Goal: Task Accomplishment & Management: Use online tool/utility

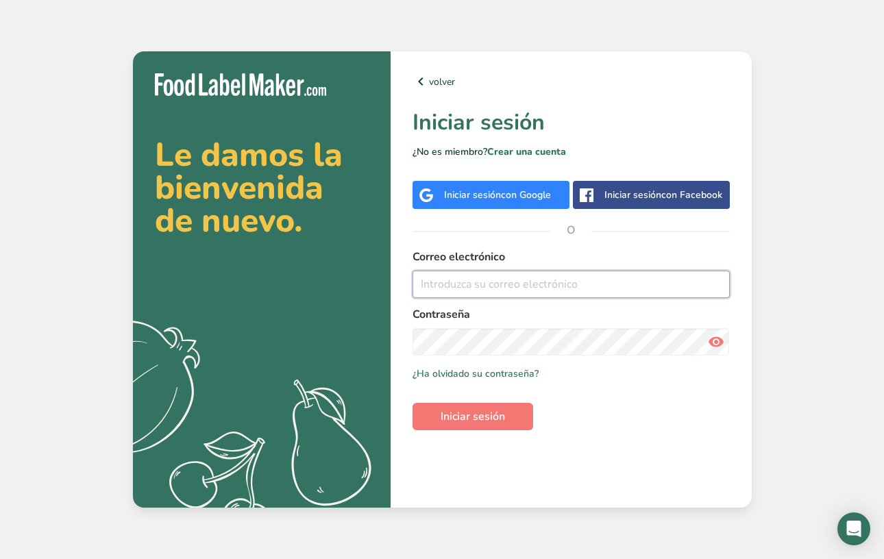
type input "[PERSON_NAME][EMAIL_ADDRESS][PERSON_NAME][DOMAIN_NAME]"
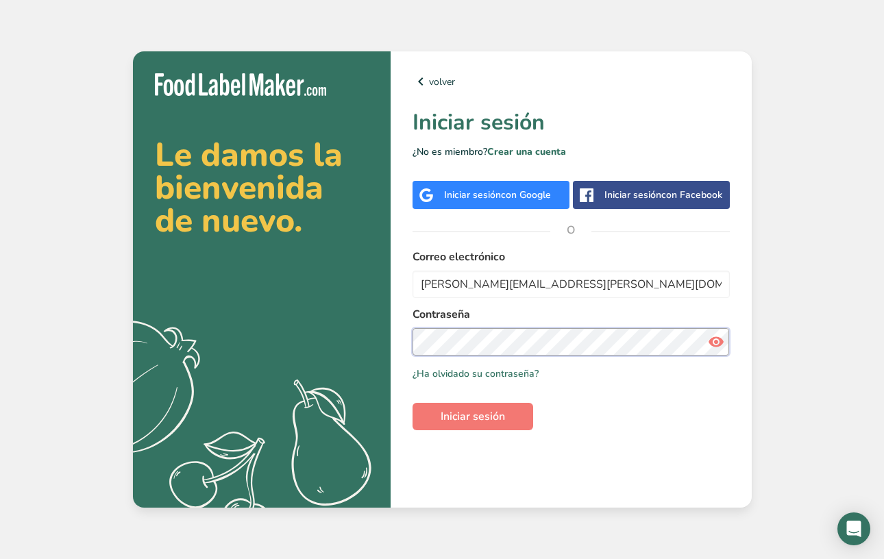
click at [472, 417] on button "Iniciar sesión" at bounding box center [473, 416] width 121 height 27
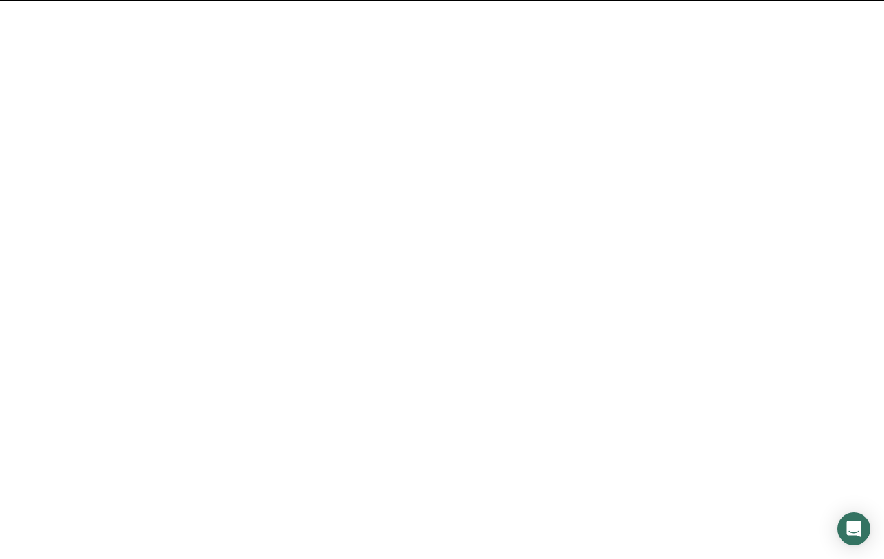
click at [493, 420] on span "Iniciar sesión" at bounding box center [473, 416] width 64 height 16
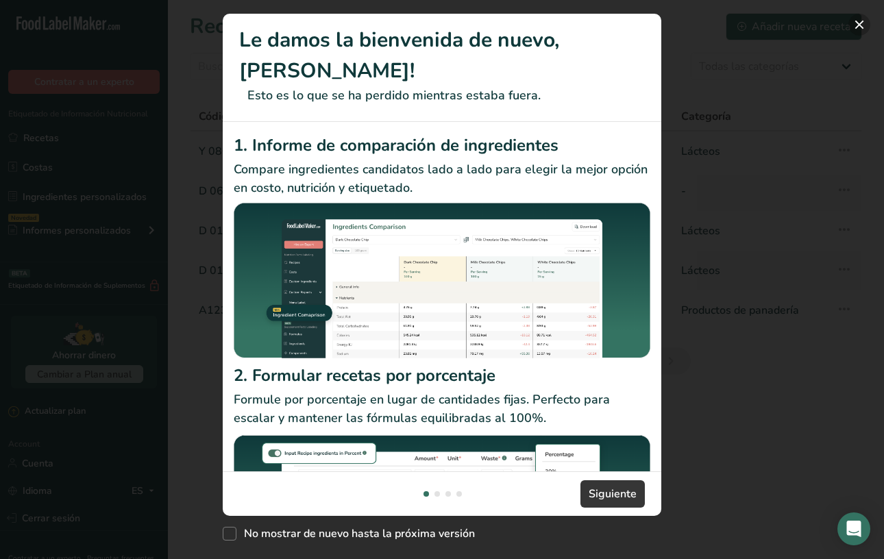
click at [849, 25] on button "New Features" at bounding box center [859, 25] width 22 height 22
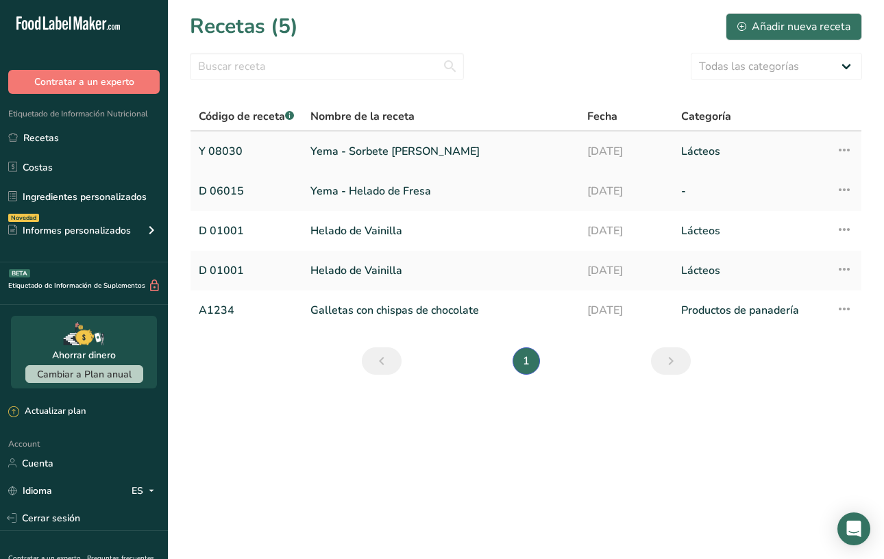
click at [374, 152] on link "Yema - Sorbete [PERSON_NAME]" at bounding box center [440, 151] width 260 height 29
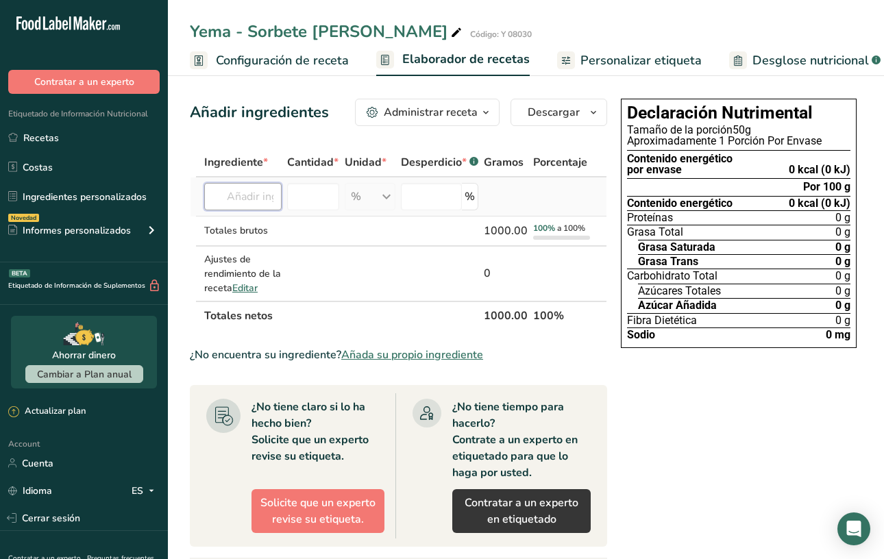
click at [260, 201] on input "text" at bounding box center [242, 196] width 77 height 27
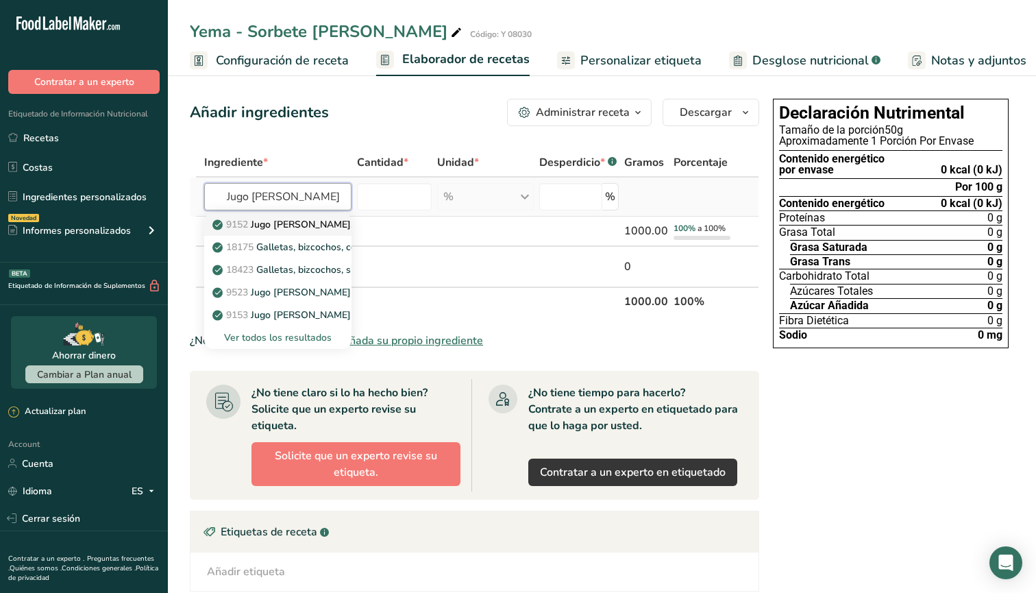
type input "Jugo de limón"
click at [311, 225] on p "9152 [PERSON_NAME], crudo" at bounding box center [324, 224] width 218 height 14
type input "Lemon juice, raw"
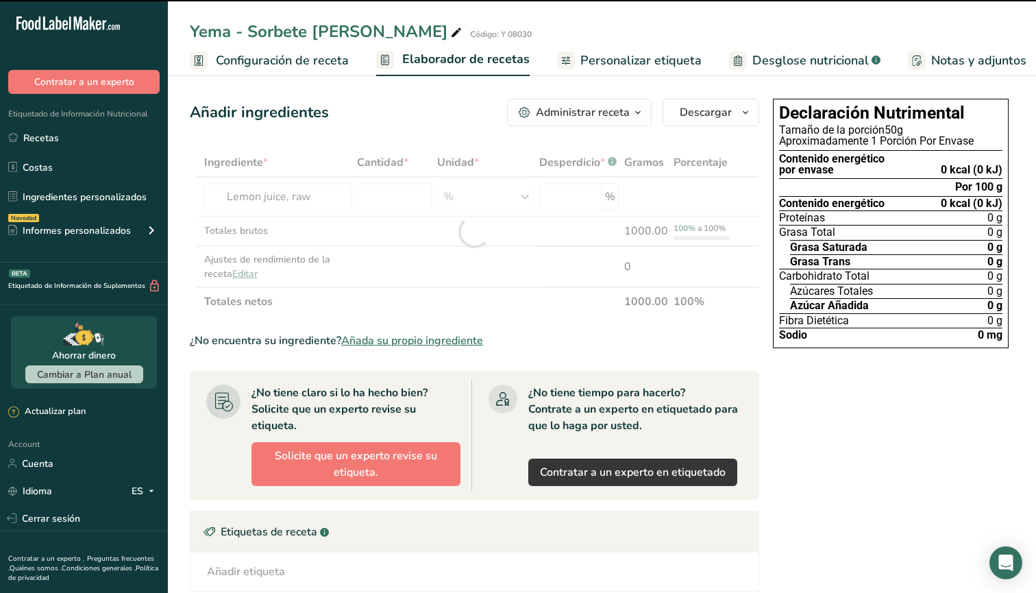
type input "0"
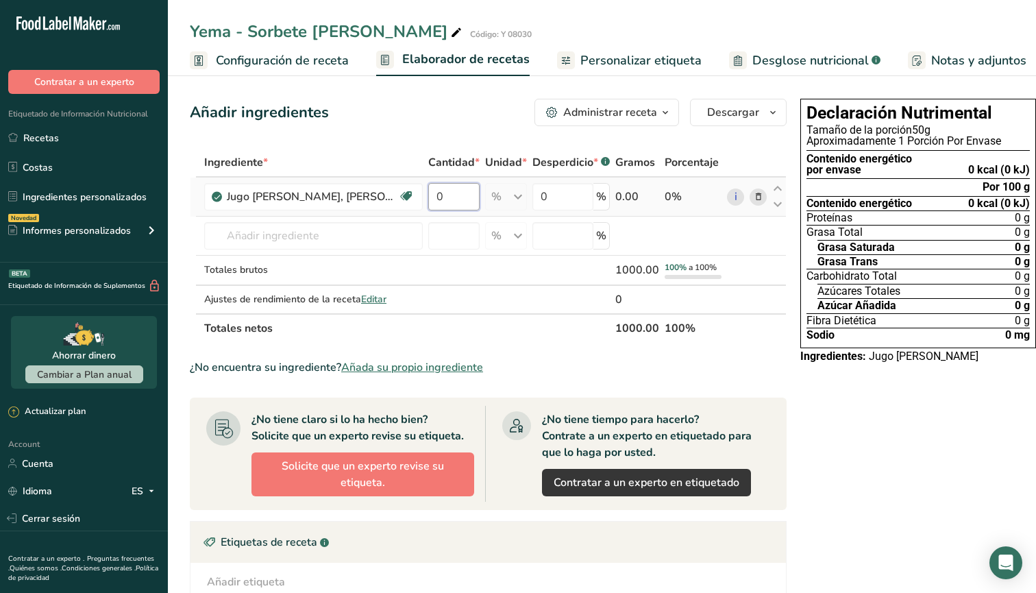
click at [428, 195] on input "0" at bounding box center [453, 196] width 51 height 27
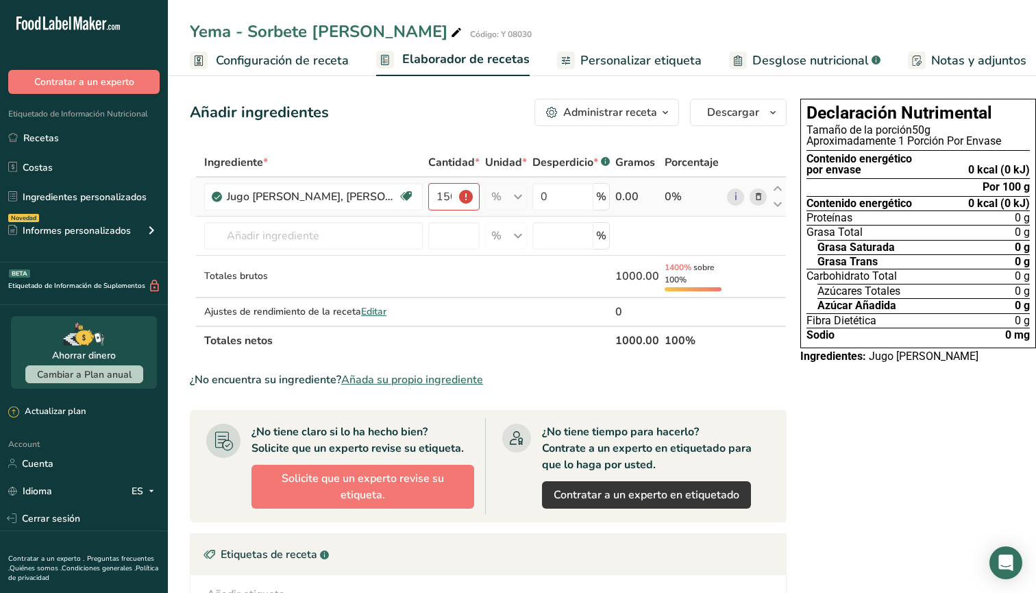
click at [492, 195] on div "% Porciones 1 cup 1 fl oz 1 lemon yields Ver más Unidades de peso g kg mg Ver m…" at bounding box center [506, 196] width 42 height 27
click at [488, 197] on div "% Porciones 1 cup 1 fl oz 1 lemon yields Ver más Unidades de peso g kg mg Ver m…" at bounding box center [506, 196] width 42 height 27
click at [491, 198] on div "% Porciones 1 cup 1 fl oz 1 lemon yields Ver más Unidades de peso g kg mg Ver m…" at bounding box center [506, 196] width 42 height 27
click at [493, 192] on div "% Porciones 1 cup 1 fl oz 1 lemon yields Ver más Unidades de peso g kg mg Ver m…" at bounding box center [506, 196] width 42 height 27
click at [615, 196] on div "0.00" at bounding box center [637, 196] width 44 height 16
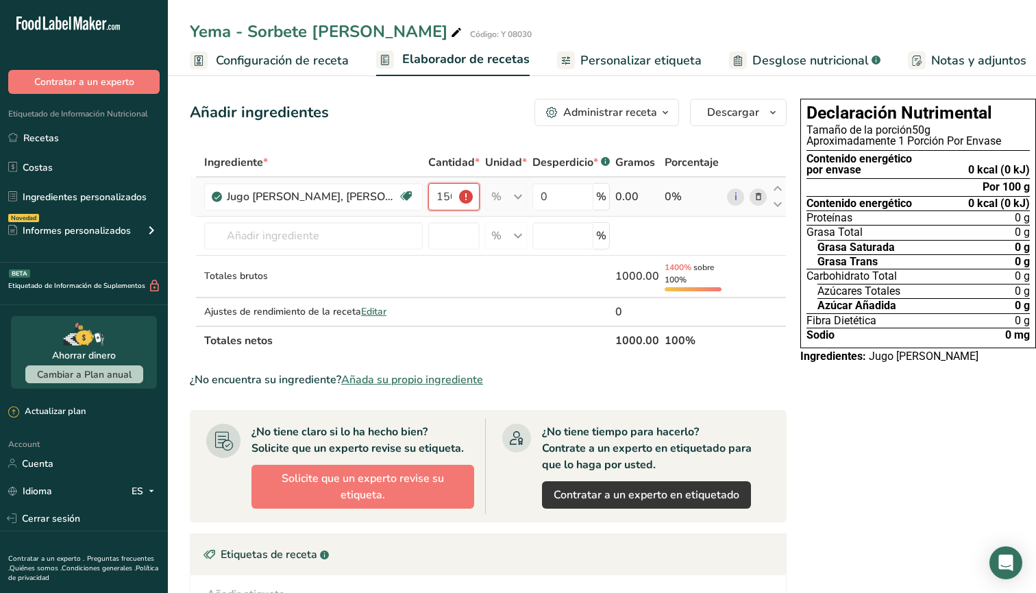
click at [428, 199] on input "1500" at bounding box center [453, 196] width 51 height 27
click at [428, 201] on input "150" at bounding box center [453, 196] width 51 height 27
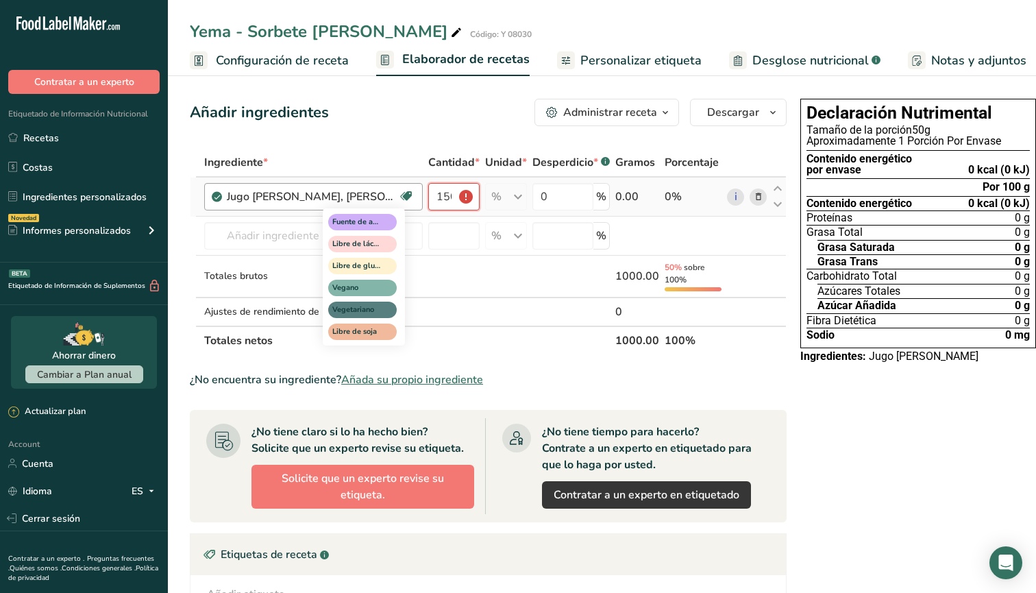
type input "150"
click at [400, 199] on icon at bounding box center [407, 196] width 14 height 21
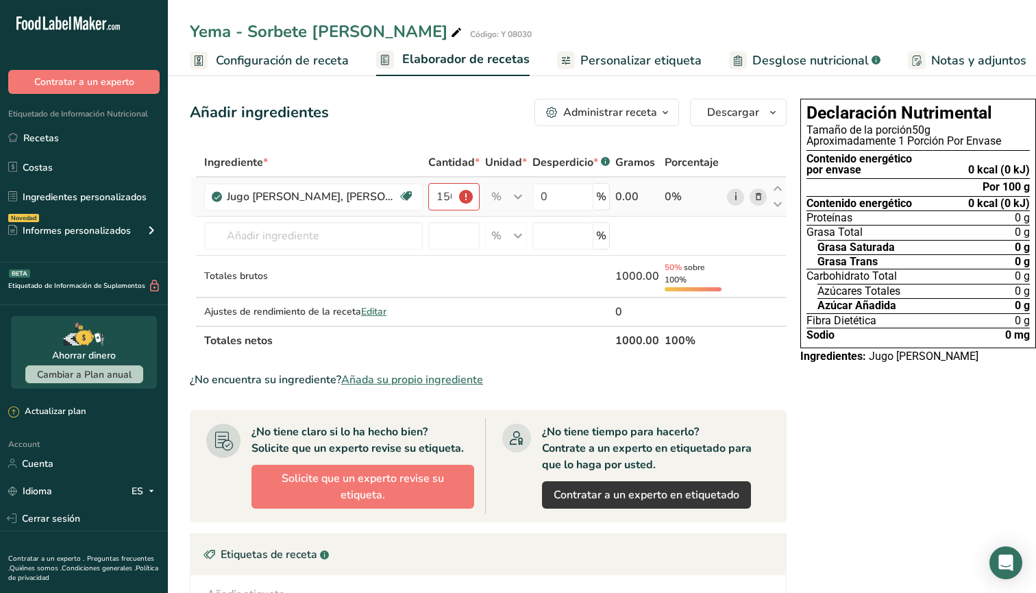
click at [727, 197] on link "i" at bounding box center [735, 196] width 17 height 17
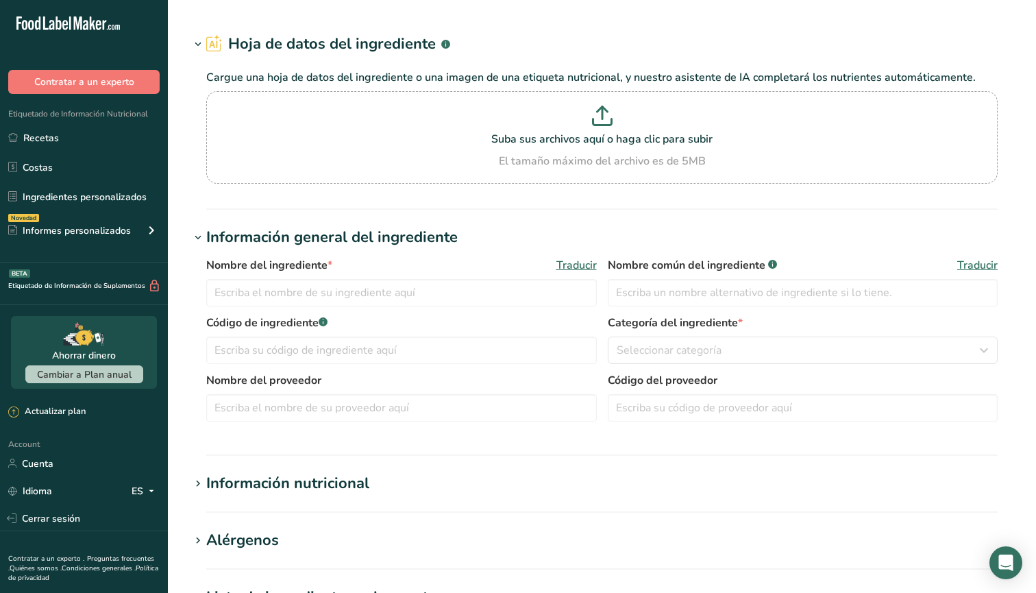
type input "Lemon juice, raw"
type input "Lemon Juice"
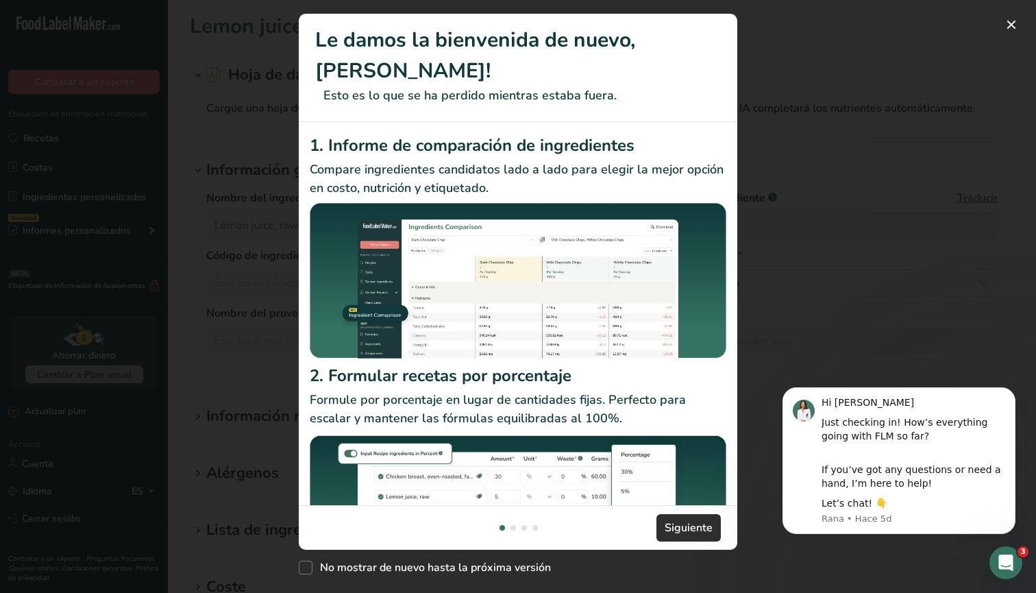
click at [694, 527] on span "Siguiente" at bounding box center [689, 528] width 48 height 16
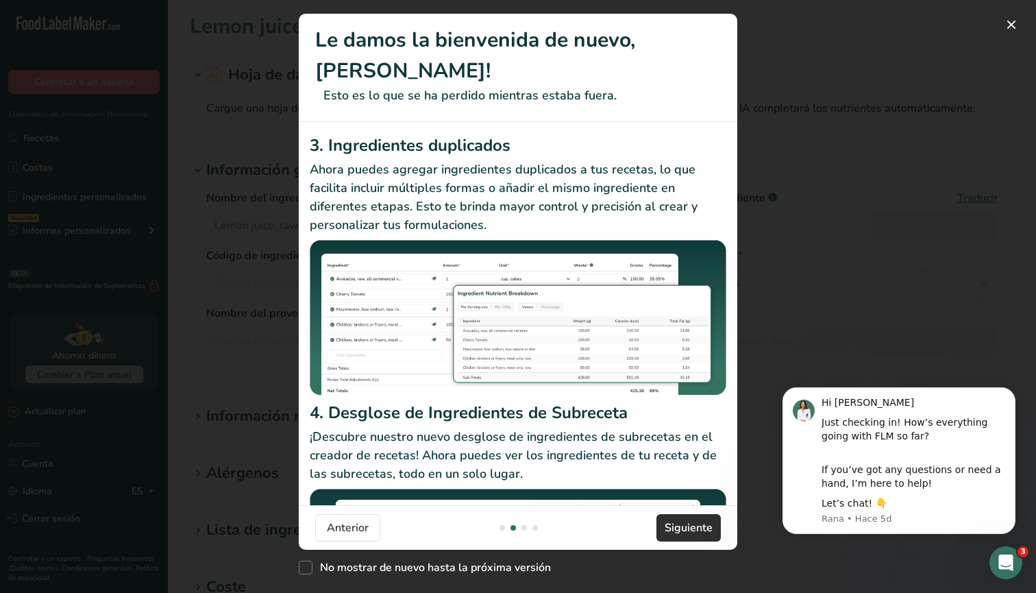
click at [694, 527] on span "Siguiente" at bounding box center [689, 528] width 48 height 16
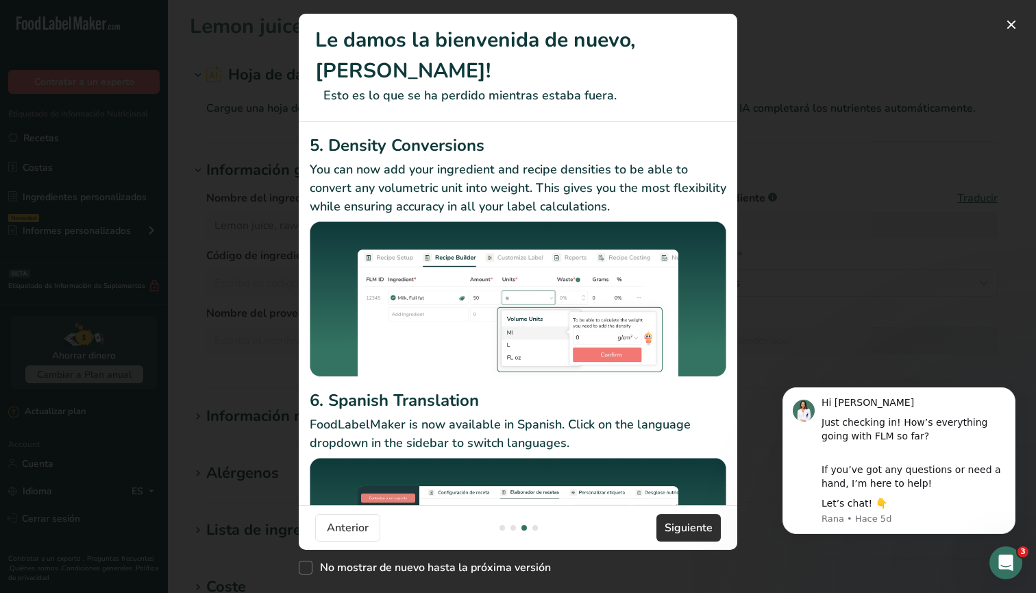
click at [694, 527] on span "Siguiente" at bounding box center [689, 528] width 48 height 16
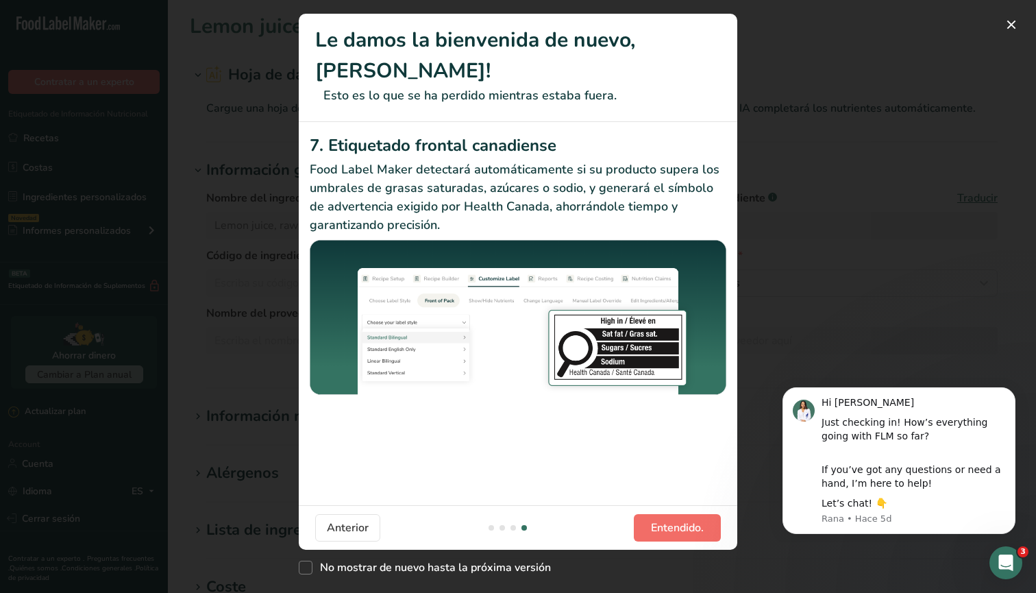
click at [694, 527] on span "Entendido." at bounding box center [677, 528] width 53 height 16
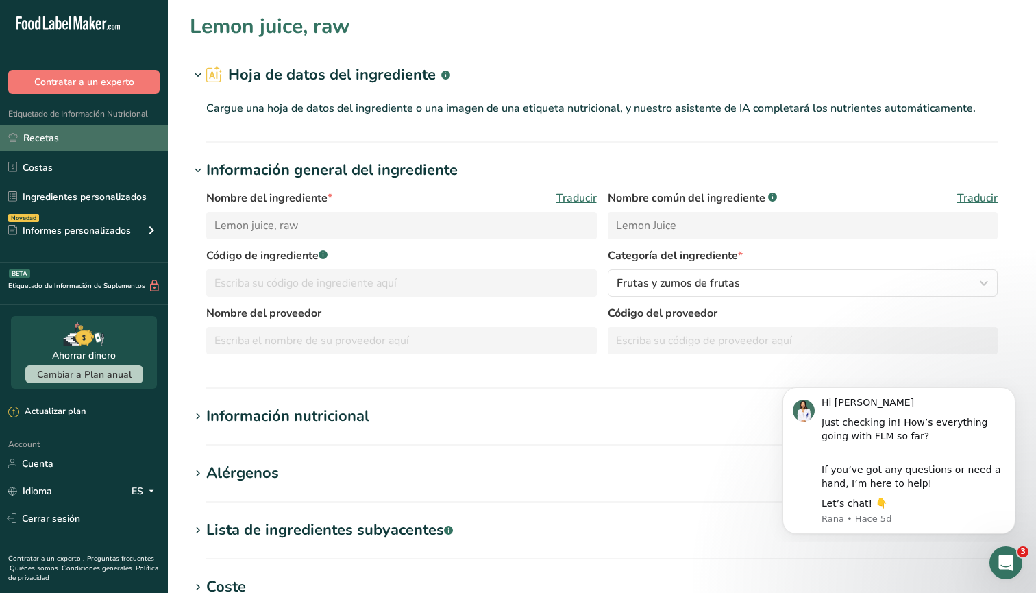
click at [48, 139] on link "Recetas" at bounding box center [84, 138] width 168 height 26
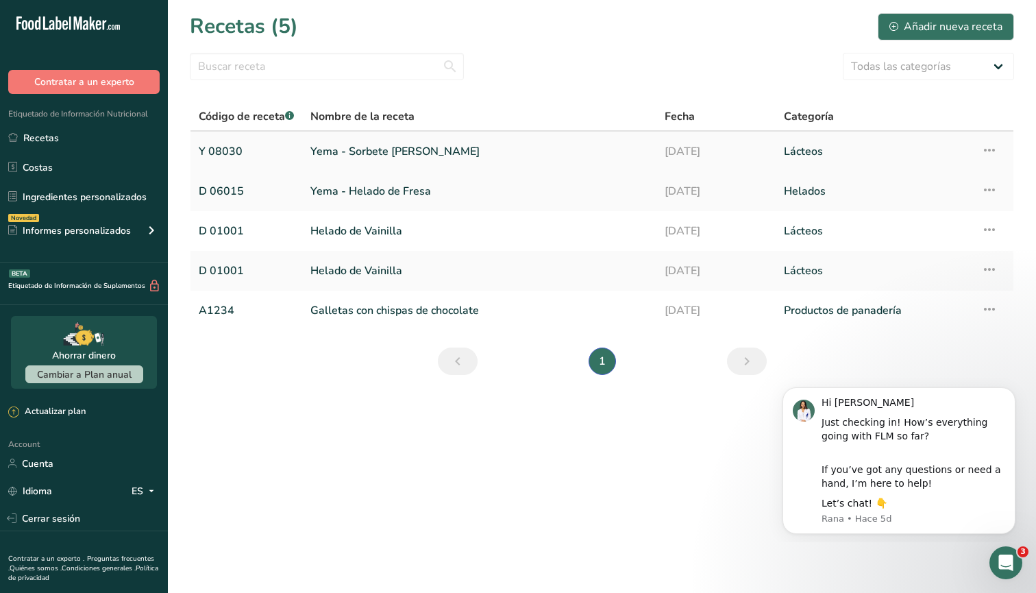
click at [324, 149] on link "Yema - Sorbete [PERSON_NAME]" at bounding box center [479, 151] width 338 height 29
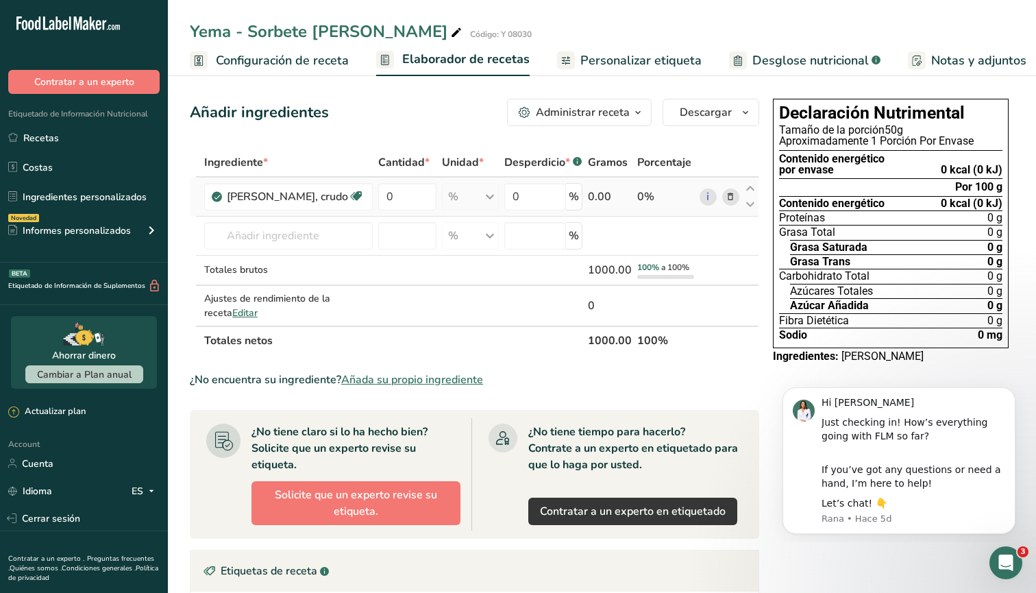
click at [489, 195] on div "% Porciones 1 cup 1 fl oz 1 lemon yields Ver más Unidades de peso g kg mg Ver m…" at bounding box center [471, 196] width 58 height 27
click at [490, 196] on div "% Porciones 1 cup 1 fl oz 1 lemon yields Ver más Unidades de peso g kg mg Ver m…" at bounding box center [471, 196] width 58 height 27
click at [731, 199] on icon at bounding box center [731, 197] width 10 height 14
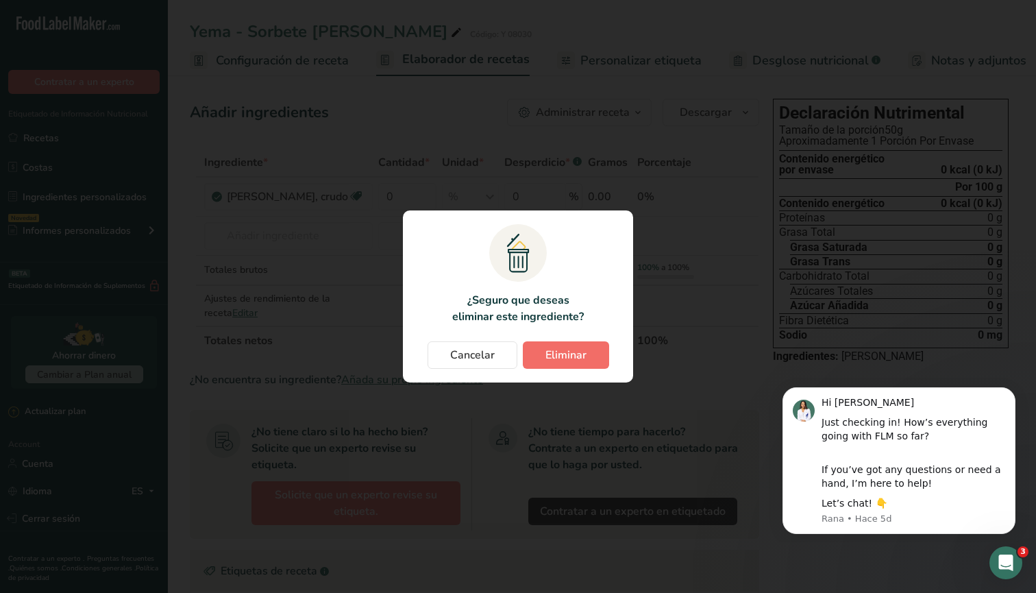
click at [581, 352] on span "Eliminar" at bounding box center [566, 355] width 41 height 16
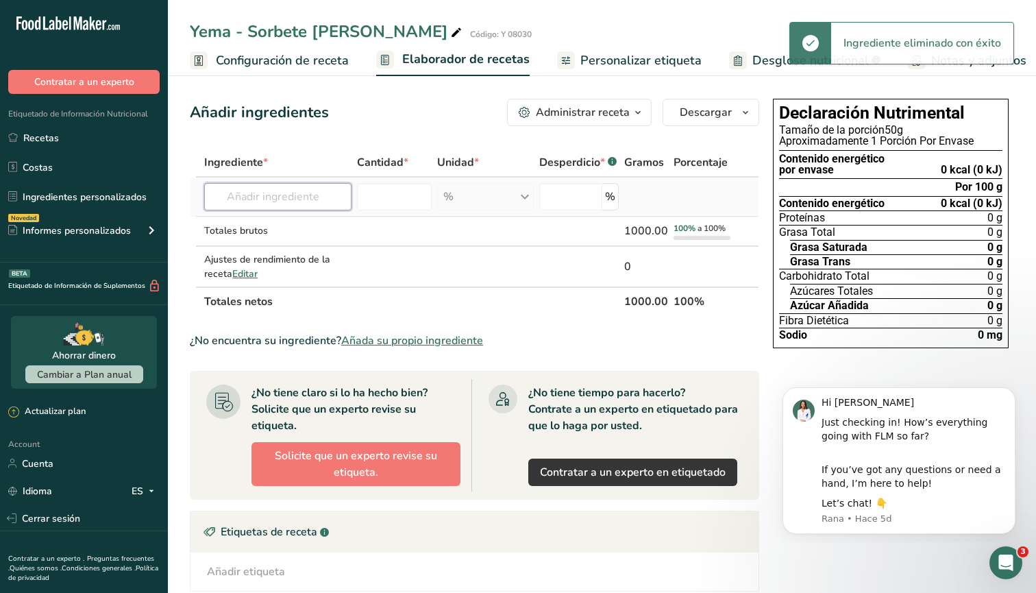
click at [323, 199] on input "text" at bounding box center [277, 196] width 147 height 27
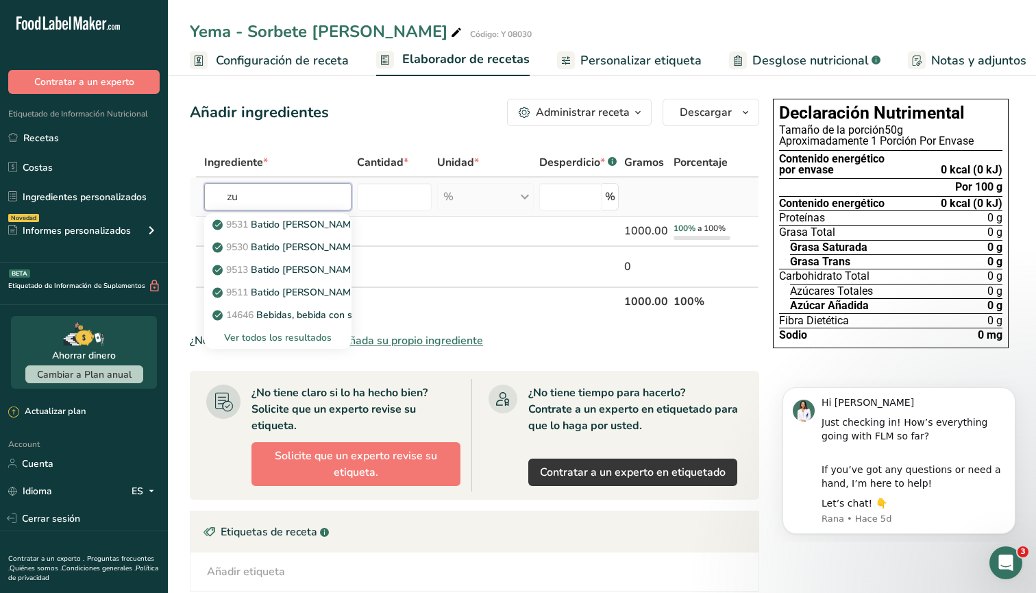
type input "z"
type input "limon"
click at [300, 289] on p "9152 [PERSON_NAME], crudo" at bounding box center [286, 292] width 143 height 14
type input "Lemon juice, raw"
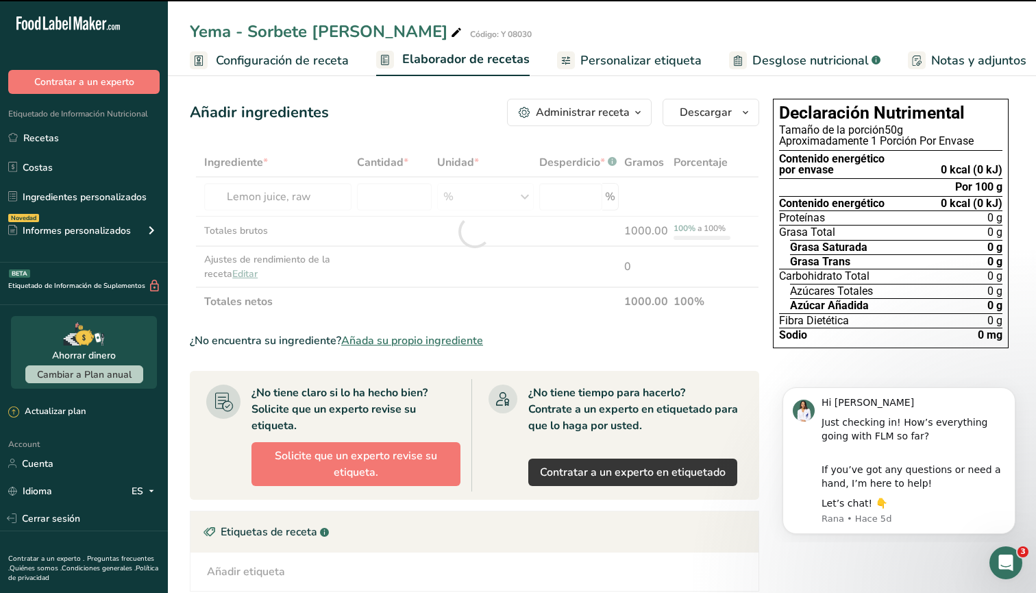
type input "0"
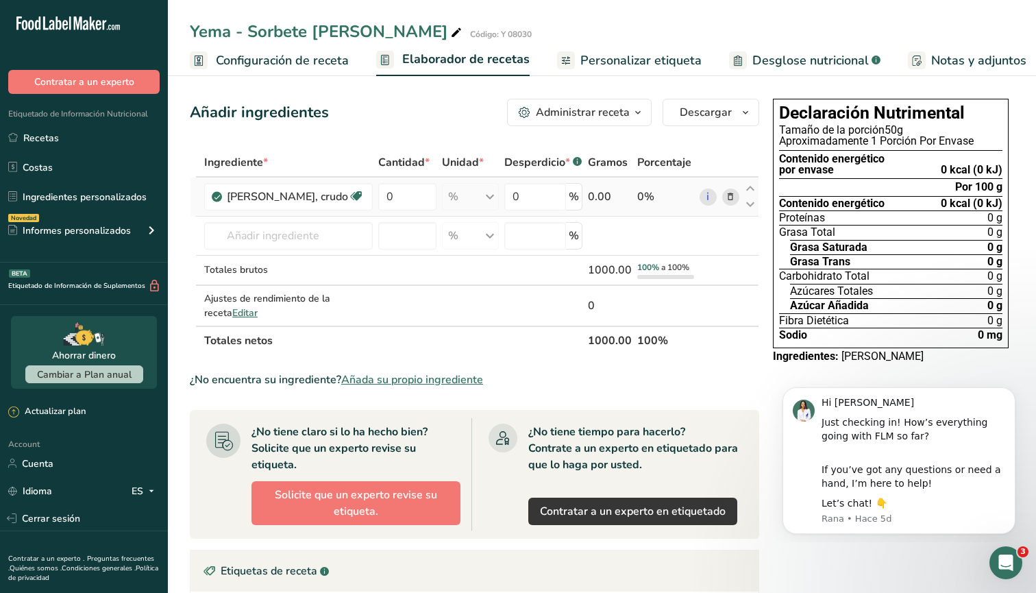
click at [493, 198] on div "% Porciones 1 cup 1 fl oz 1 lemon yields Ver más Unidades de peso g kg mg Ver m…" at bounding box center [471, 196] width 58 height 27
click at [546, 194] on input "0" at bounding box center [535, 196] width 62 height 27
click at [611, 201] on div "Ingrediente * Cantidad * Unidad * Desperdicio * .a-a{fill:#347362;}.b-a{fill:#f…" at bounding box center [475, 251] width 570 height 207
click at [340, 236] on input "text" at bounding box center [288, 235] width 169 height 27
click at [122, 203] on link "Ingredientes personalizados" at bounding box center [84, 197] width 168 height 26
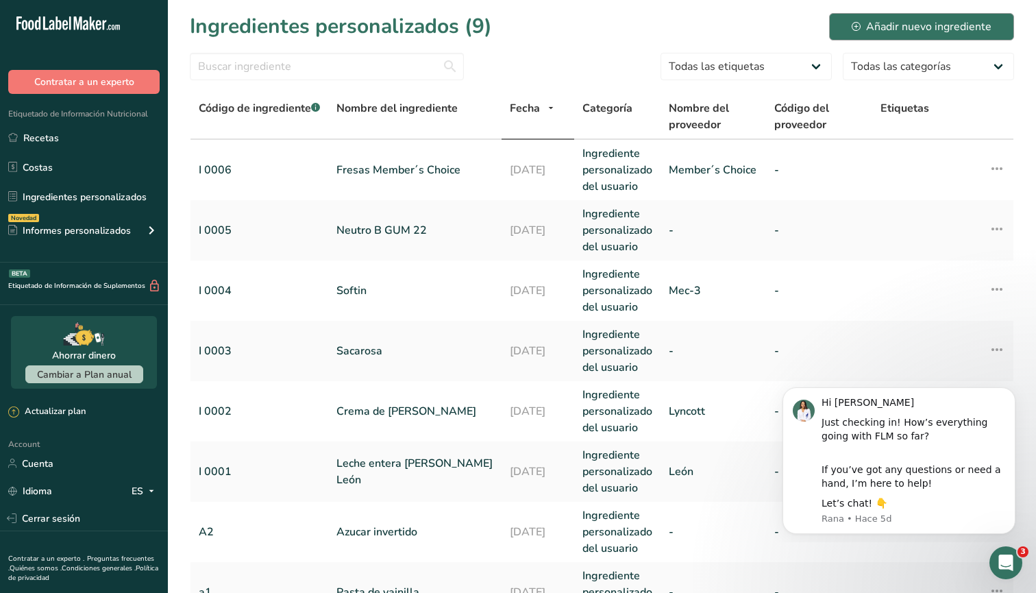
click at [879, 27] on div "Añadir nuevo ingrediente" at bounding box center [922, 27] width 140 height 16
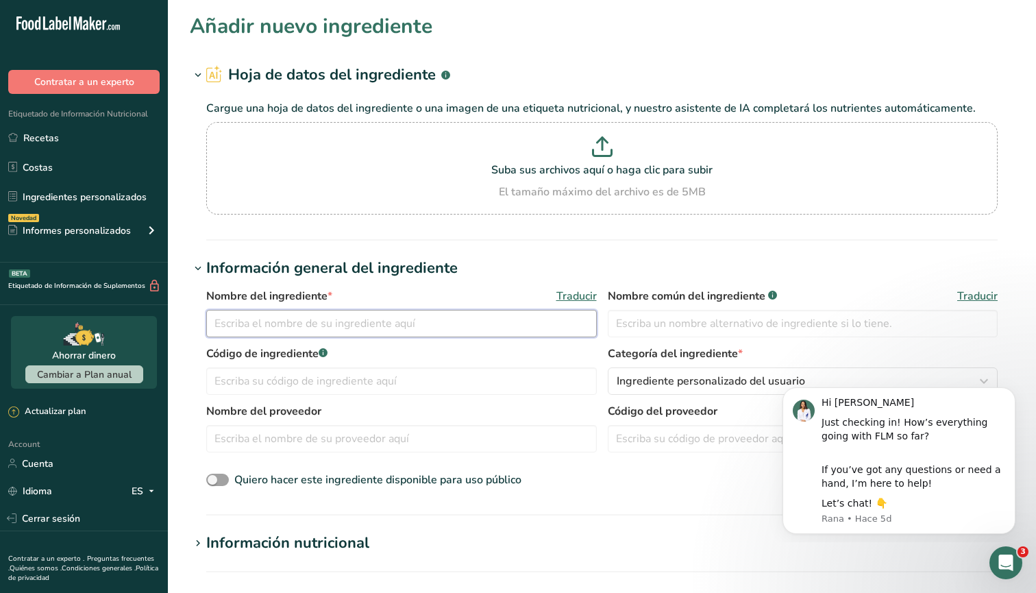
click at [320, 321] on input "text" at bounding box center [401, 323] width 391 height 27
type input "[PERSON_NAME] Eureka"
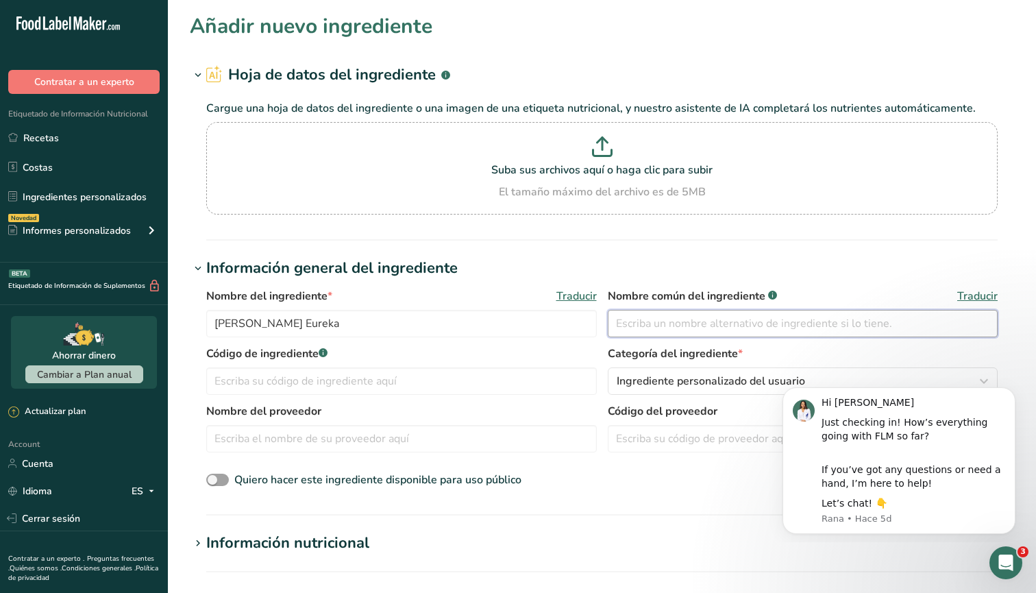
click at [634, 329] on input "text" at bounding box center [803, 323] width 391 height 27
click at [683, 324] on input "[PERSON_NAME]{on Eureka" at bounding box center [803, 323] width 391 height 27
type input "[PERSON_NAME] Eureka"
click at [376, 386] on input "text" at bounding box center [401, 380] width 391 height 27
type input "B"
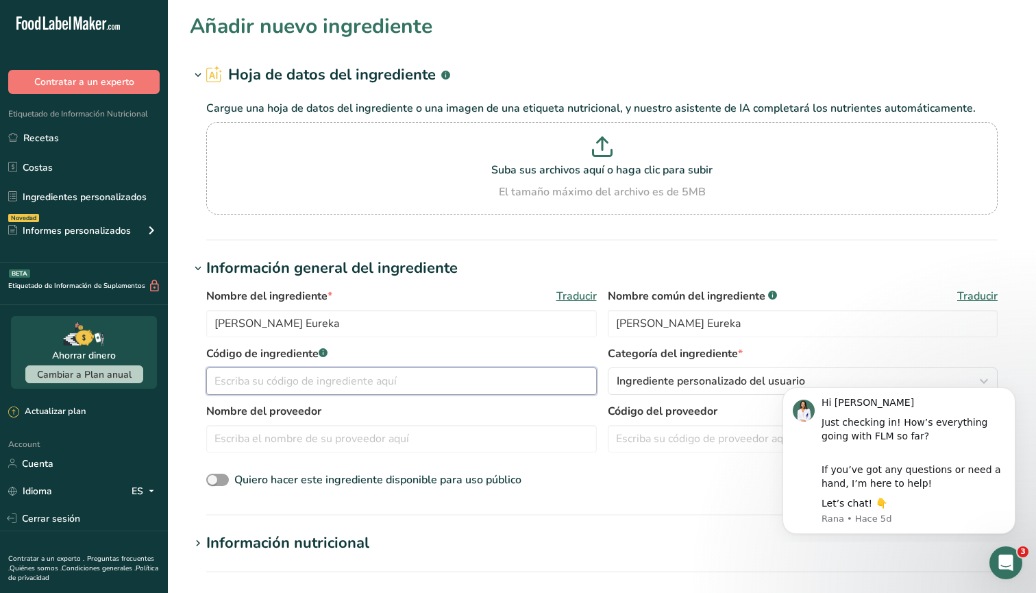
type input "y"
click at [215, 380] on input "08031" at bounding box center [401, 380] width 391 height 27
type input "B 08031"
click at [376, 442] on input "text" at bounding box center [401, 438] width 391 height 27
click at [1010, 391] on icon "Dismiss notification" at bounding box center [1012, 391] width 8 height 8
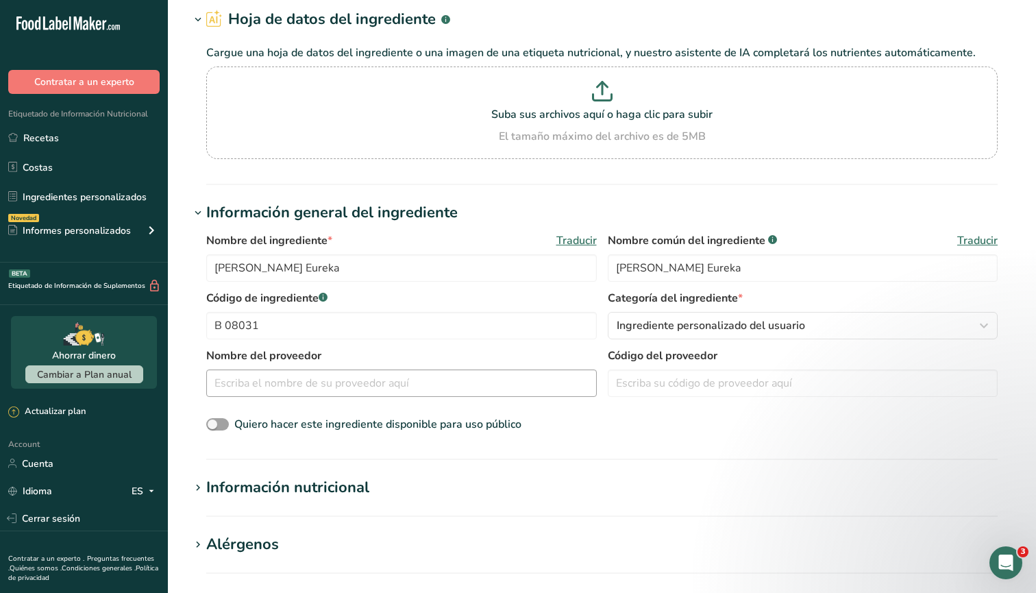
scroll to position [63, 0]
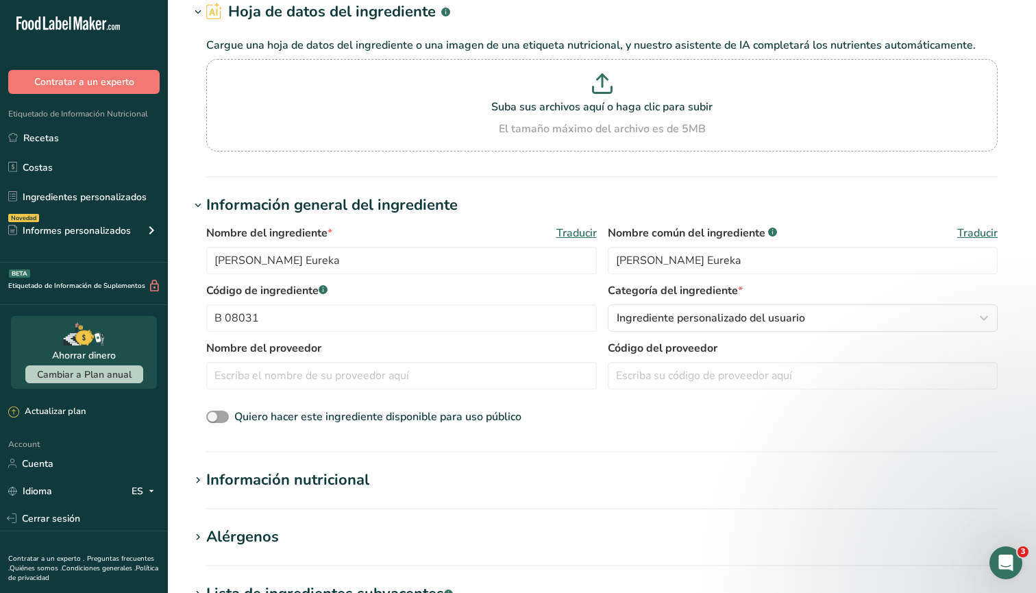
click at [309, 477] on div "Información nutricional" at bounding box center [287, 480] width 163 height 23
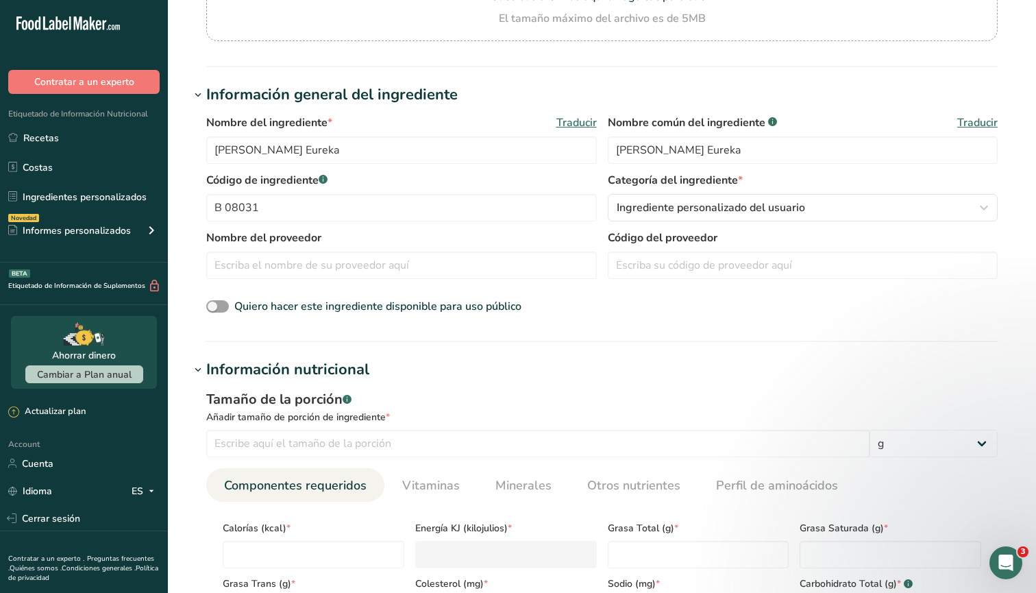
scroll to position [188, 0]
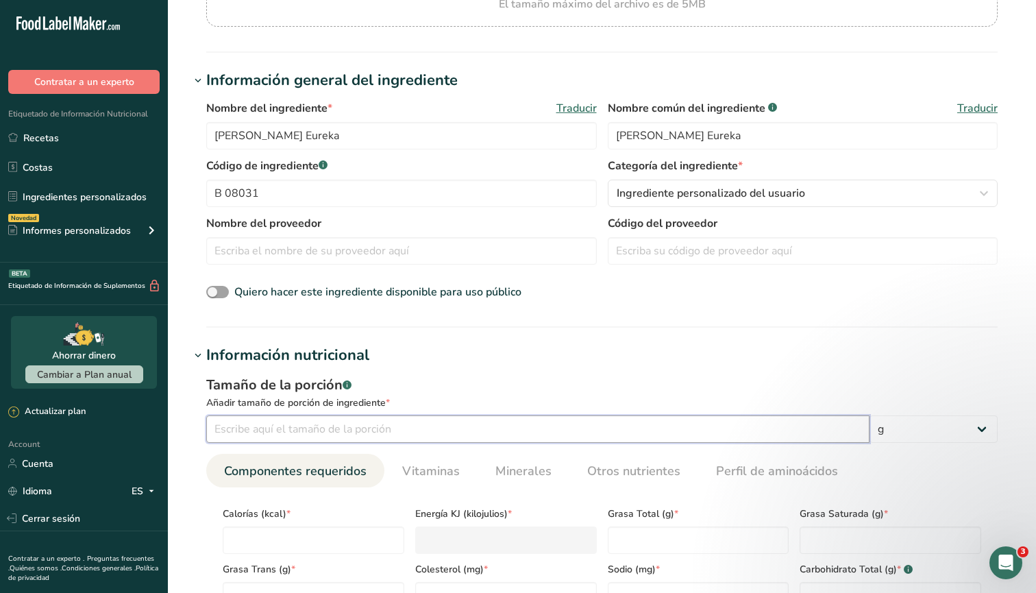
click at [296, 426] on input "number" at bounding box center [537, 428] width 663 height 27
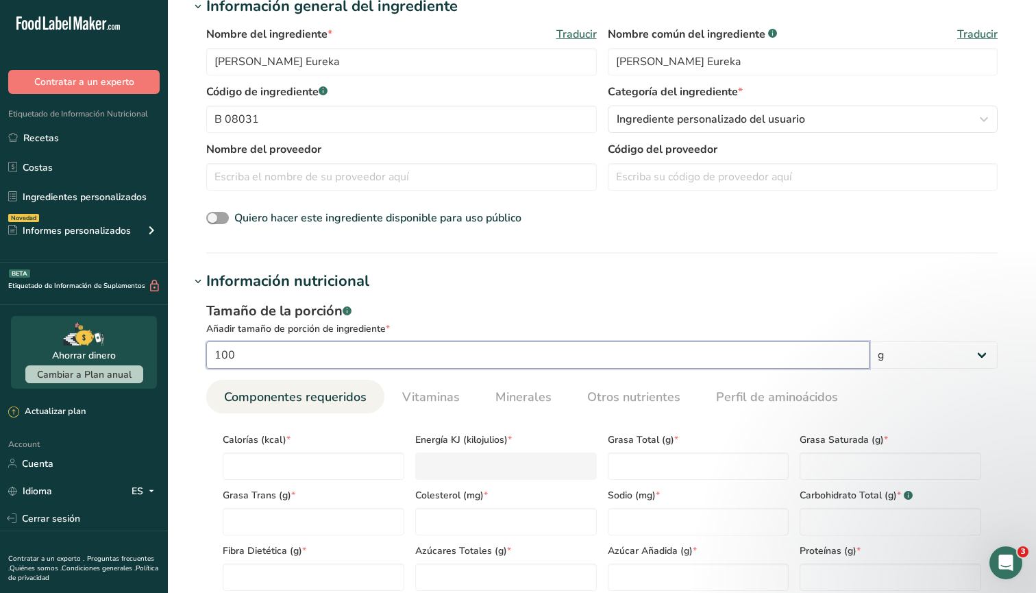
scroll to position [268, 0]
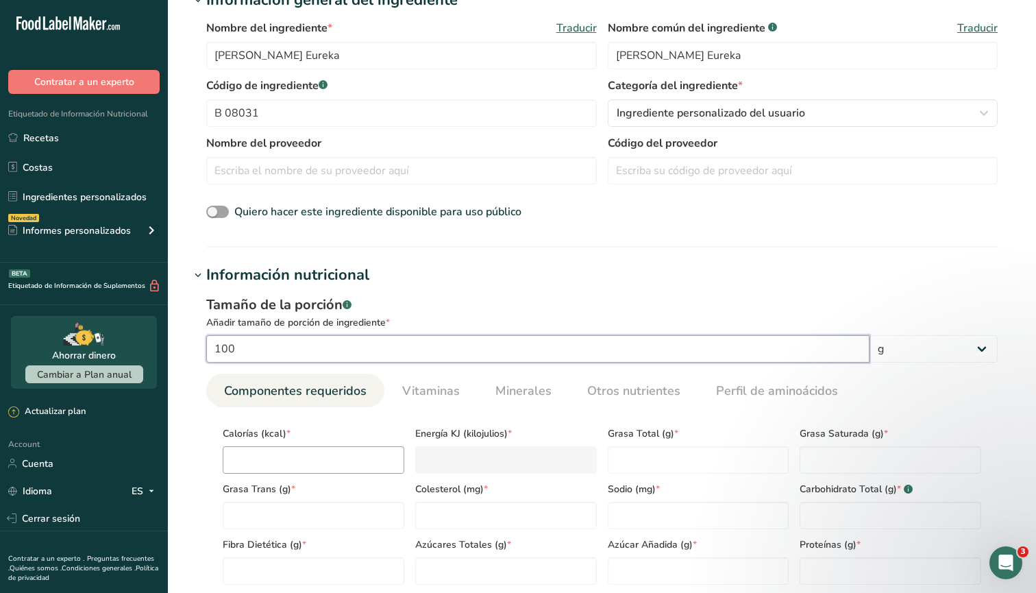
type input "100"
click at [347, 456] on input "number" at bounding box center [314, 459] width 182 height 27
click at [368, 472] on input "number" at bounding box center [314, 459] width 182 height 27
type input "1"
type KJ "4.2"
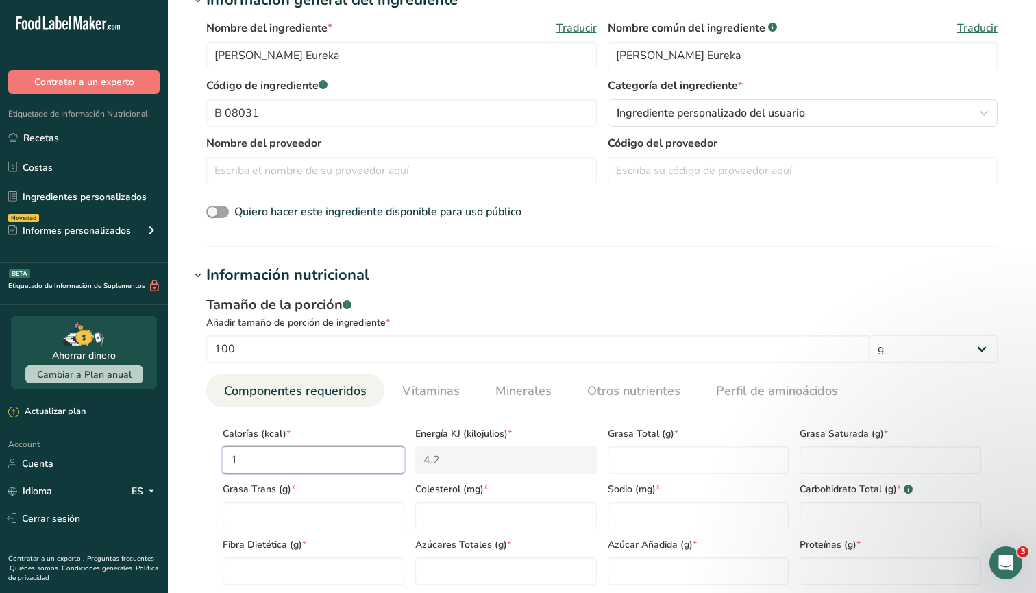
type input "12"
type KJ "50.2"
type input "12"
click at [633, 467] on Fat "number" at bounding box center [699, 459] width 182 height 27
type Fat "0"
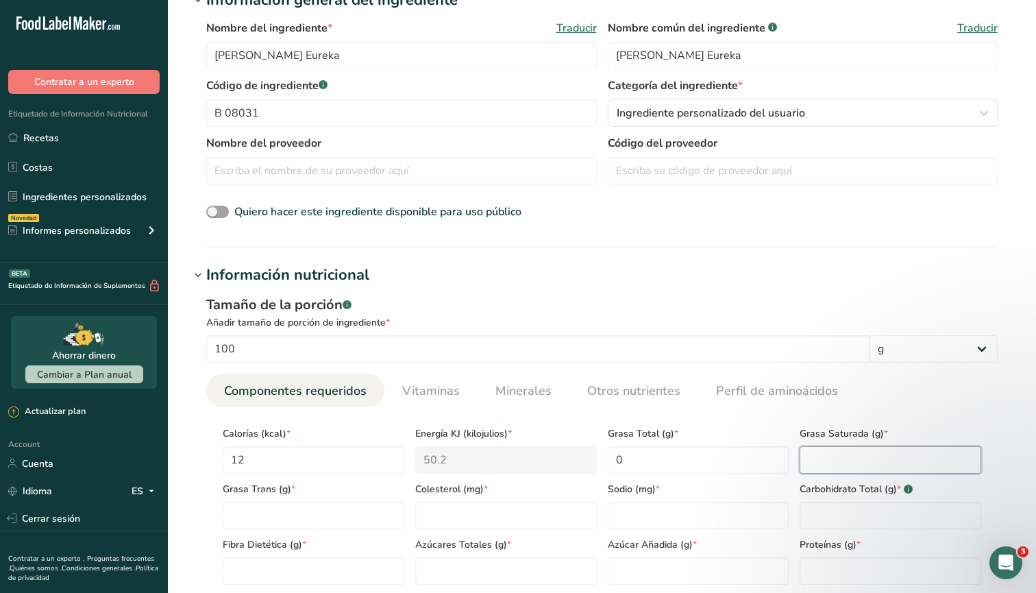
click at [819, 466] on Fat "number" at bounding box center [891, 459] width 182 height 27
type Fat "0"
click at [385, 513] on Fat "number" at bounding box center [314, 515] width 182 height 27
type Fat "0"
click at [477, 514] on input "number" at bounding box center [506, 515] width 182 height 27
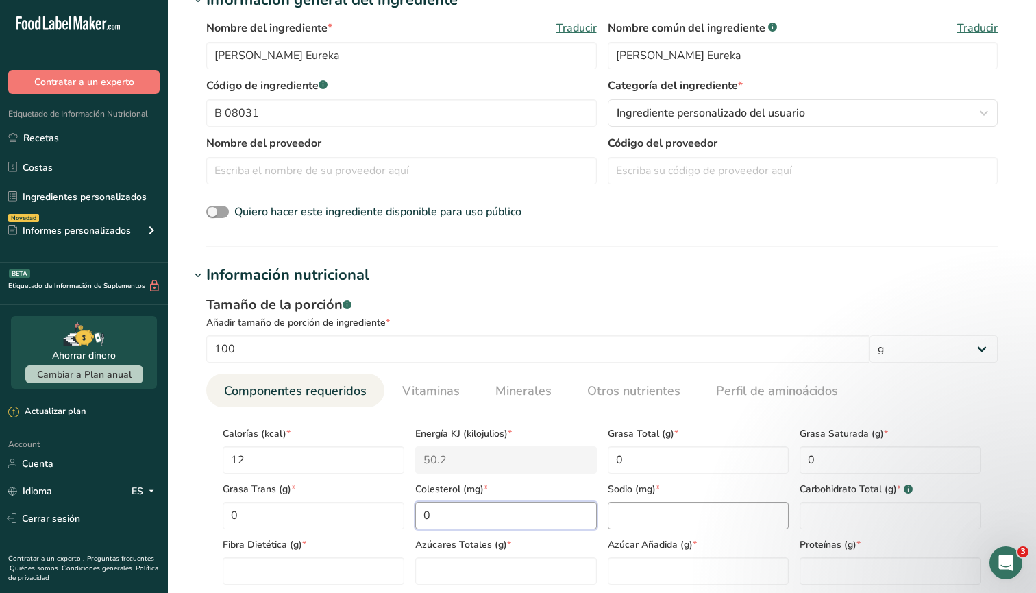
type input "0"
click at [635, 505] on input "number" at bounding box center [699, 515] width 182 height 27
type input "0"
click at [820, 510] on Carbohydrates "number" at bounding box center [891, 515] width 182 height 27
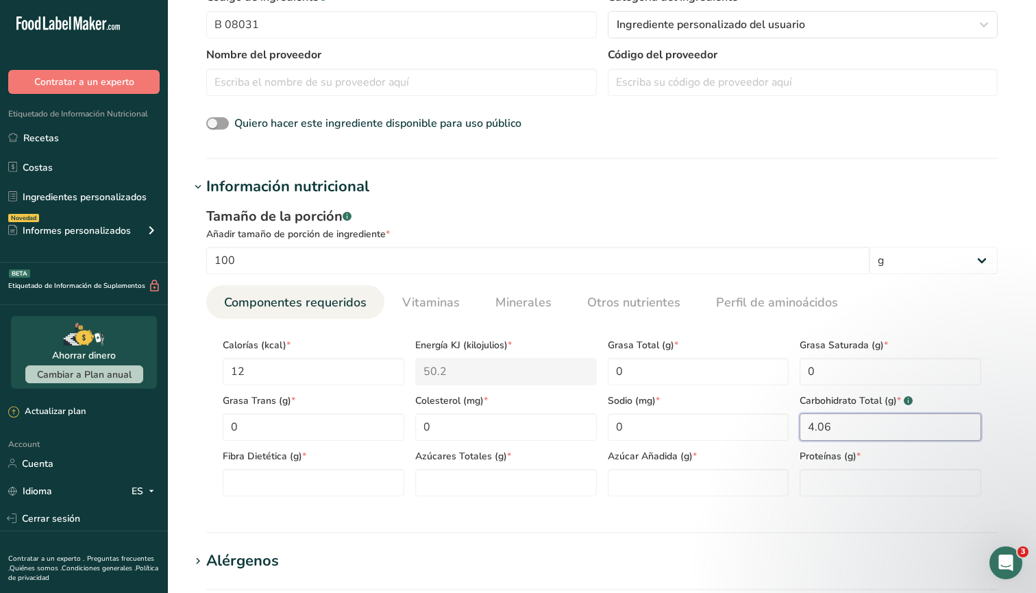
scroll to position [361, 0]
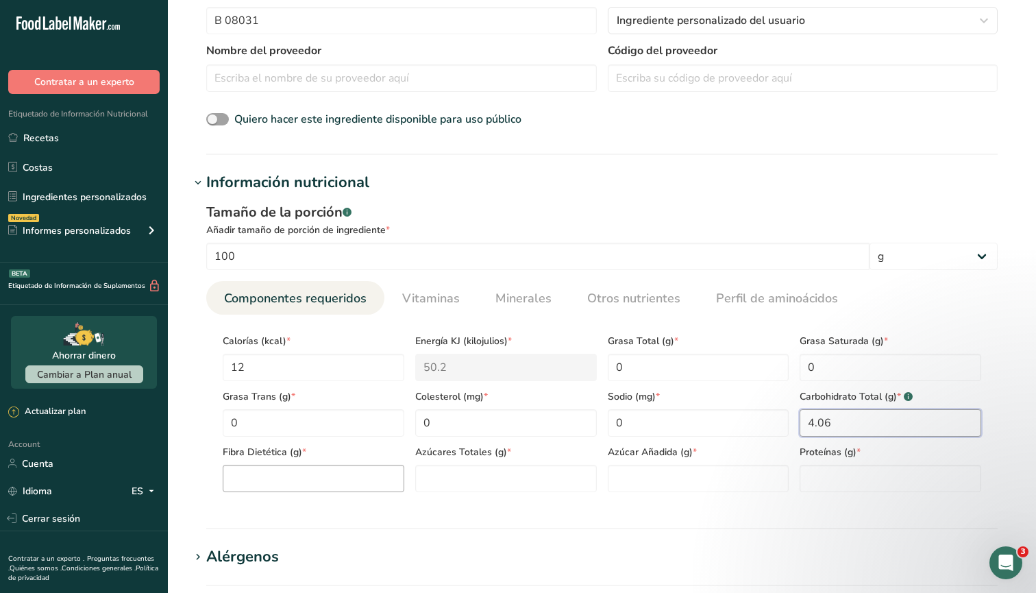
type Carbohydrates "4.06"
click at [383, 480] on Fiber "number" at bounding box center [314, 478] width 182 height 27
type Fiber "0.2"
click at [502, 480] on Sugars "number" at bounding box center [506, 478] width 182 height 27
type Sugars "1.13"
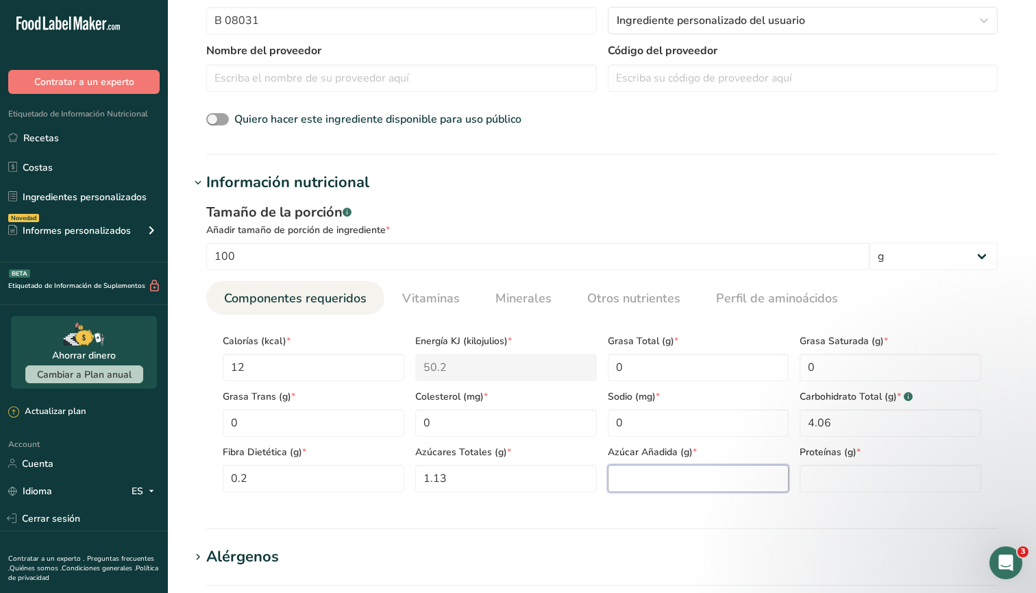
click at [643, 478] on Sugars "number" at bounding box center [699, 478] width 182 height 27
type Sugars "0"
click at [818, 474] on input "number" at bounding box center [891, 478] width 182 height 27
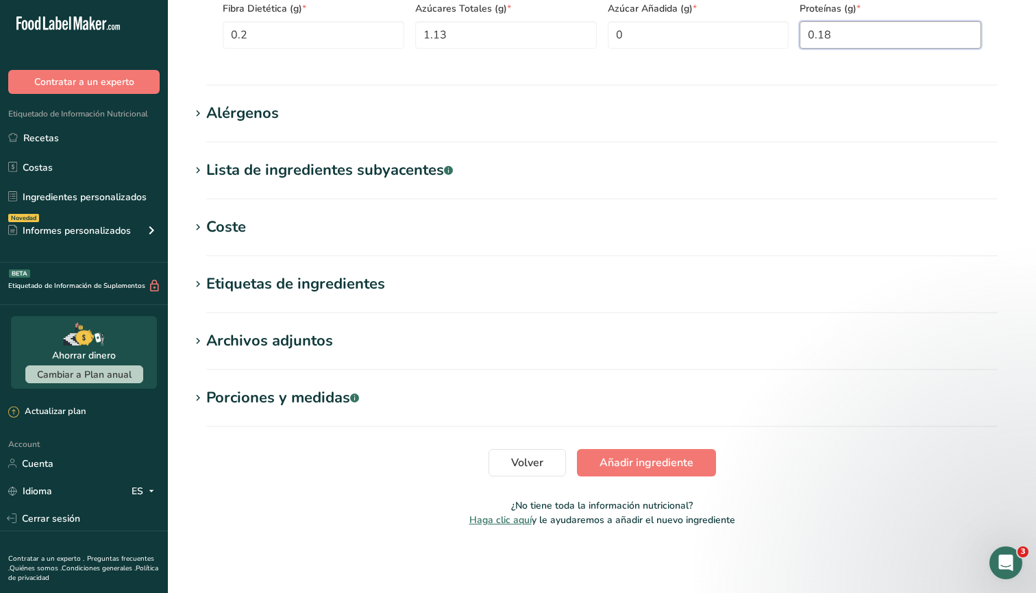
scroll to position [804, 0]
type input "0.18"
click at [635, 460] on span "Añadir ingrediente" at bounding box center [647, 462] width 94 height 16
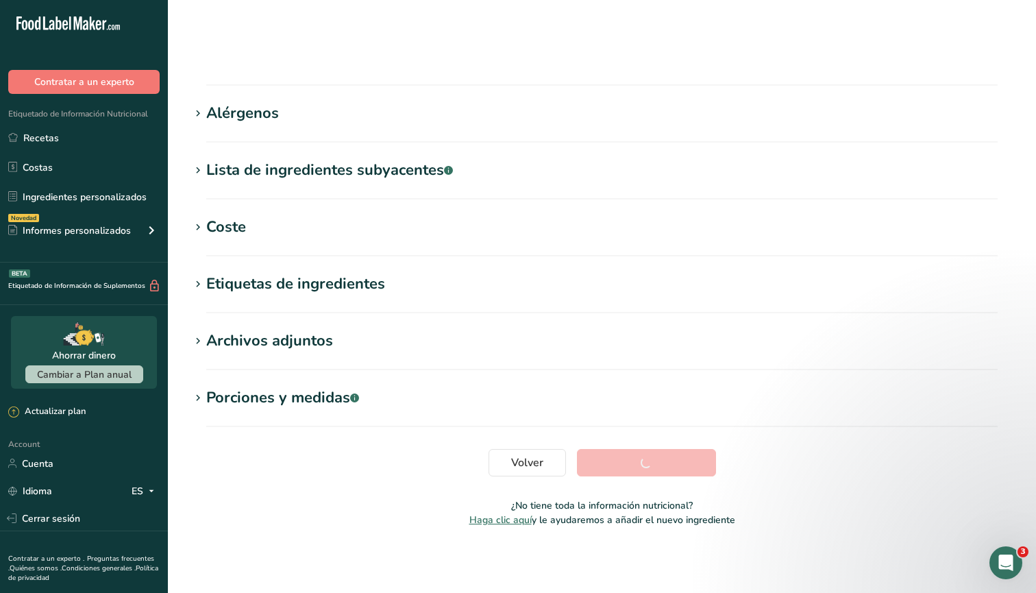
scroll to position [132, 0]
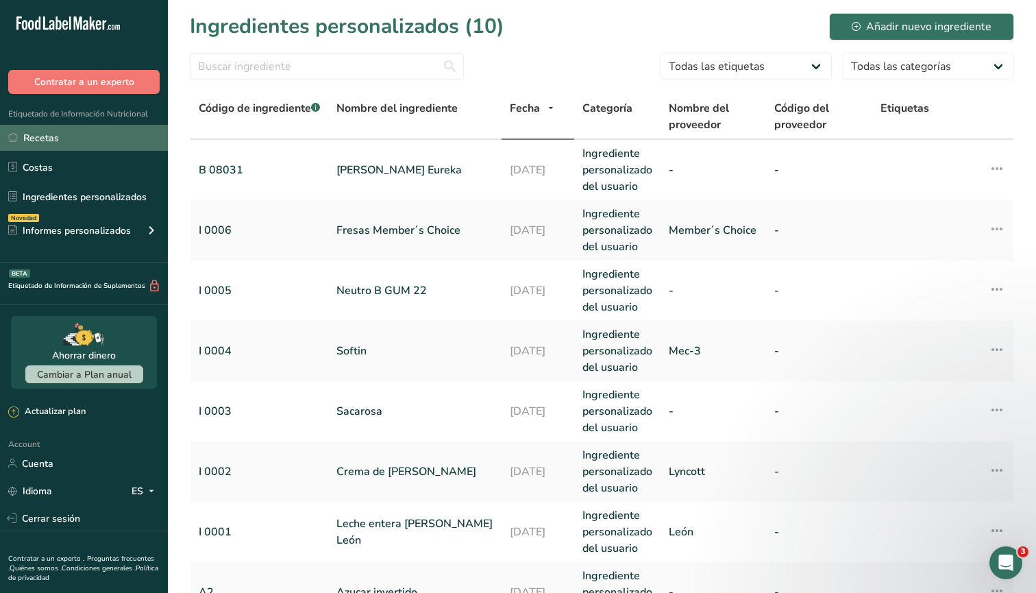
click at [67, 140] on link "Recetas" at bounding box center [84, 138] width 168 height 26
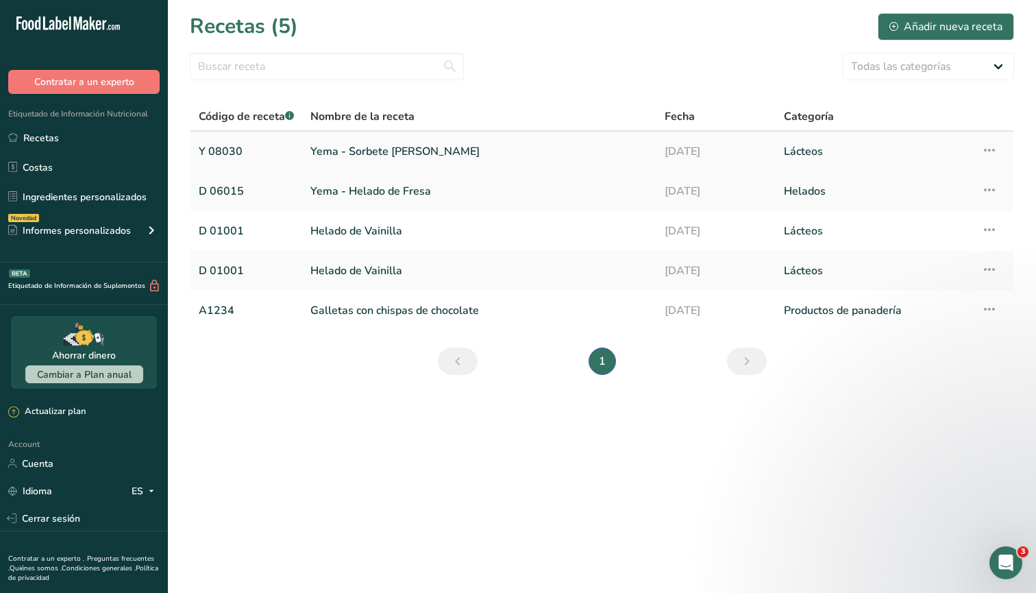
click at [325, 161] on link "Yema - Sorbete [PERSON_NAME]" at bounding box center [479, 151] width 338 height 29
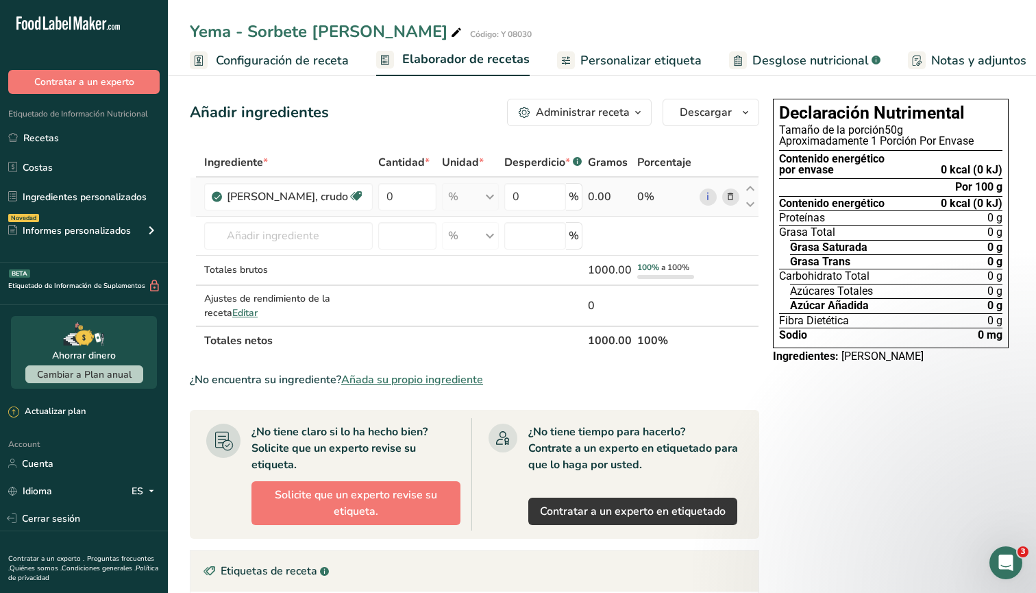
click at [735, 195] on icon at bounding box center [731, 197] width 10 height 14
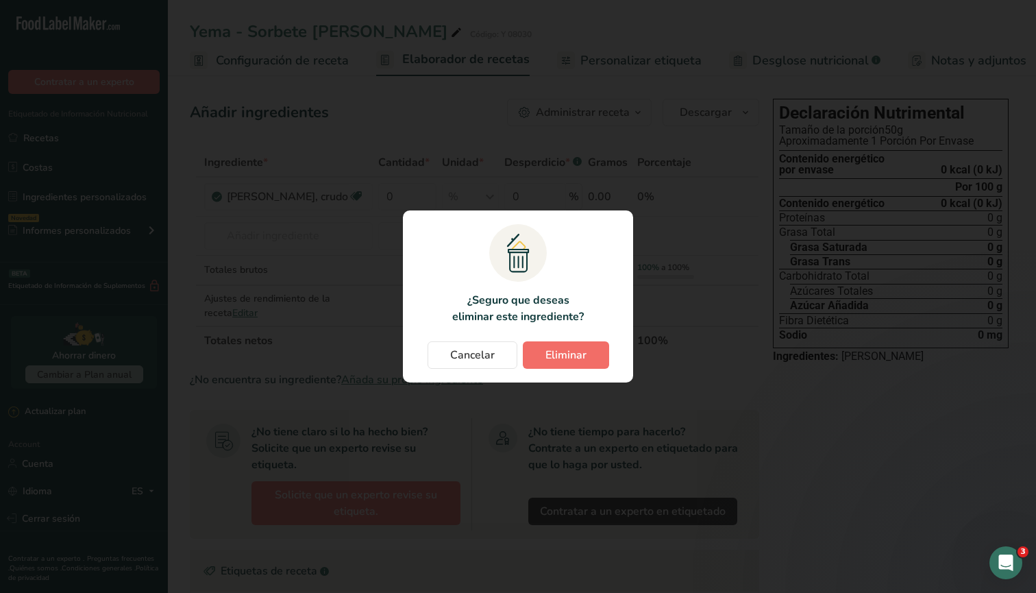
click at [594, 352] on button "Eliminar" at bounding box center [566, 354] width 86 height 27
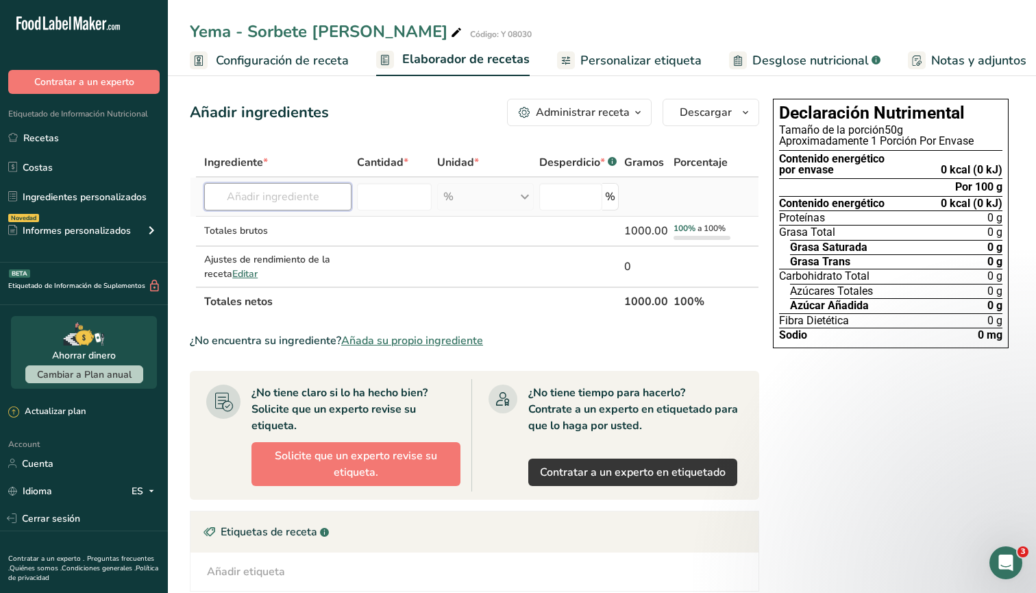
click at [312, 196] on input "text" at bounding box center [277, 196] width 147 height 27
click at [125, 195] on link "Ingredientes personalizados" at bounding box center [84, 197] width 168 height 26
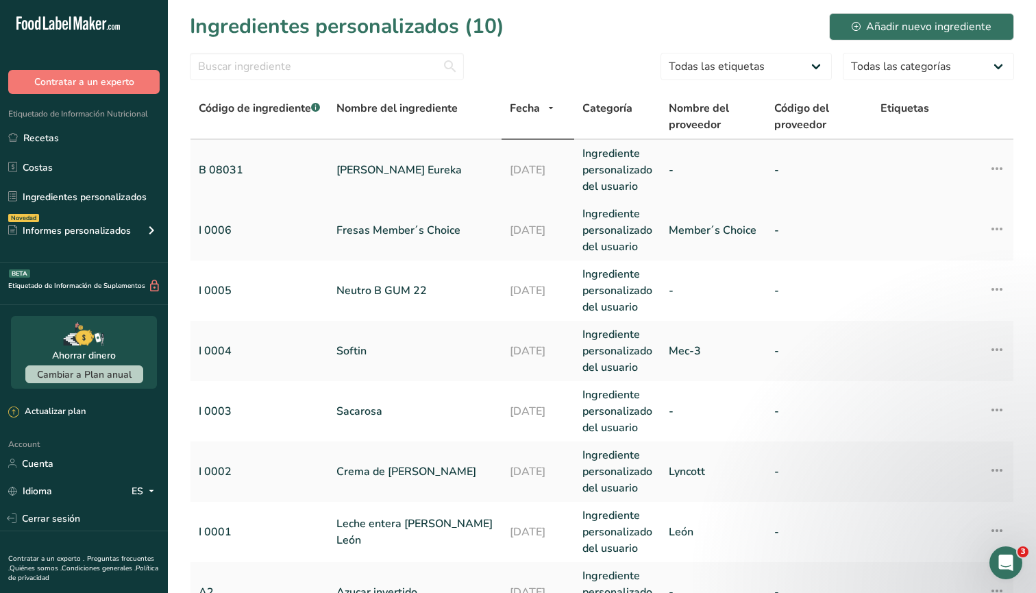
click at [217, 171] on link "B 08031" at bounding box center [259, 170] width 121 height 16
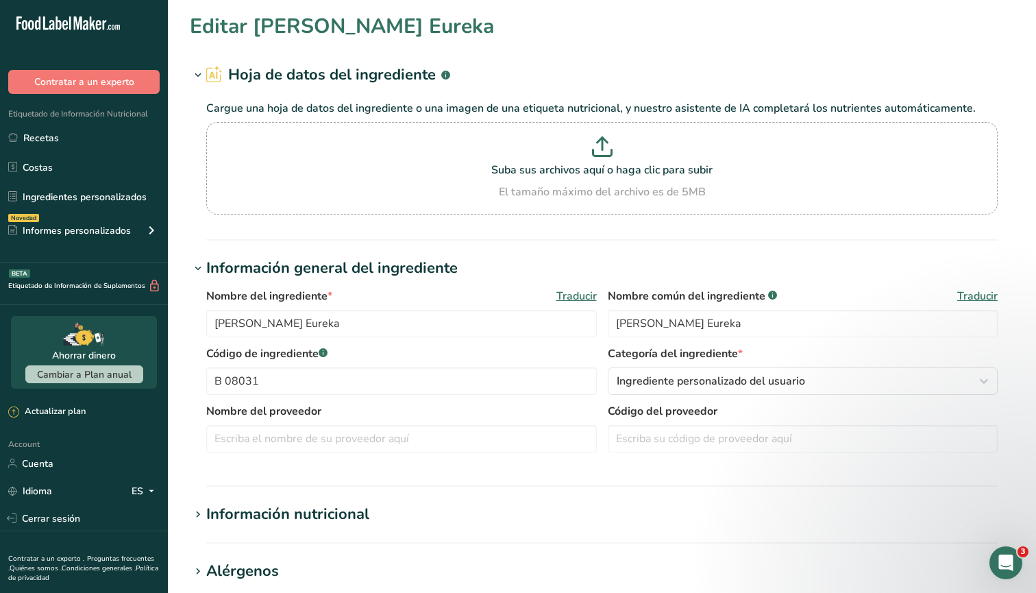
click at [71, 151] on ul "Recetas Costas Ingredientes personalizados Novedad Informes personalizados Etiq…" at bounding box center [84, 186] width 168 height 123
click at [63, 143] on link "Recetas" at bounding box center [84, 138] width 168 height 26
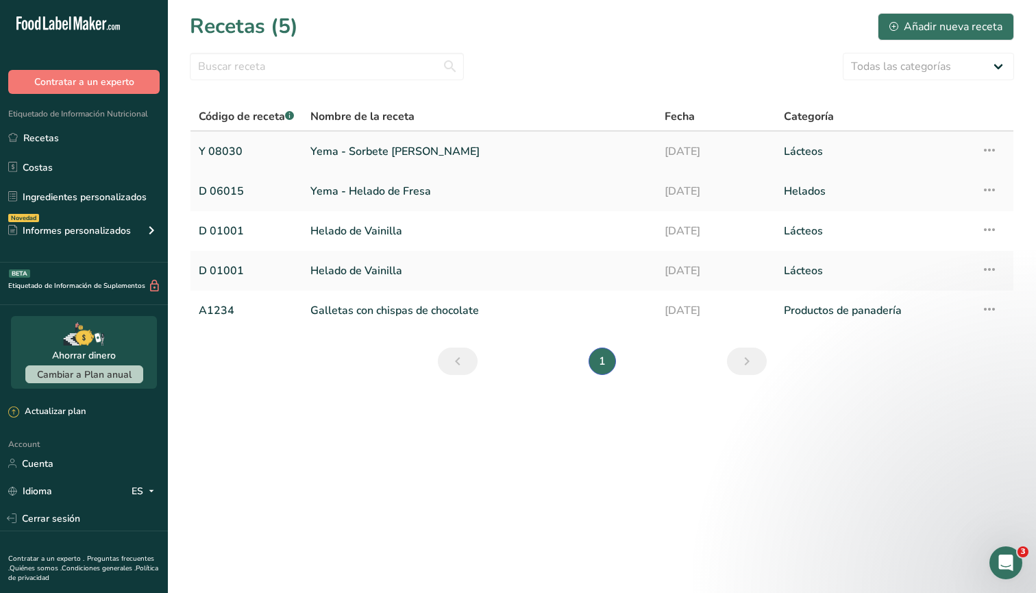
click at [232, 167] on td "Y 08030" at bounding box center [247, 152] width 112 height 40
click at [233, 158] on link "Y 08030" at bounding box center [246, 151] width 95 height 29
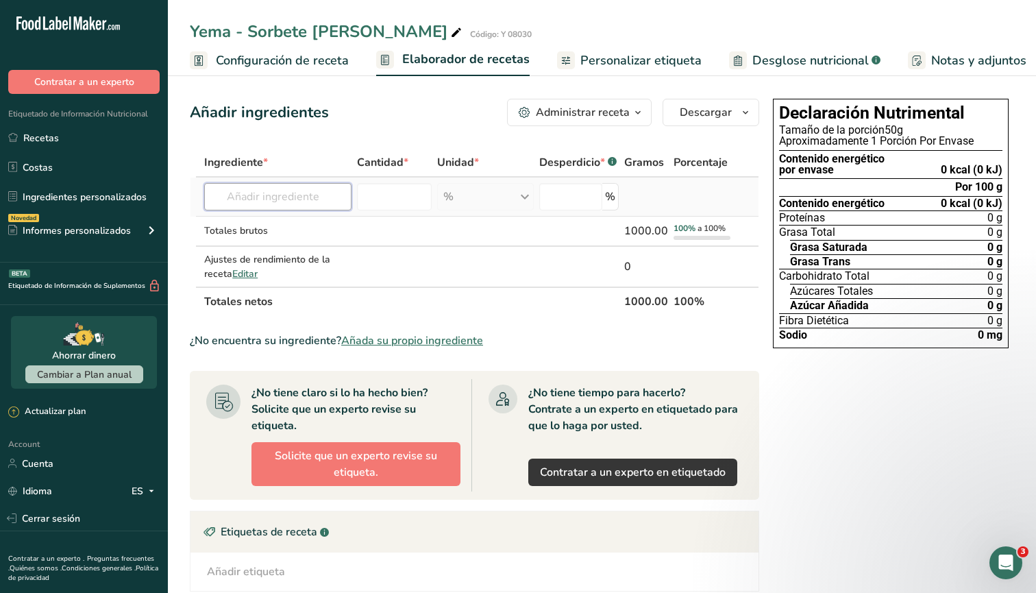
click at [252, 195] on input "text" at bounding box center [277, 196] width 147 height 27
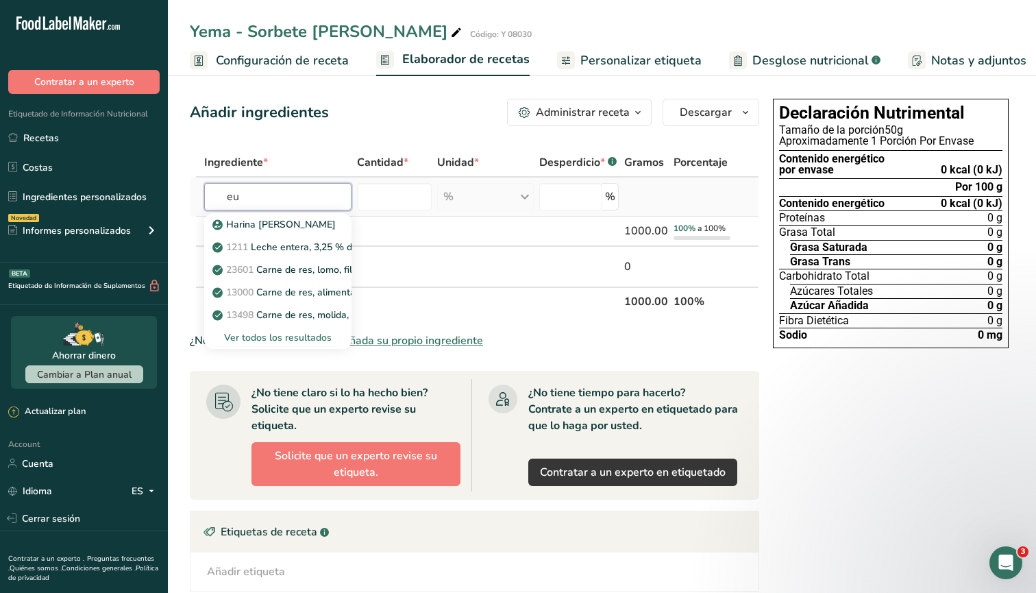
type input "e"
type input "[PERSON_NAME]"
click at [273, 223] on p "B 08031 [PERSON_NAME] Eureka" at bounding box center [295, 224] width 161 height 14
type input "[PERSON_NAME] Eureka"
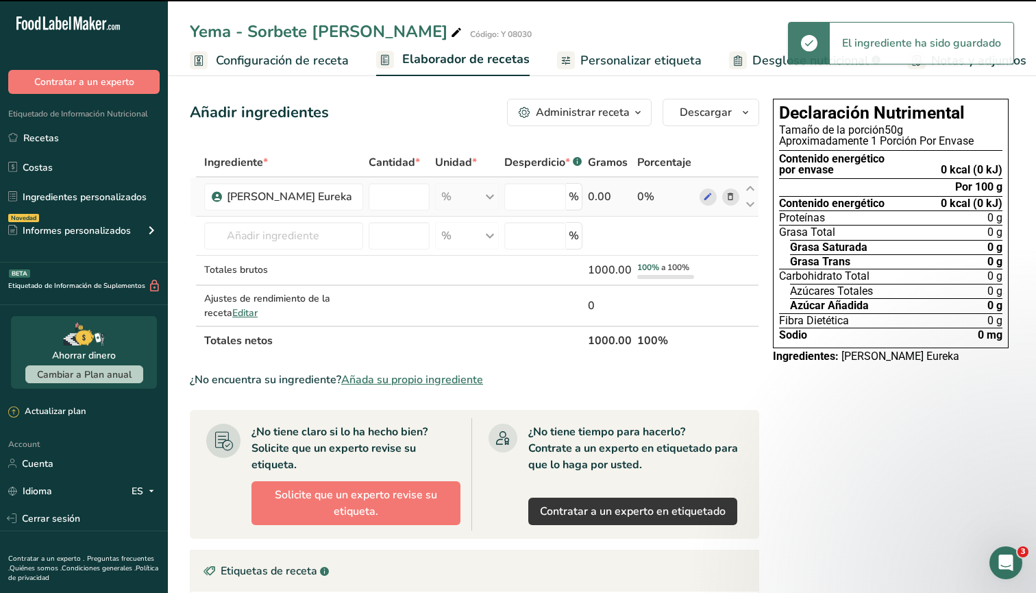
type input "0"
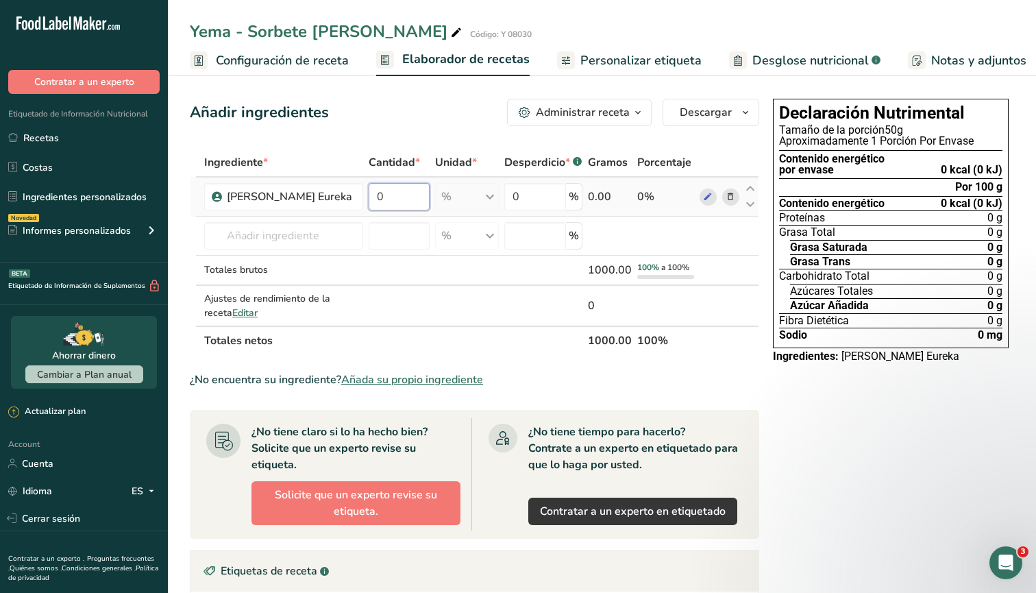
click at [385, 201] on input "0" at bounding box center [399, 196] width 61 height 27
type input "1"
type input "0"
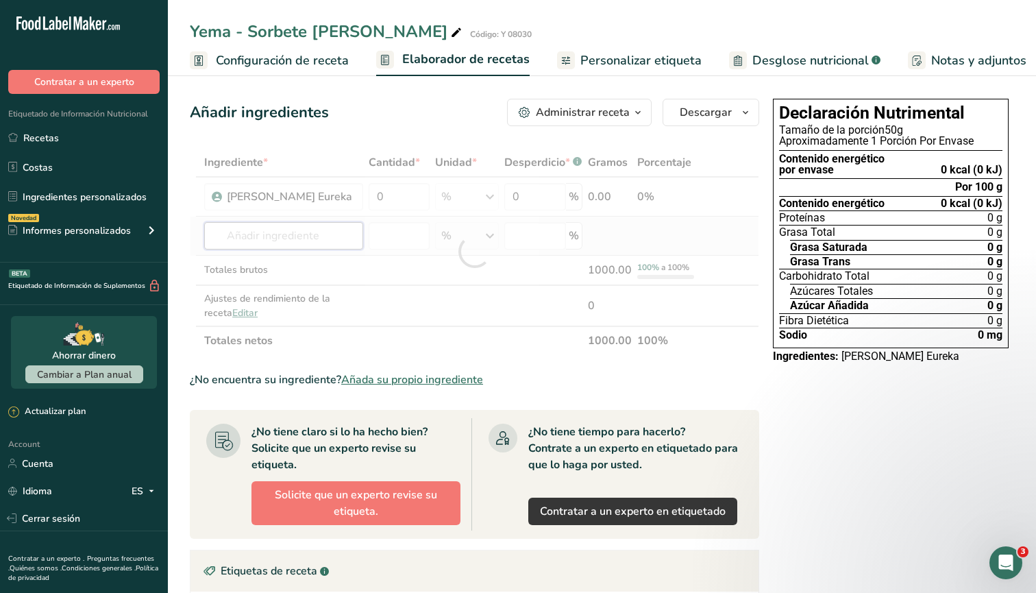
click at [334, 239] on div "Ingrediente * Cantidad * Unidad * Desperdicio * .a-a{fill:#347362;}.b-a{fill:#f…" at bounding box center [475, 251] width 570 height 207
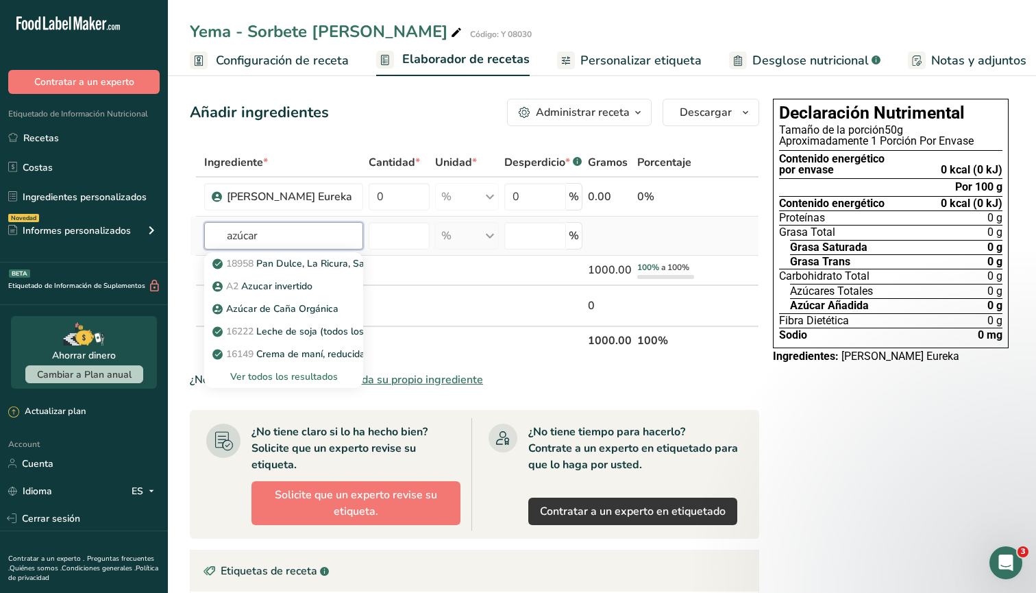
type input "azúcar"
drag, startPoint x: 334, startPoint y: 239, endPoint x: 295, endPoint y: 289, distance: 63.5
click at [295, 289] on p "A2 Azucar invertido" at bounding box center [263, 286] width 97 height 14
type input "Azucar invertido"
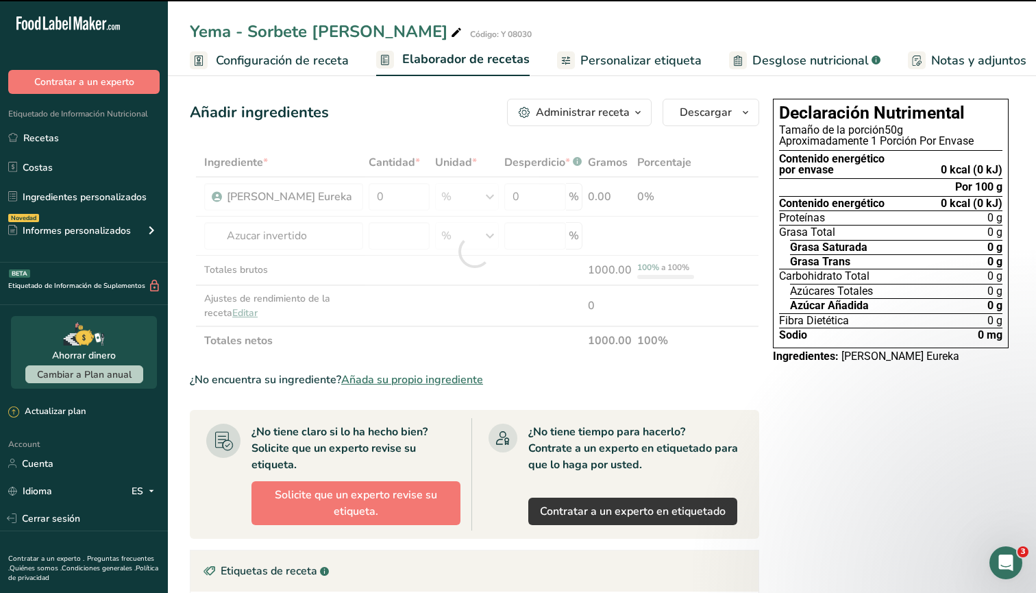
type input "0"
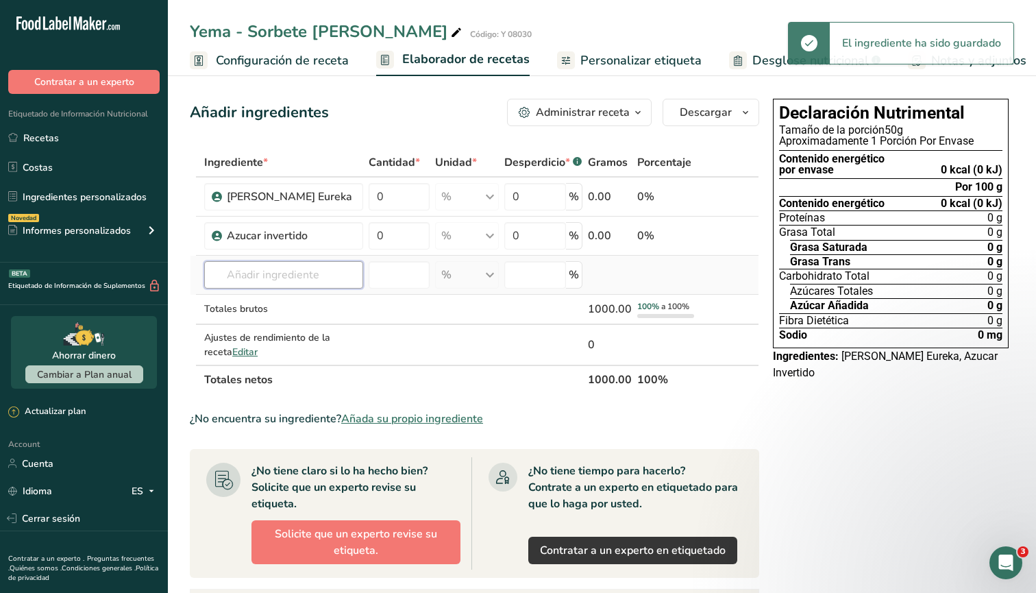
click at [310, 282] on input "text" at bounding box center [283, 274] width 159 height 27
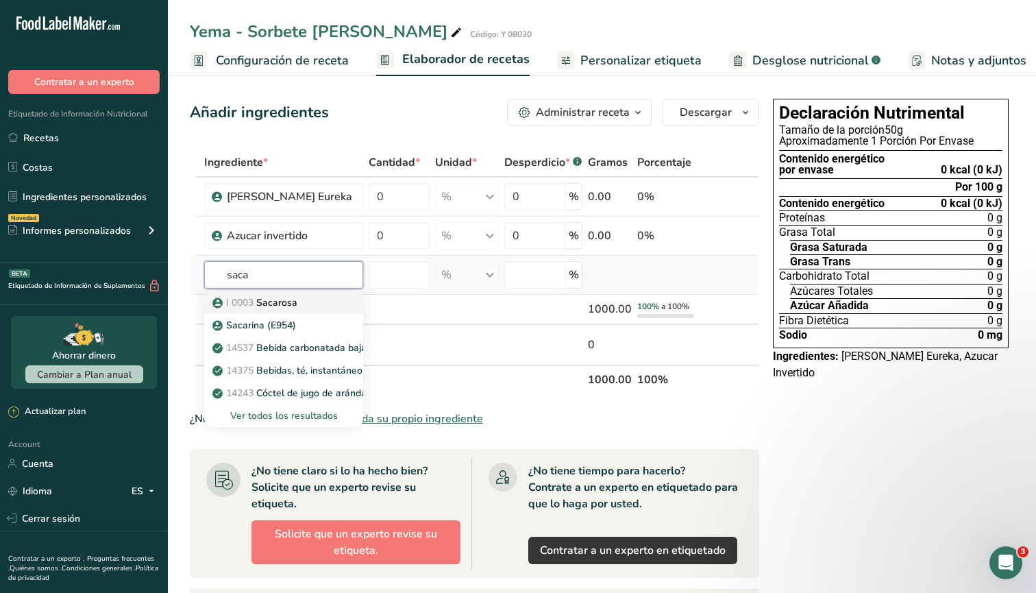
type input "saca"
click at [297, 303] on p "I 0003 [GEOGRAPHIC_DATA]" at bounding box center [256, 302] width 82 height 14
type input "Sacarosa"
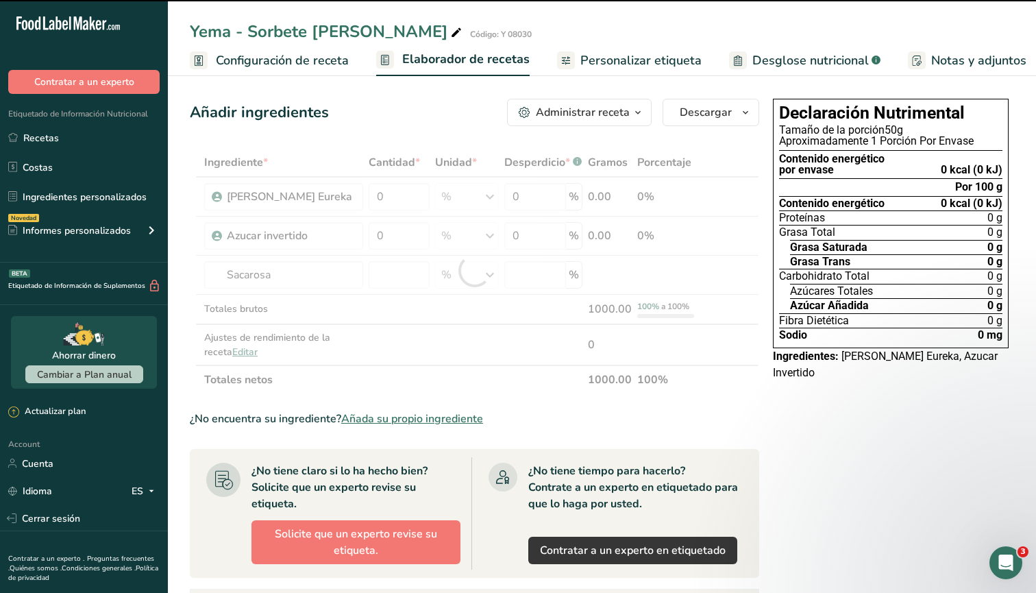
type input "0"
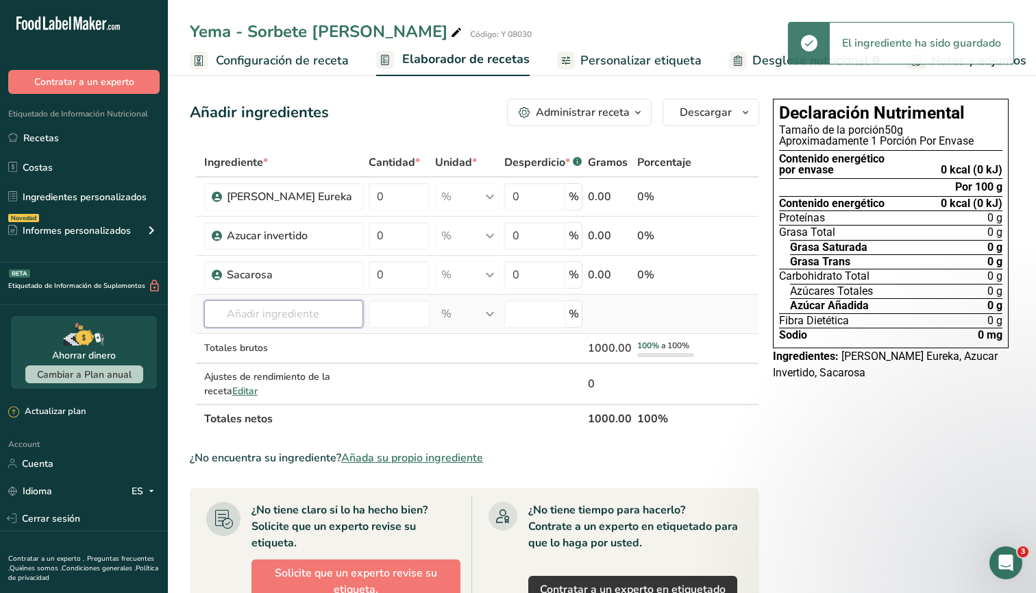
click at [289, 316] on input "text" at bounding box center [283, 313] width 159 height 27
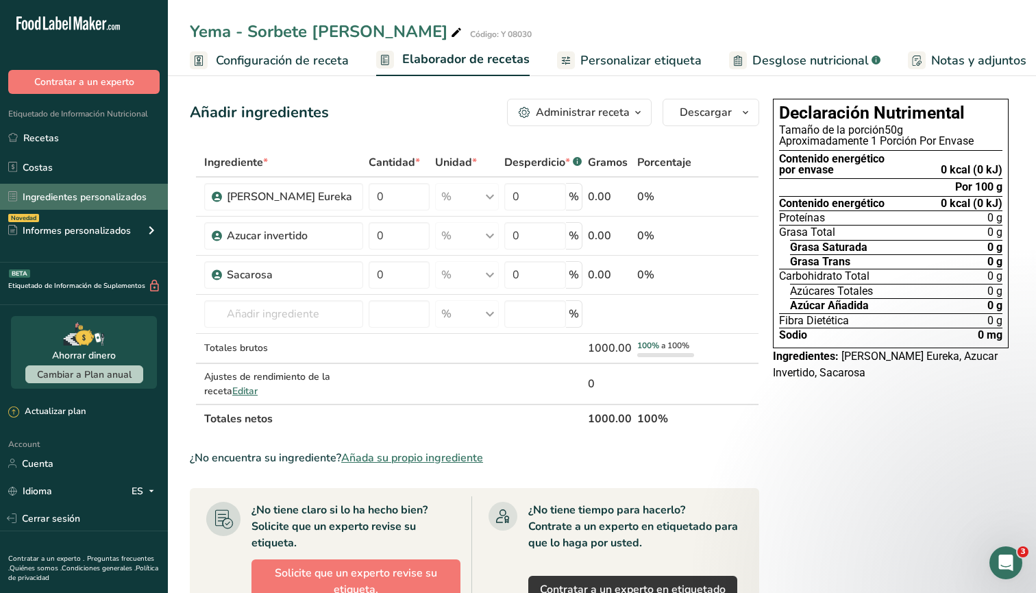
click at [131, 197] on link "Ingredientes personalizados" at bounding box center [84, 197] width 168 height 26
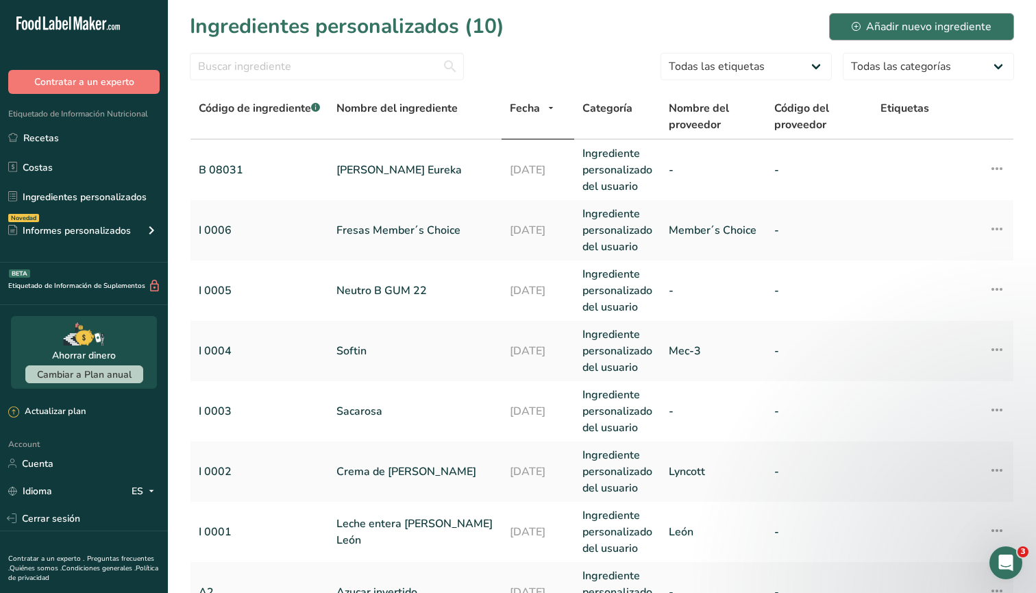
click at [888, 23] on div "Añadir nuevo ingrediente" at bounding box center [922, 27] width 140 height 16
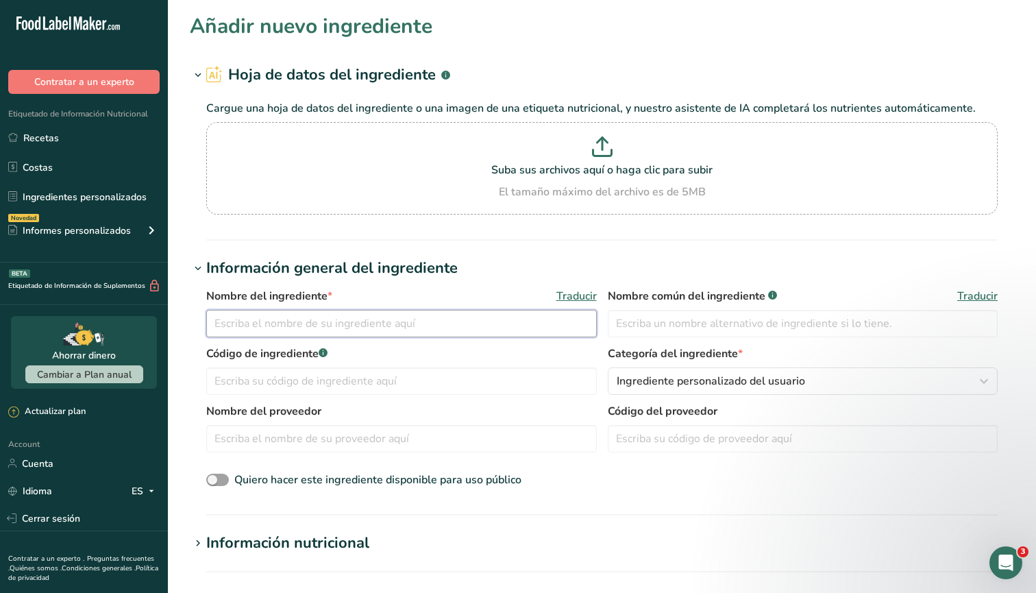
click at [297, 323] on input "text" at bounding box center [401, 323] width 391 height 27
type input "[MEDICAL_DATA]"
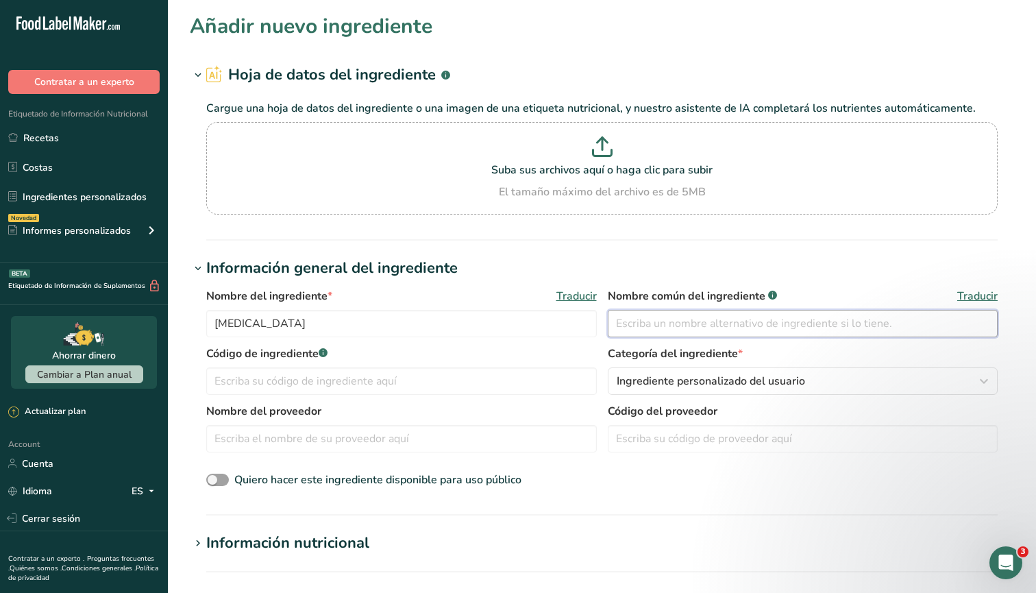
click at [633, 328] on input "text" at bounding box center [803, 323] width 391 height 27
type input "[MEDICAL_DATA]"
click at [361, 374] on input "text" at bounding box center [401, 380] width 391 height 27
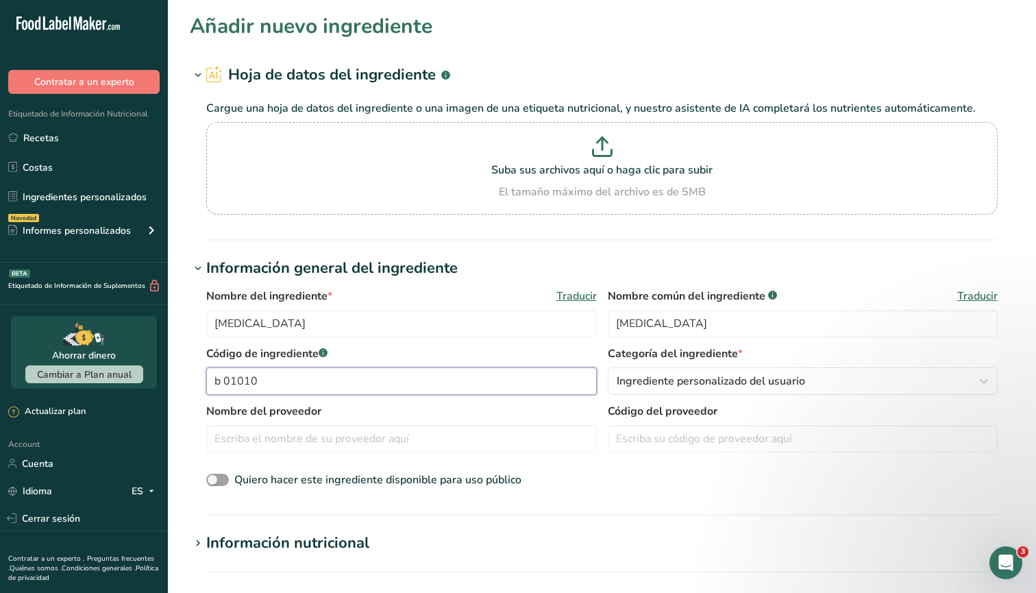
type input "b 01010"
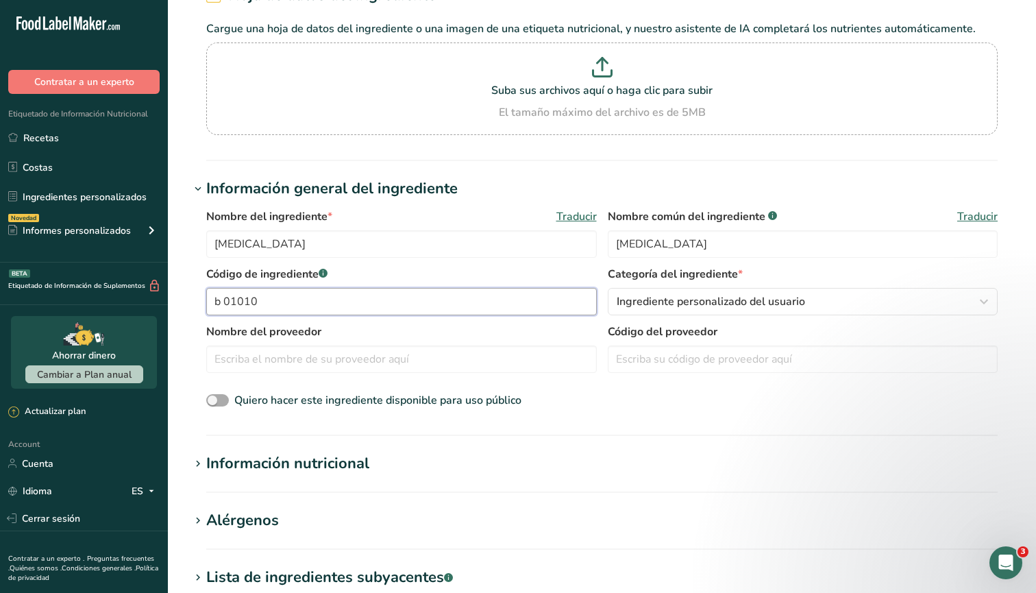
scroll to position [87, 0]
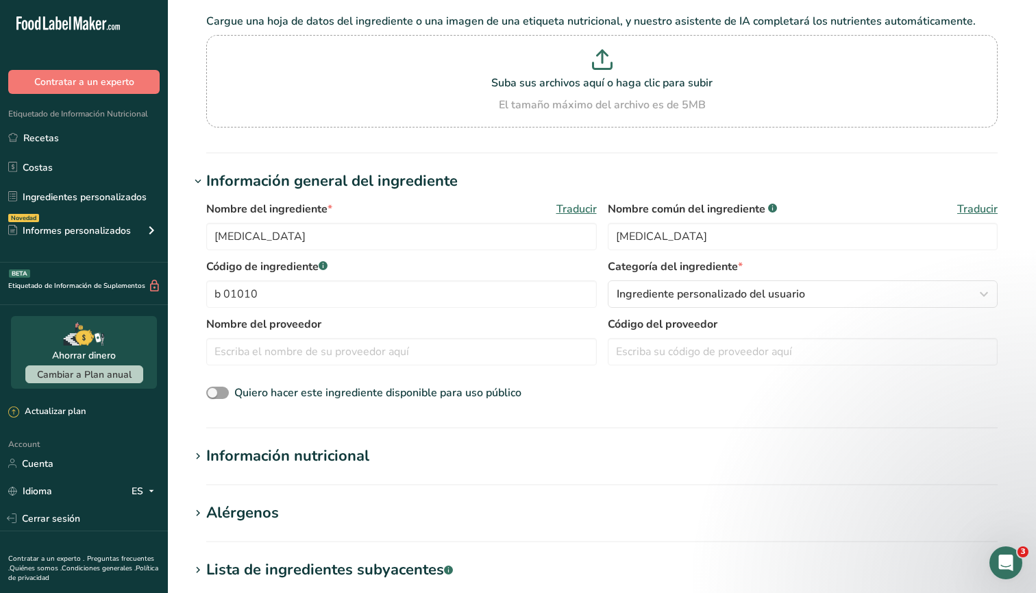
click at [348, 456] on div "Información nutricional" at bounding box center [287, 456] width 163 height 23
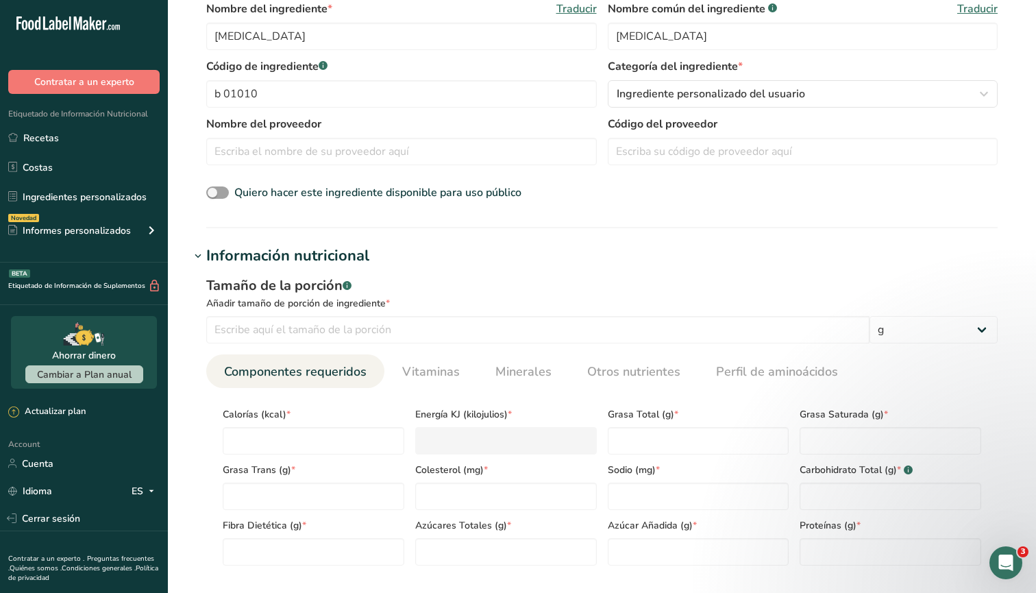
scroll to position [309, 0]
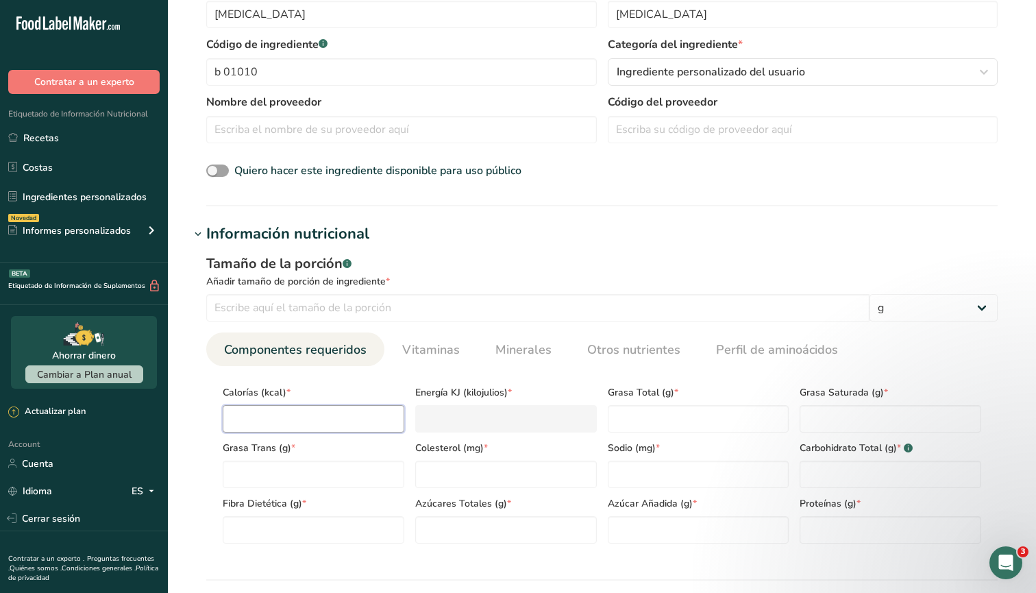
click at [295, 419] on input "number" at bounding box center [314, 418] width 182 height 27
type input "0"
type KJ "0"
type input "0"
click at [628, 431] on Fat "number" at bounding box center [699, 418] width 182 height 27
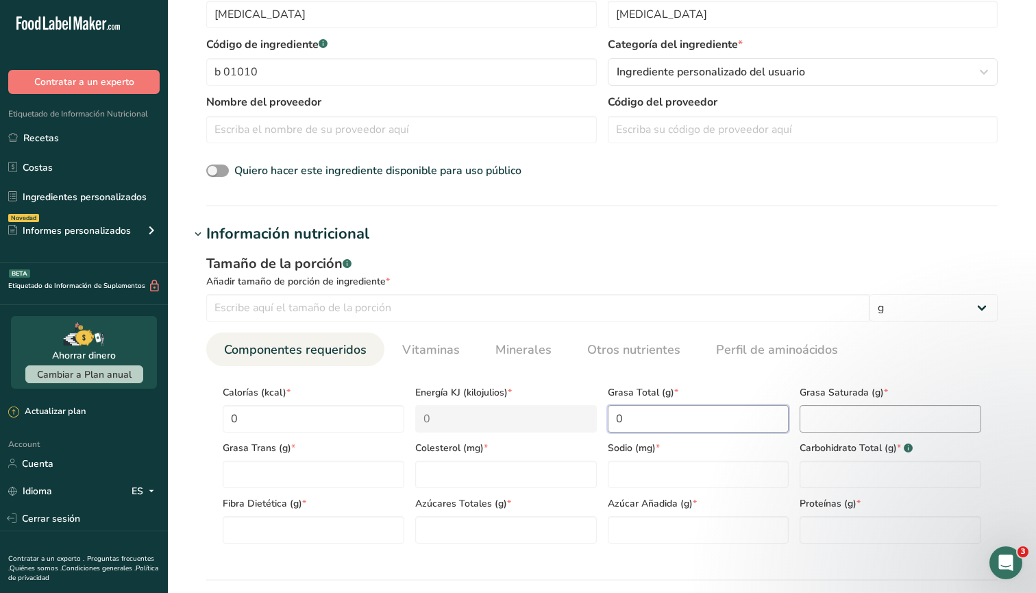
type Fat "0"
click at [812, 426] on Fat "number" at bounding box center [891, 418] width 182 height 27
type Fat "0"
click at [344, 479] on Fat "number" at bounding box center [314, 474] width 182 height 27
type Fat "0"
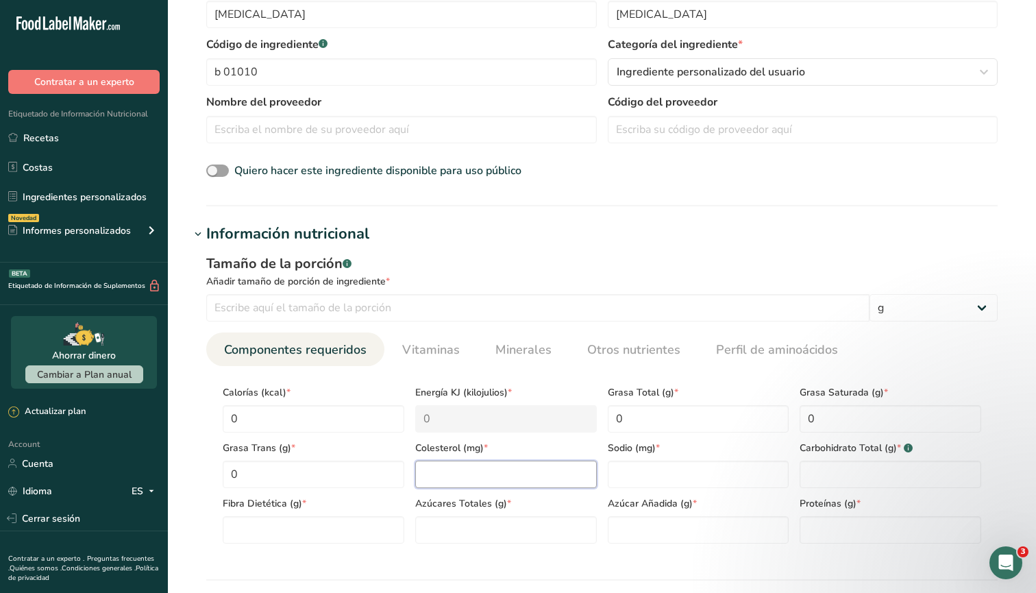
click at [454, 471] on input "number" at bounding box center [506, 474] width 182 height 27
type input "0"
click at [624, 480] on input "number" at bounding box center [699, 474] width 182 height 27
type input "68.4"
click at [831, 475] on Carbohydrates "number" at bounding box center [891, 474] width 182 height 27
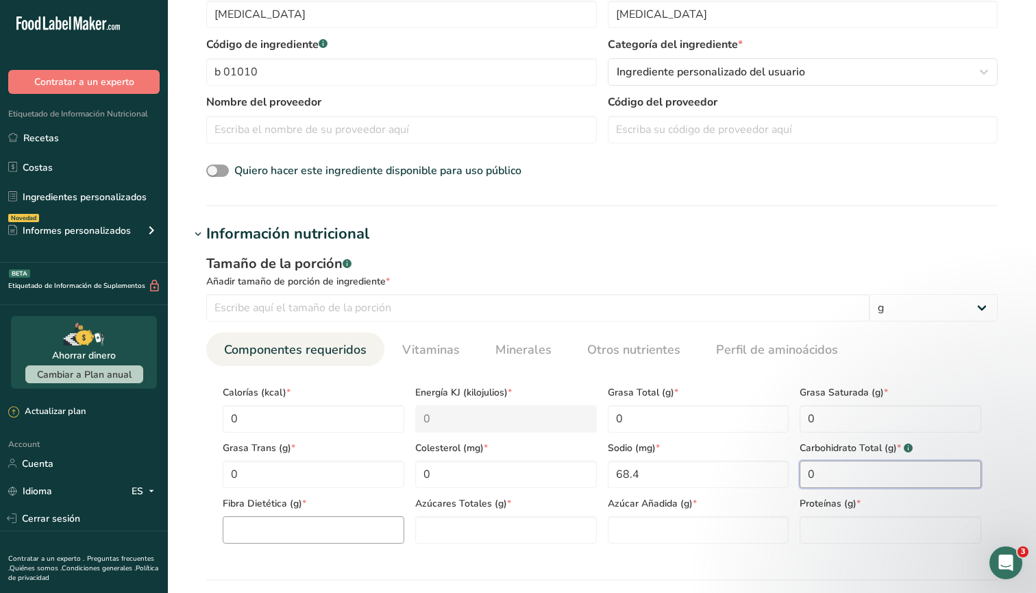
type Carbohydrates "0"
click at [367, 533] on Fiber "number" at bounding box center [314, 529] width 182 height 27
type Fiber "0"
click at [467, 523] on Sugars "number" at bounding box center [506, 529] width 182 height 27
type Sugars "0"
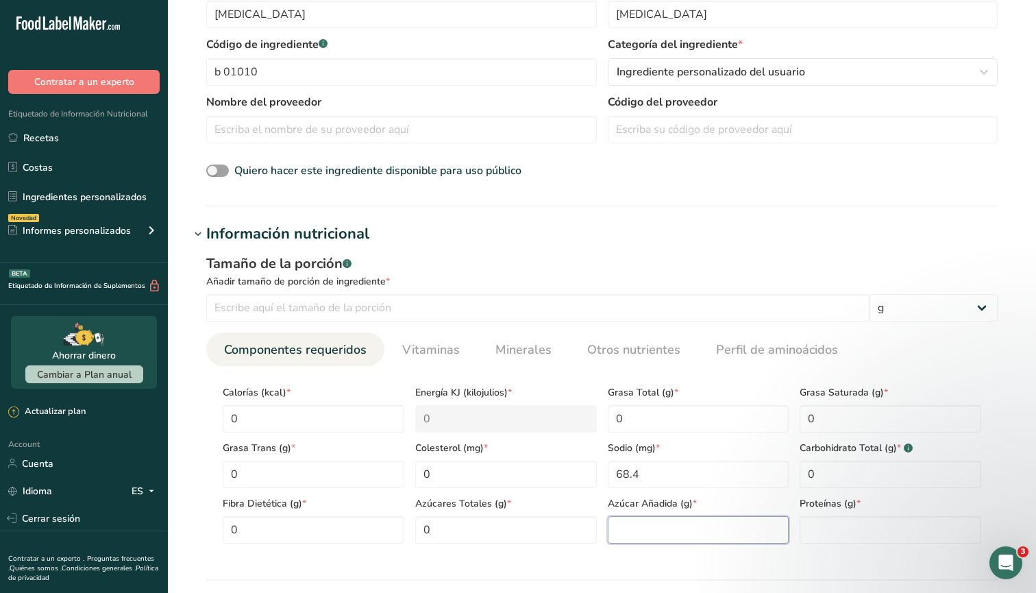
click at [707, 531] on Sugars "number" at bounding box center [699, 529] width 182 height 27
type Sugars "0"
click at [825, 521] on input "number" at bounding box center [891, 529] width 182 height 27
type input "0"
click at [687, 350] on li "Otros nutrientes" at bounding box center [634, 349] width 129 height 34
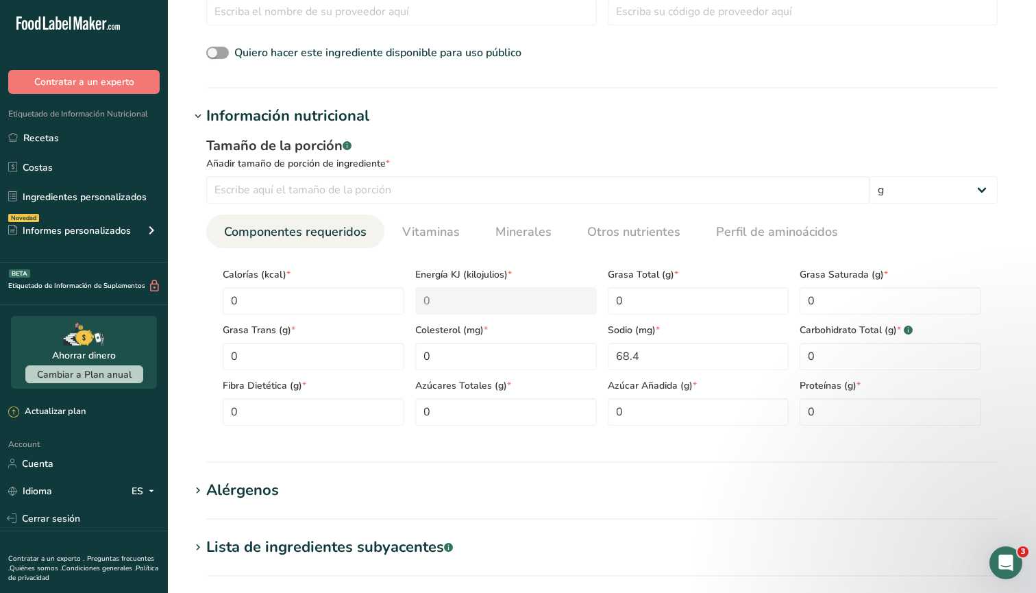
scroll to position [446, 0]
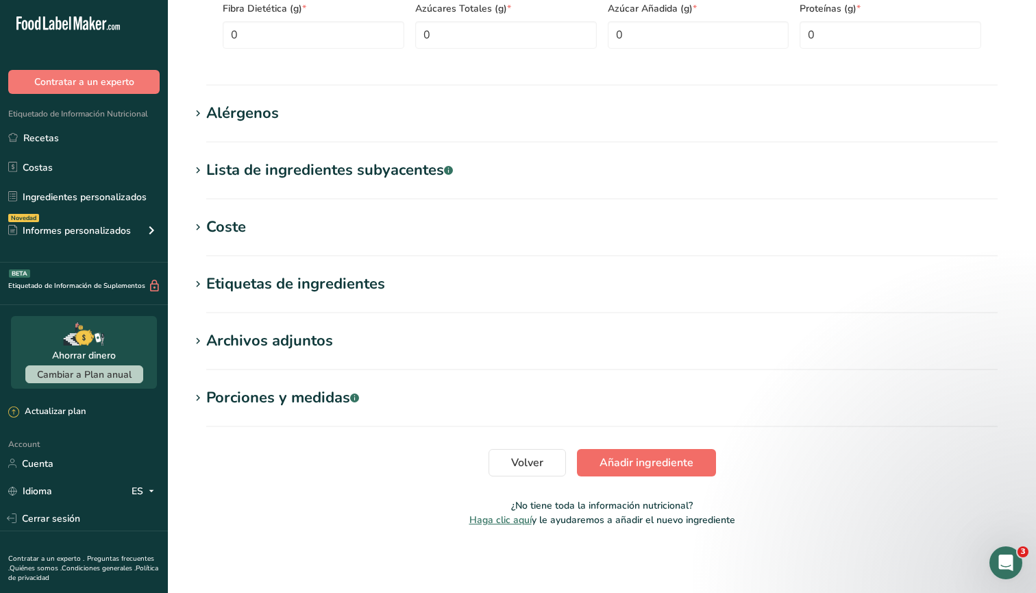
click at [677, 456] on span "Añadir ingrediente" at bounding box center [647, 462] width 94 height 16
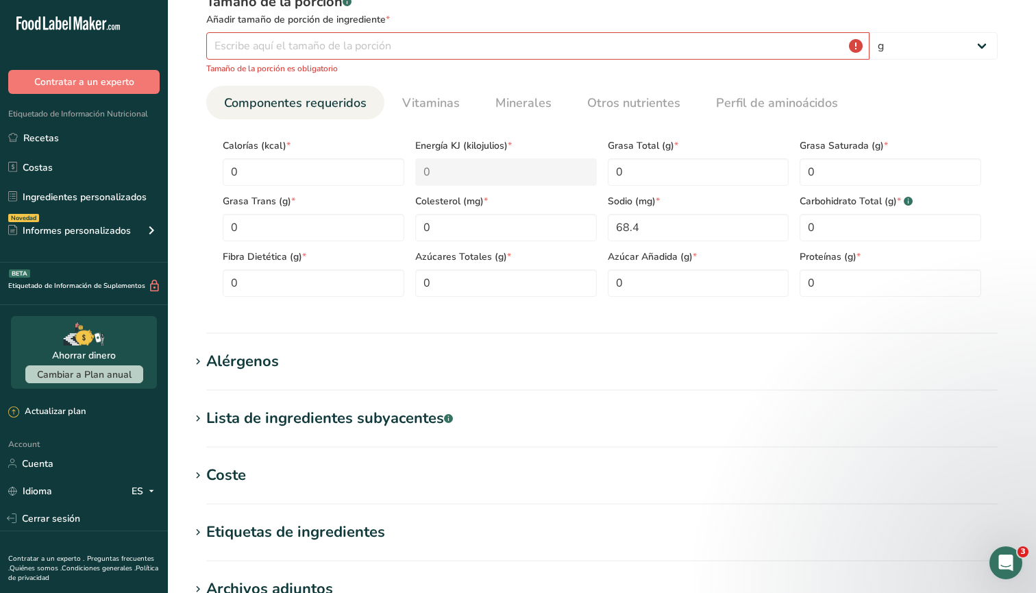
scroll to position [535, 0]
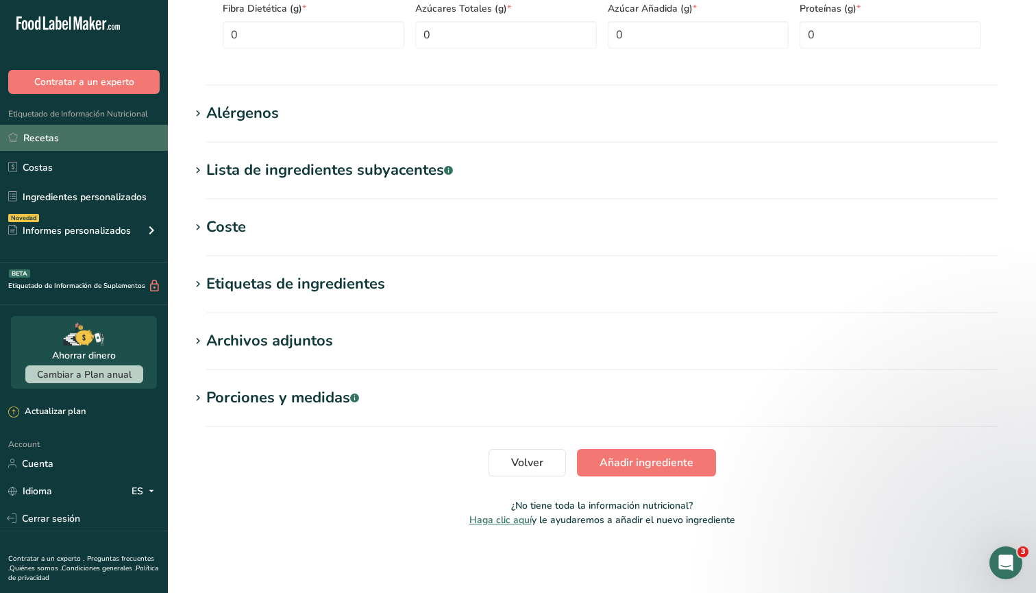
click at [57, 134] on link "Recetas" at bounding box center [84, 138] width 168 height 26
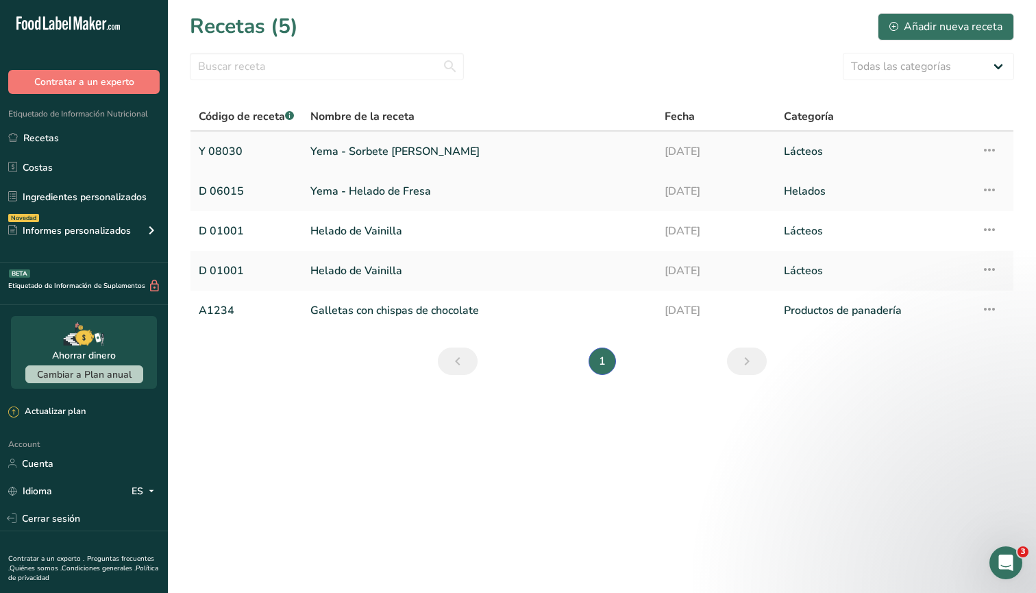
click at [230, 151] on link "Y 08030" at bounding box center [246, 151] width 95 height 29
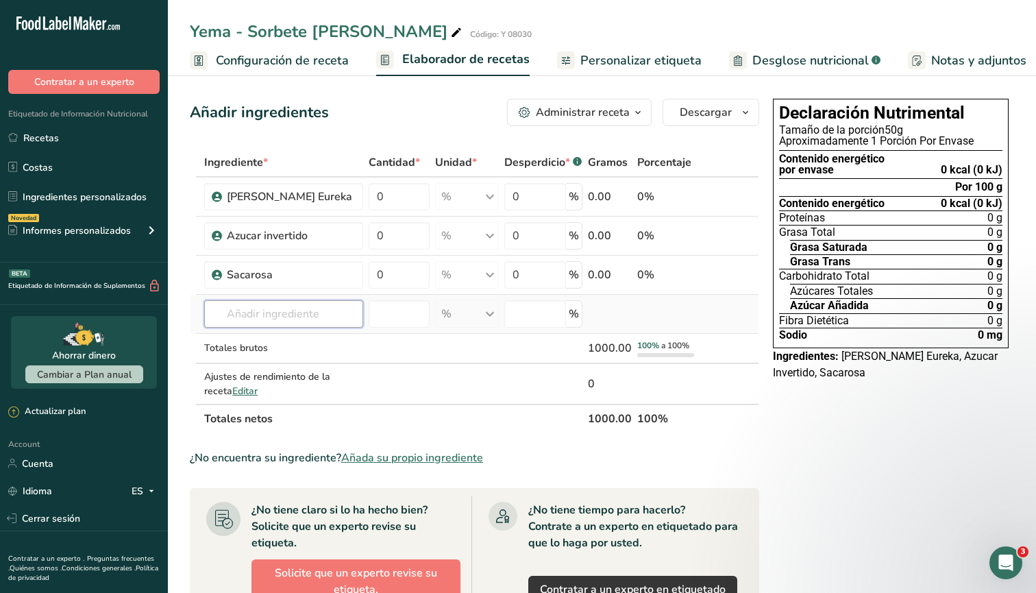
click at [280, 316] on input "text" at bounding box center [283, 313] width 159 height 27
type input "b"
click at [302, 316] on input "[MEDICAL_DATA]" at bounding box center [283, 313] width 159 height 27
click at [309, 315] on input "[MEDICAL_DATA]" at bounding box center [283, 313] width 159 height 27
type input "[MEDICAL_DATA]"
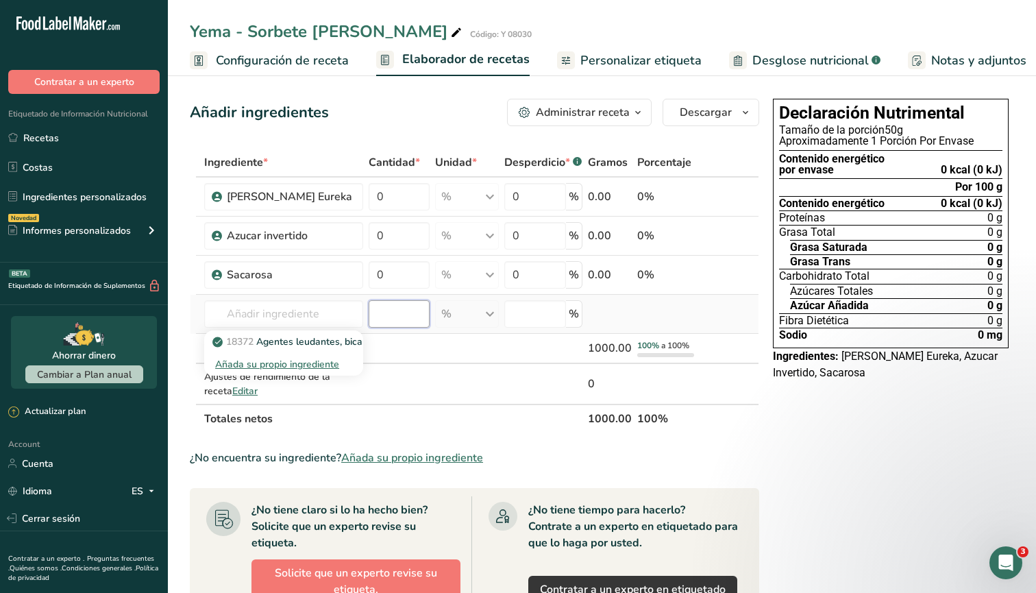
click at [386, 316] on input "number" at bounding box center [399, 313] width 61 height 27
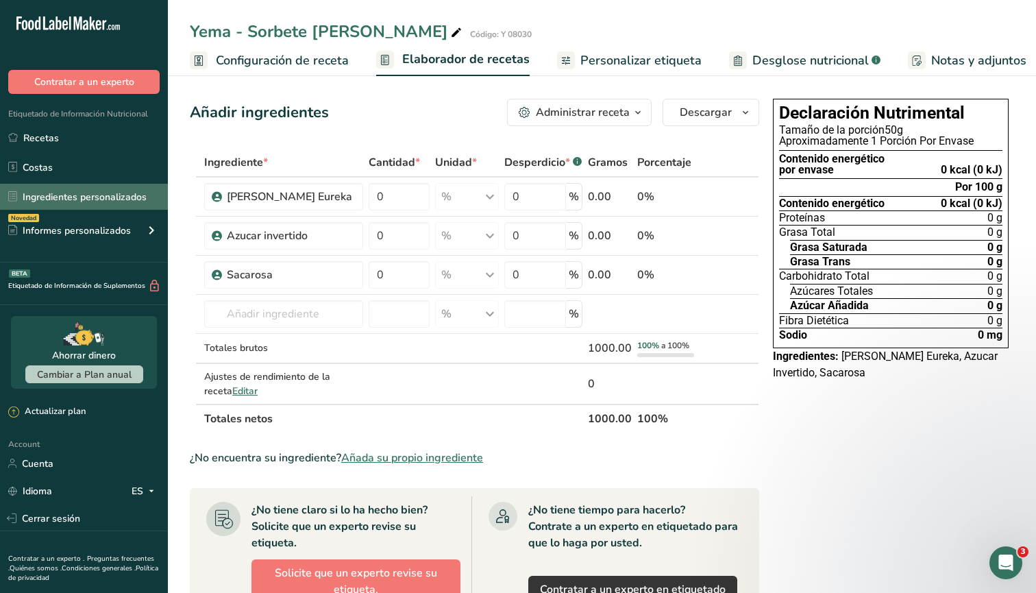
click at [77, 197] on link "Ingredientes personalizados" at bounding box center [84, 197] width 168 height 26
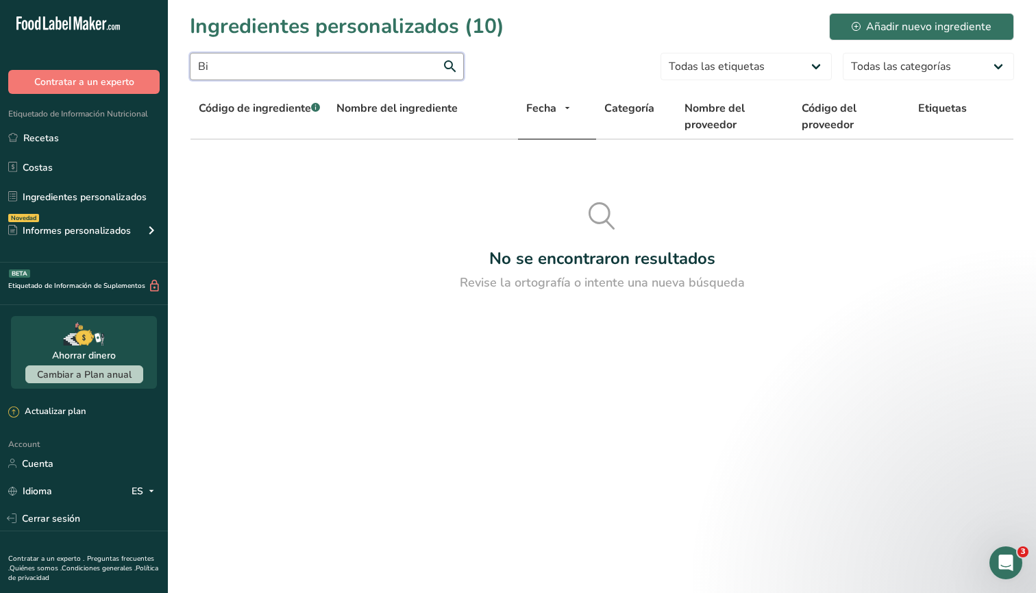
type input "B"
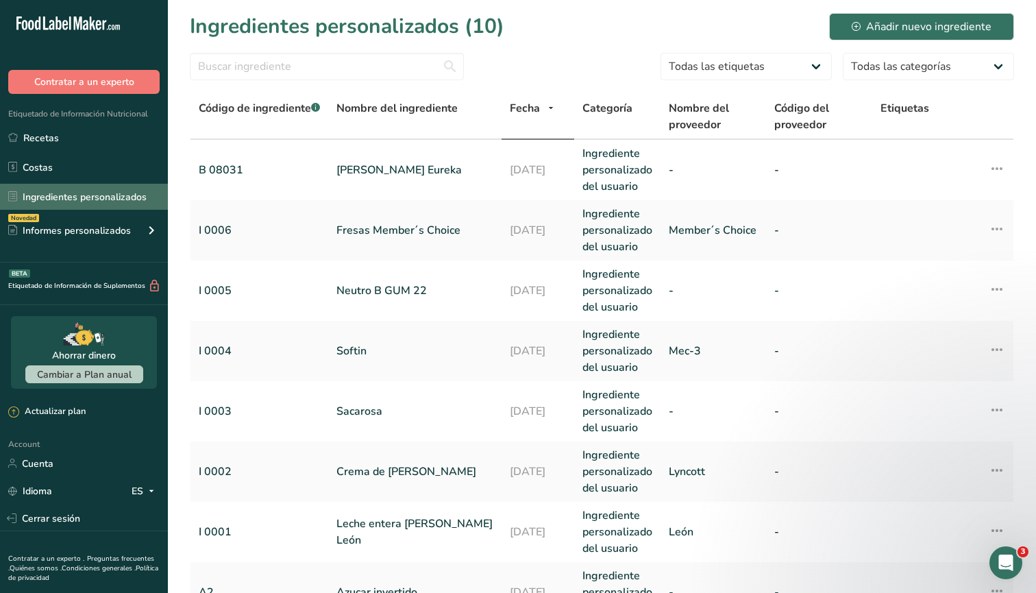
click at [73, 197] on link "Ingredientes personalizados" at bounding box center [84, 197] width 168 height 26
click at [883, 27] on div "Añadir nuevo ingrediente" at bounding box center [922, 27] width 140 height 16
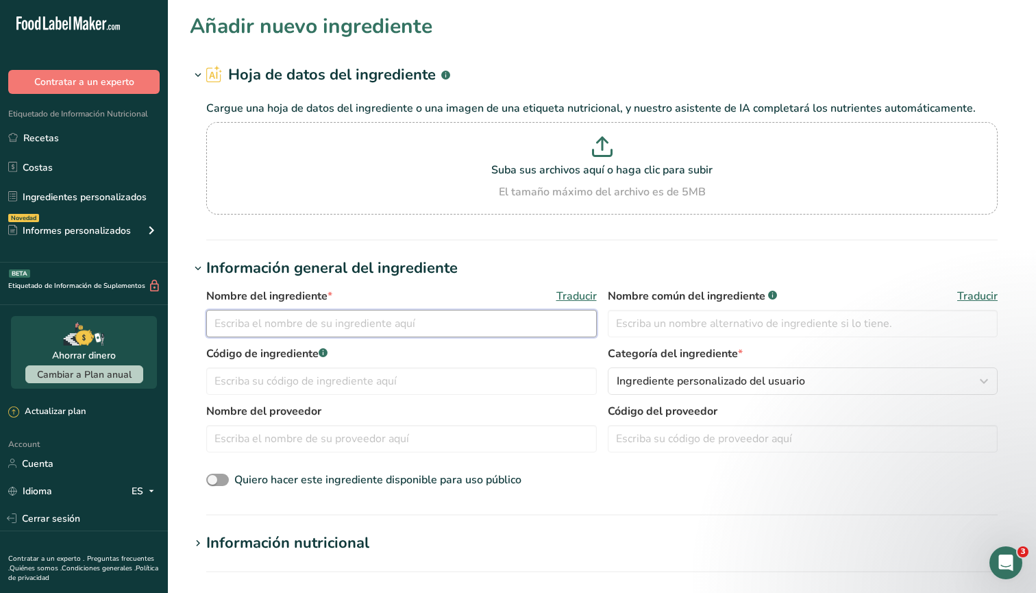
click at [422, 323] on input "text" at bounding box center [401, 323] width 391 height 27
type input "[MEDICAL_DATA]"
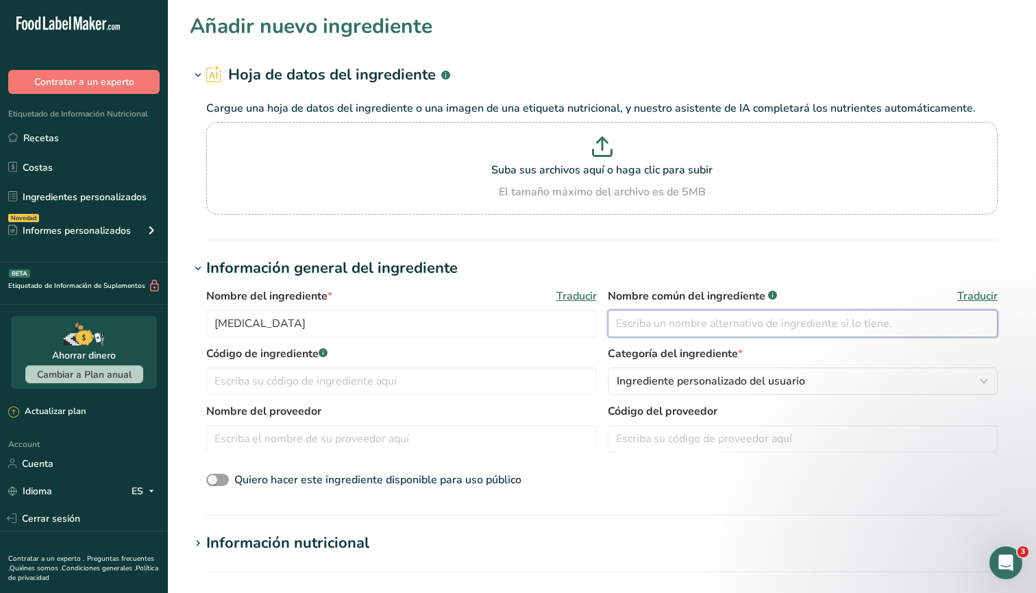
click at [665, 321] on input "text" at bounding box center [803, 323] width 391 height 27
type input "[MEDICAL_DATA]"
click at [452, 386] on input "text" at bounding box center [401, 380] width 391 height 27
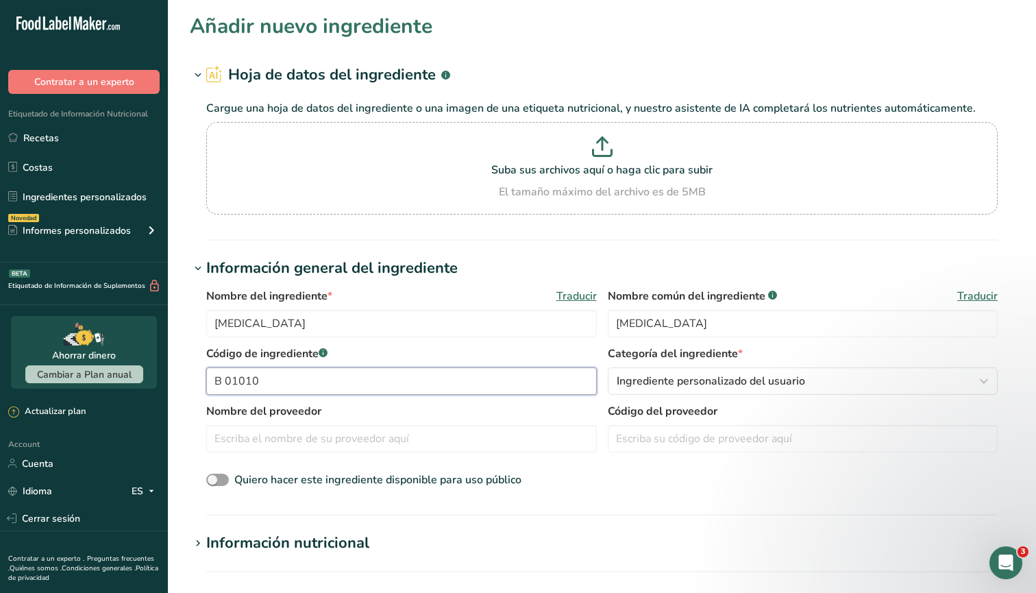
type input "B 01010"
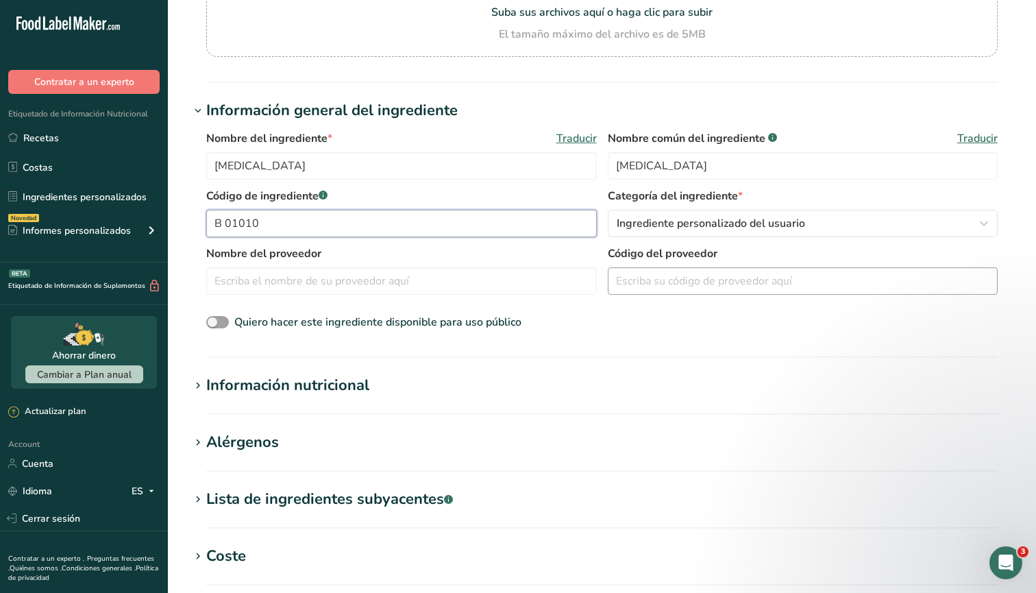
scroll to position [209, 0]
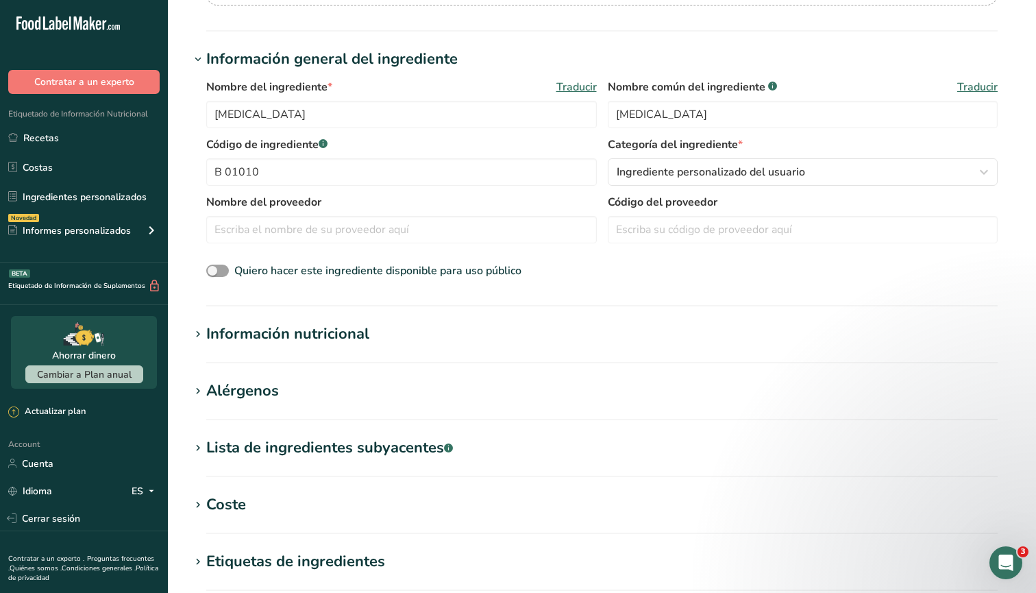
click at [337, 340] on div "Información nutricional" at bounding box center [287, 334] width 163 height 23
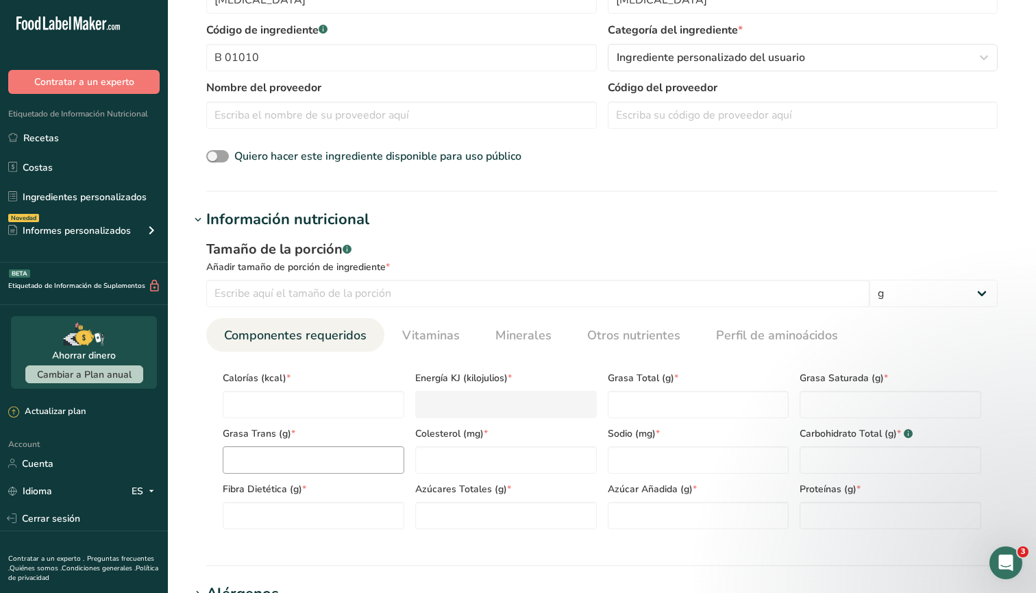
scroll to position [327, 0]
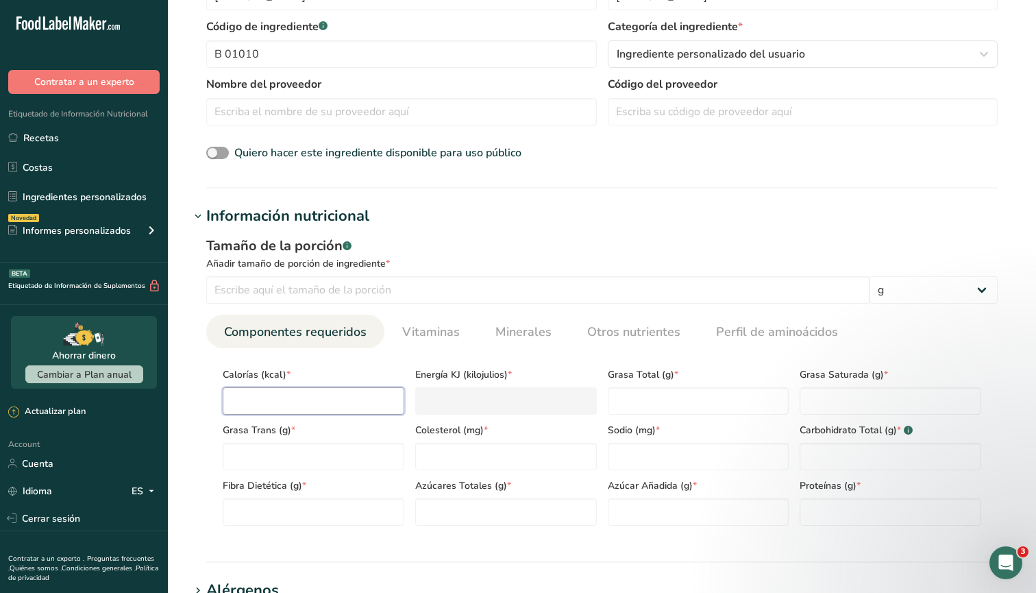
click at [318, 405] on input "number" at bounding box center [314, 400] width 182 height 27
type input "0"
type KJ "0"
type input "0"
click at [615, 395] on Fat "number" at bounding box center [699, 400] width 182 height 27
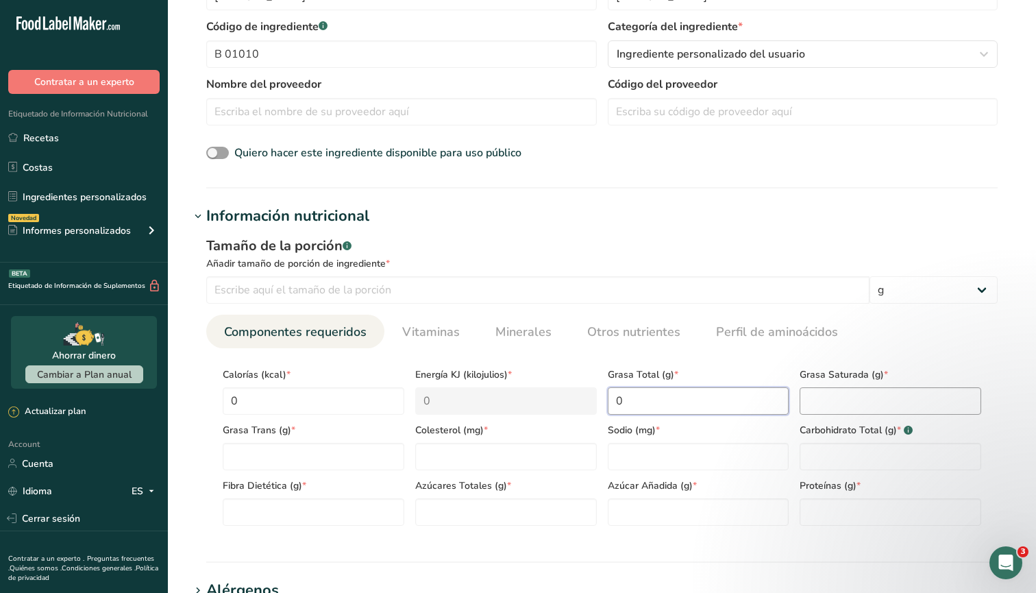
type Fat "0"
click at [827, 406] on Fat "number" at bounding box center [891, 400] width 182 height 27
type Fat "0"
click at [379, 456] on Fat "number" at bounding box center [314, 456] width 182 height 27
type Fat "0"
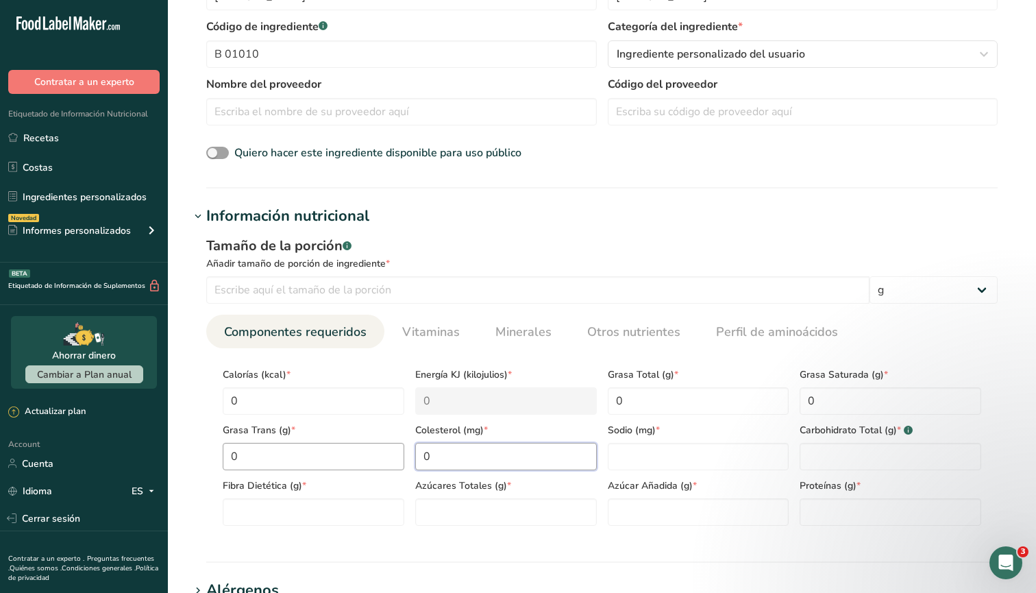
type input "0"
type input "68.4"
type Carbohydrates "0"
type Fiber "0"
type Sugars "0"
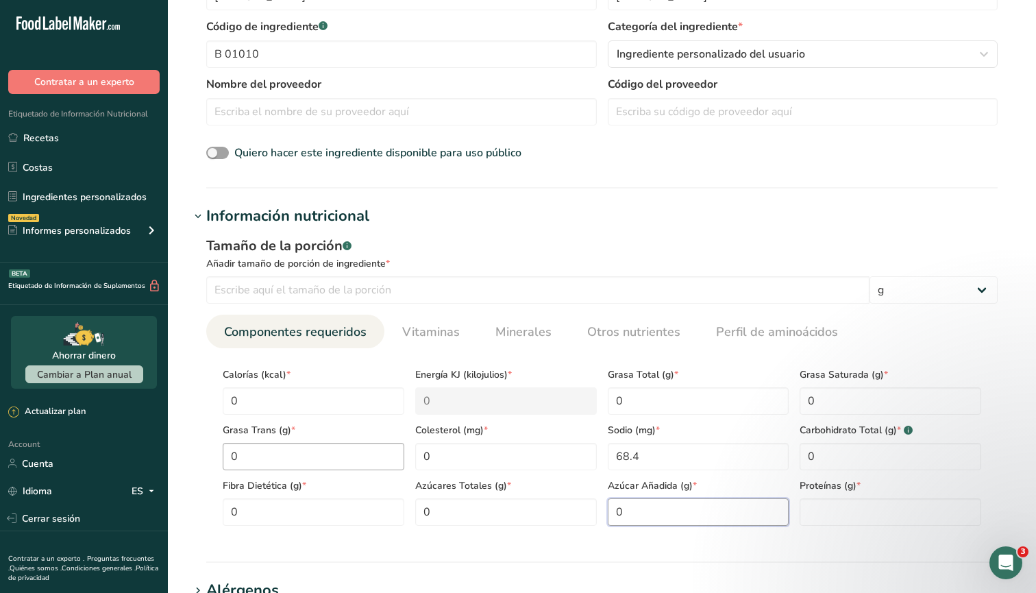
type Sugars "0"
type input "0"
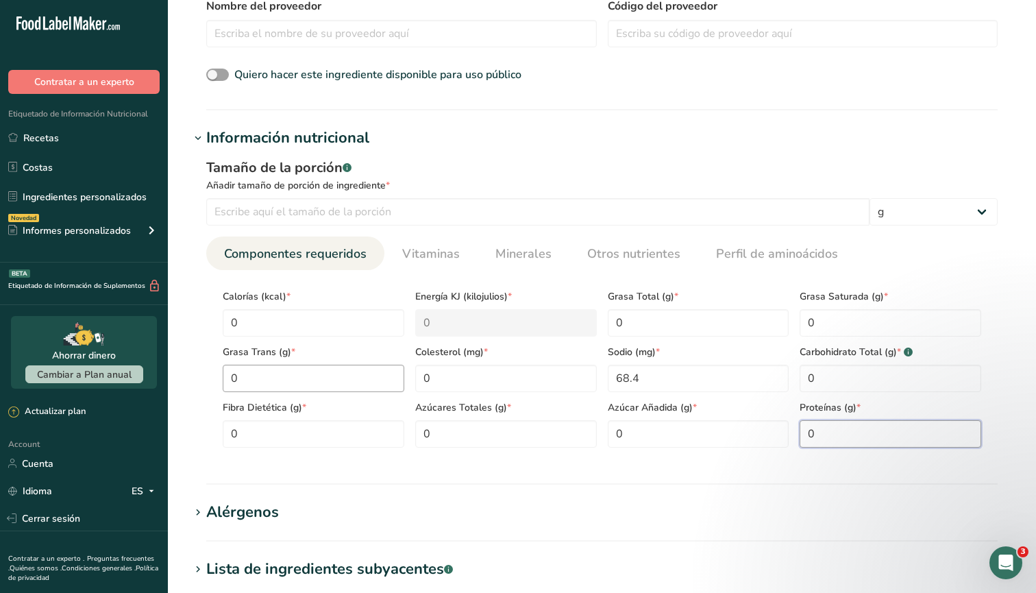
scroll to position [407, 0]
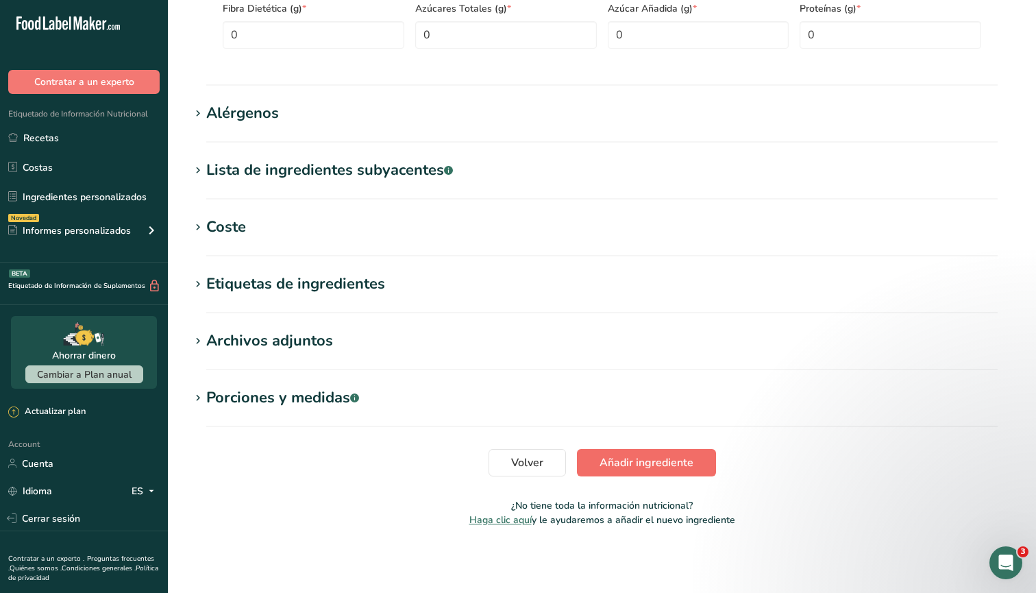
click at [649, 461] on span "Añadir ingrediente" at bounding box center [647, 462] width 94 height 16
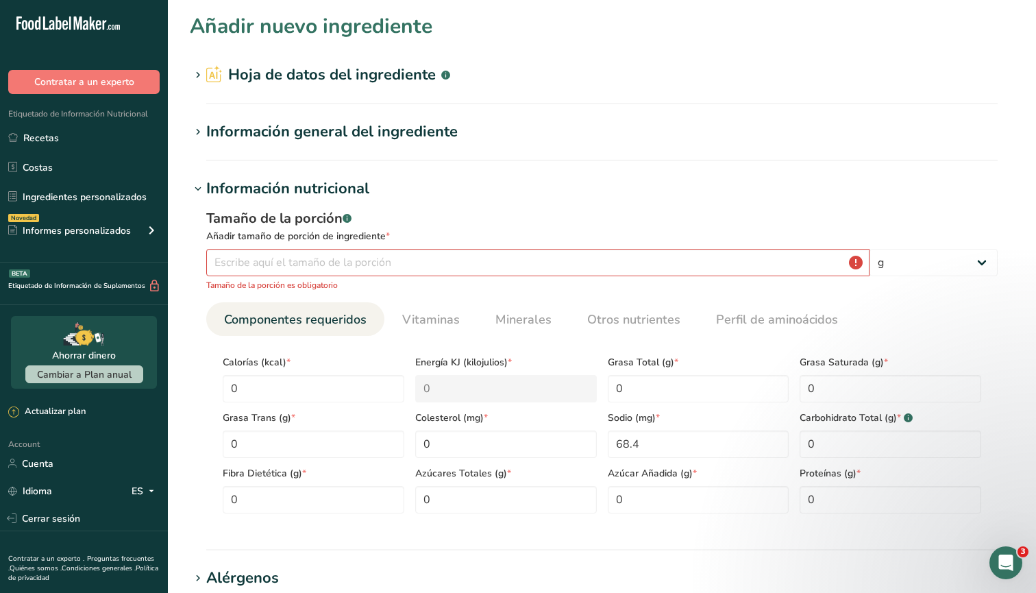
scroll to position [0, 0]
click at [367, 261] on input "number" at bounding box center [537, 262] width 663 height 27
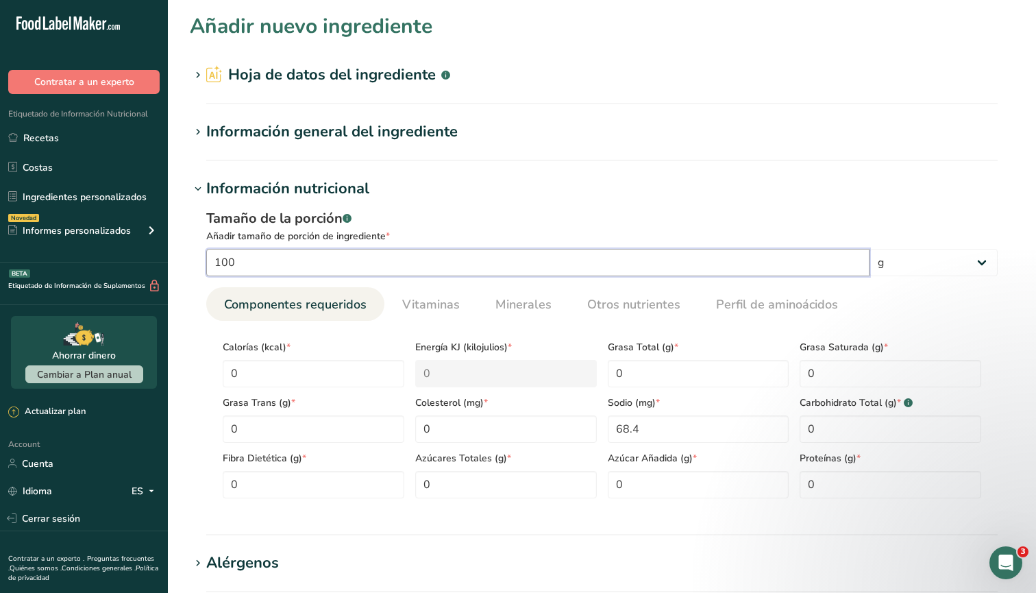
type input "100"
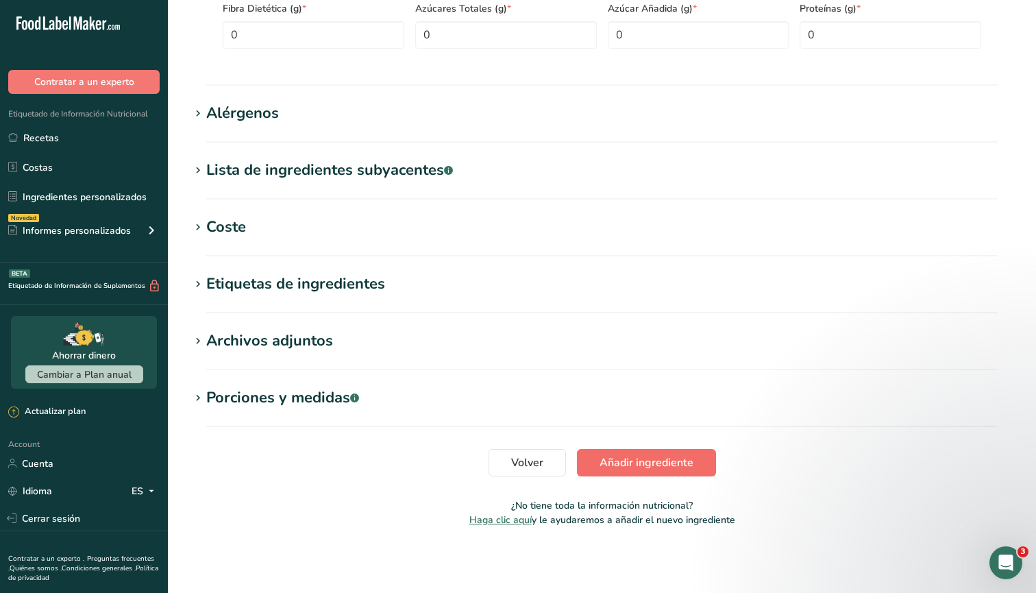
click at [637, 459] on span "Añadir ingrediente" at bounding box center [647, 462] width 94 height 16
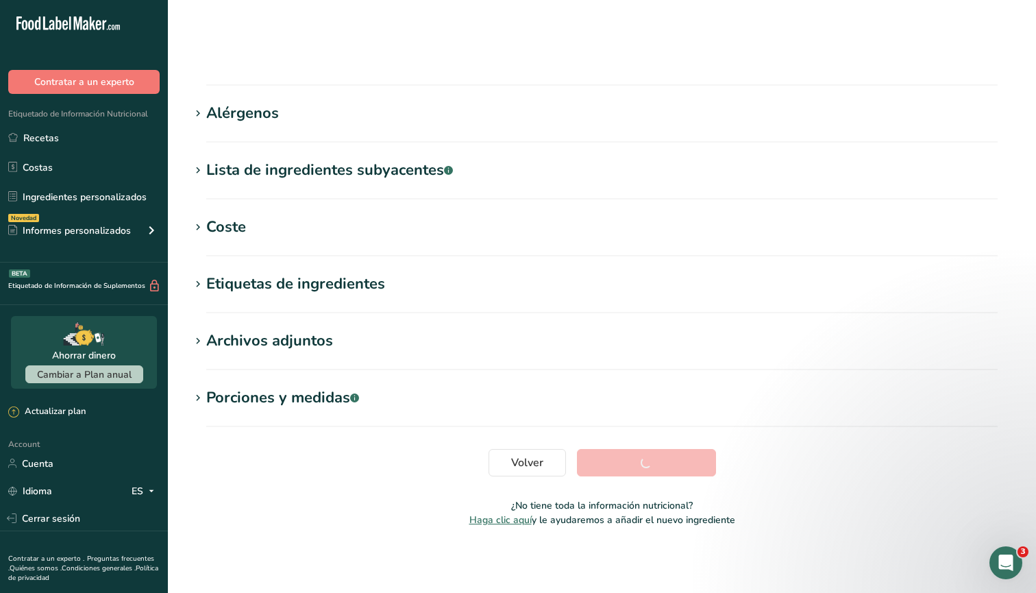
scroll to position [132, 0]
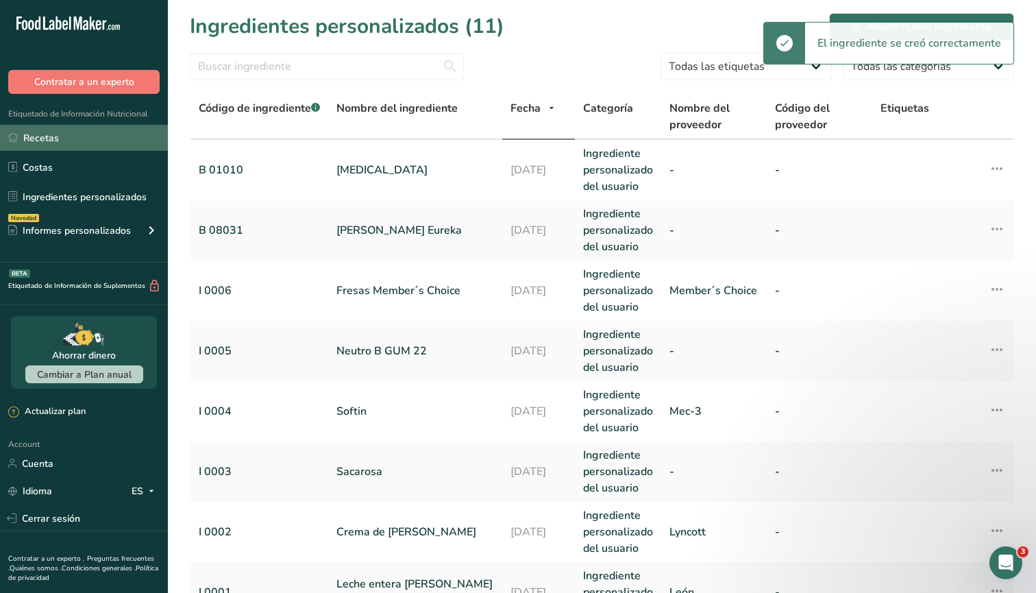
click at [69, 141] on link "Recetas" at bounding box center [84, 138] width 168 height 26
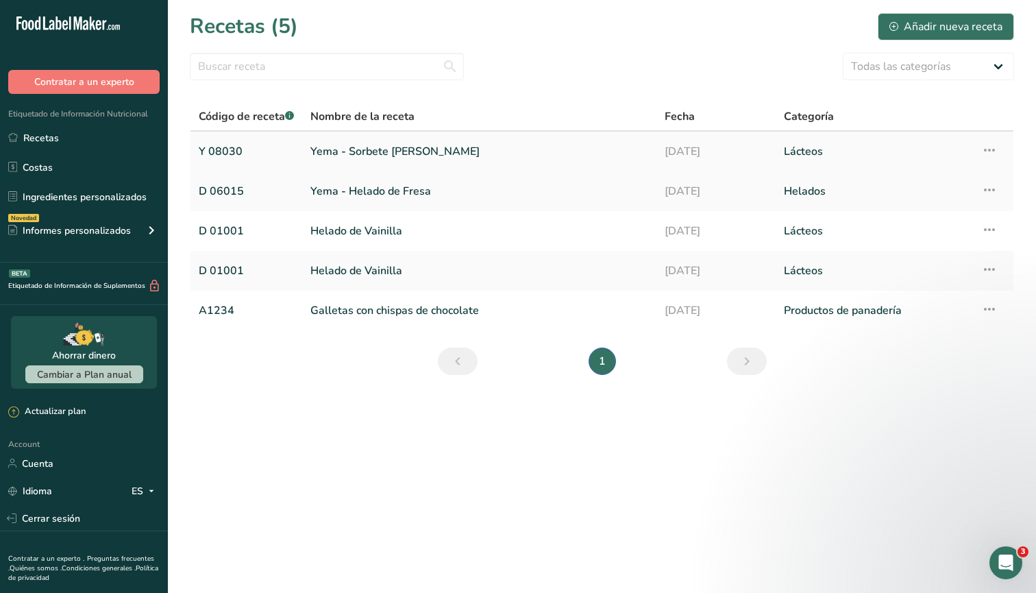
click at [234, 143] on link "Y 08030" at bounding box center [246, 151] width 95 height 29
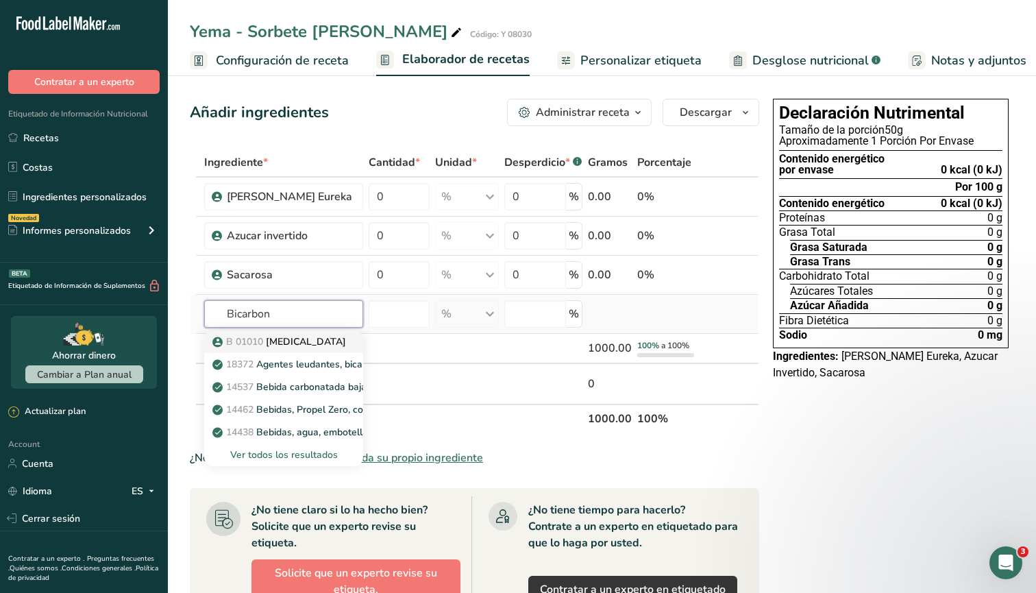
type input "Bicarbon"
click at [315, 339] on p "B 01010 [GEOGRAPHIC_DATA]" at bounding box center [280, 341] width 131 height 14
type input "[MEDICAL_DATA]"
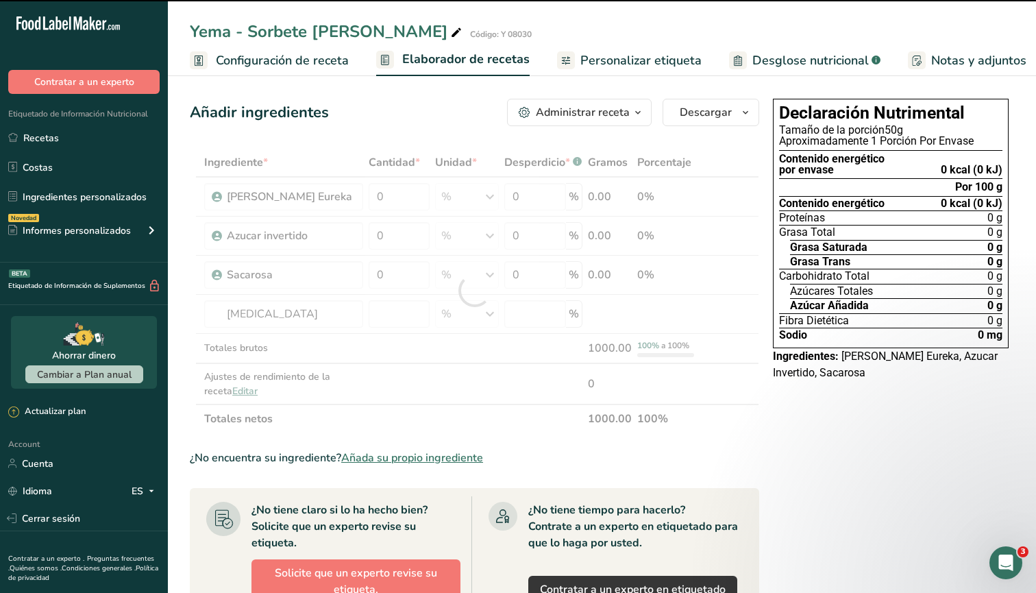
type input "0"
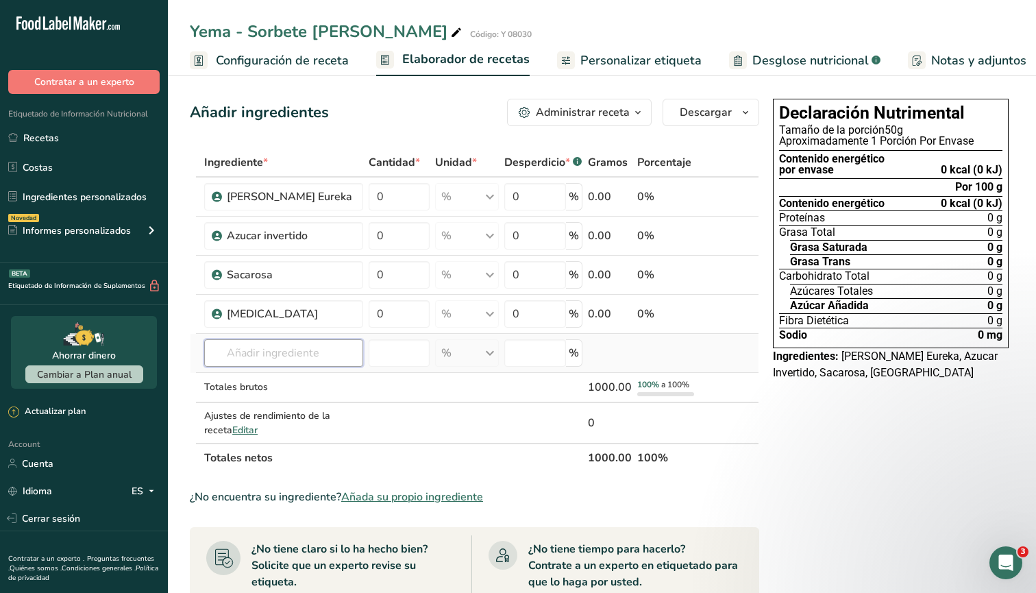
click at [273, 349] on input "text" at bounding box center [283, 352] width 159 height 27
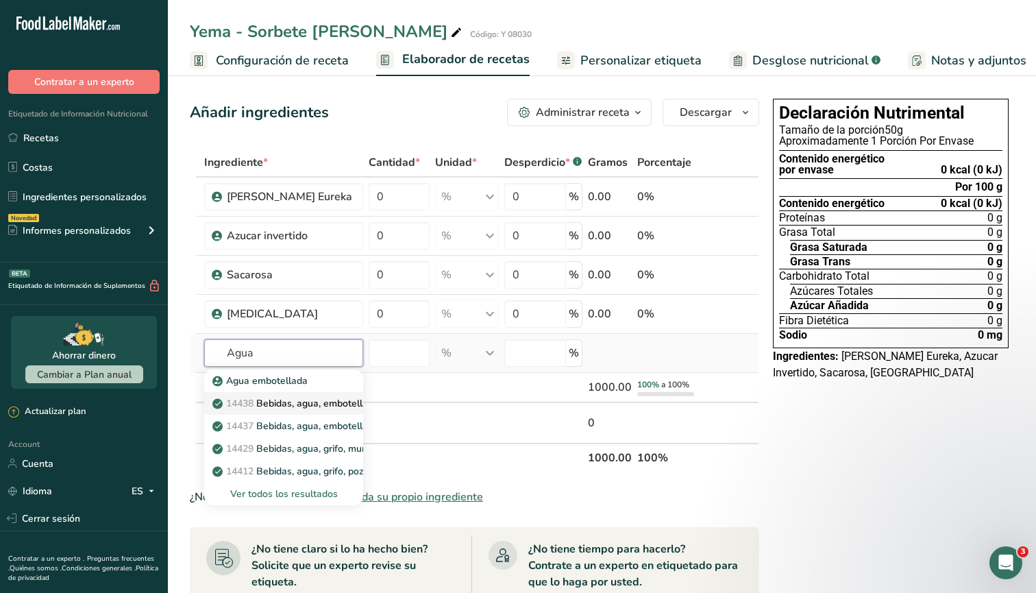
type input "Agua"
click at [282, 403] on p "14438 Bebidas, agua, embotellada, sin gas, [PERSON_NAME]" at bounding box center [356, 403] width 282 height 14
type input "Beverages, water, bottled, non-carbonated, CRYSTAL GEYSER"
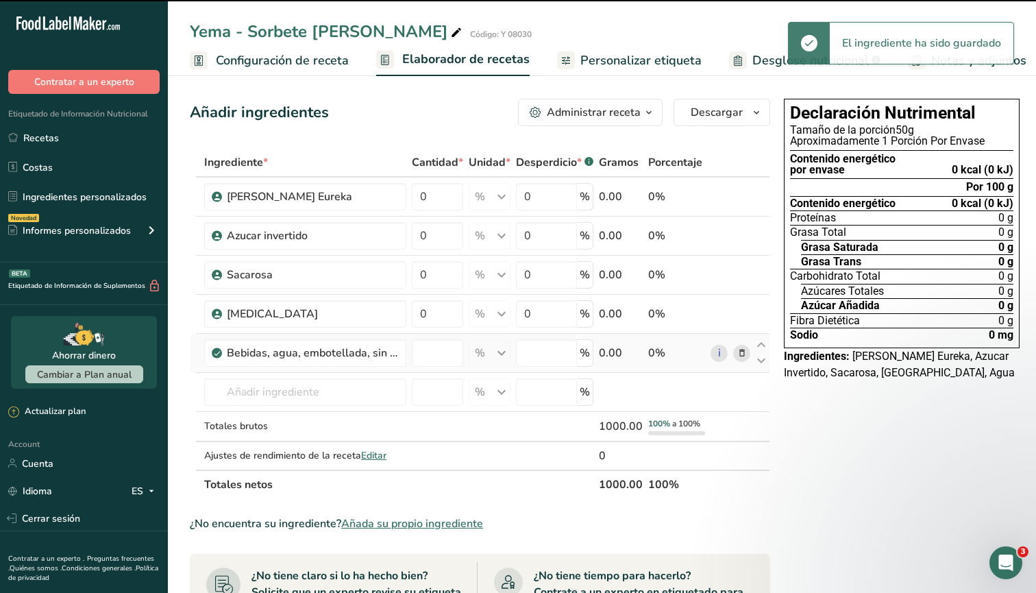
type input "0"
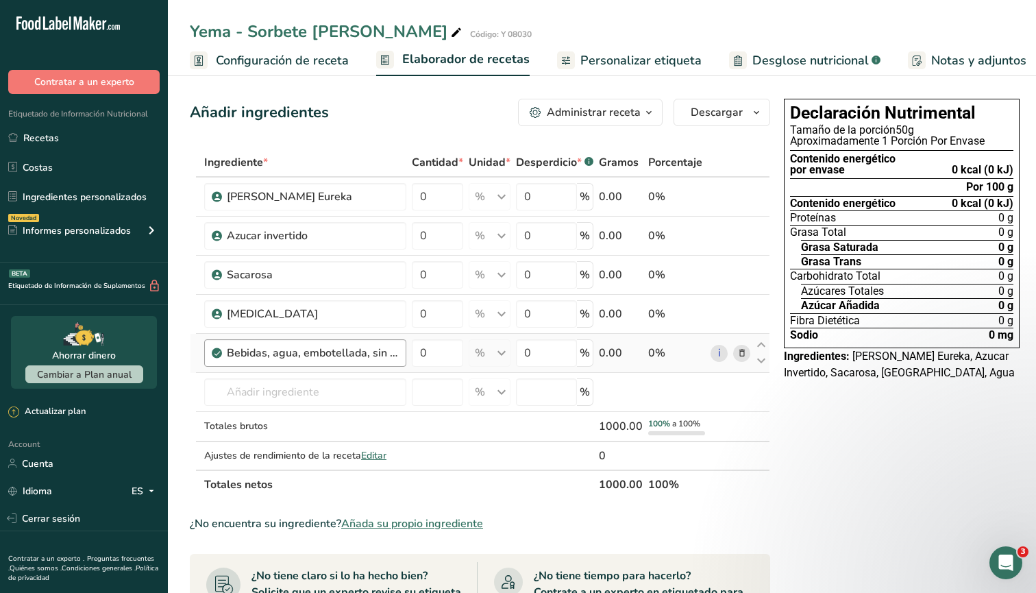
click at [337, 362] on div "Bebidas, agua, embotellada, sin gas, [PERSON_NAME]" at bounding box center [305, 352] width 202 height 27
click at [742, 352] on icon at bounding box center [742, 353] width 10 height 14
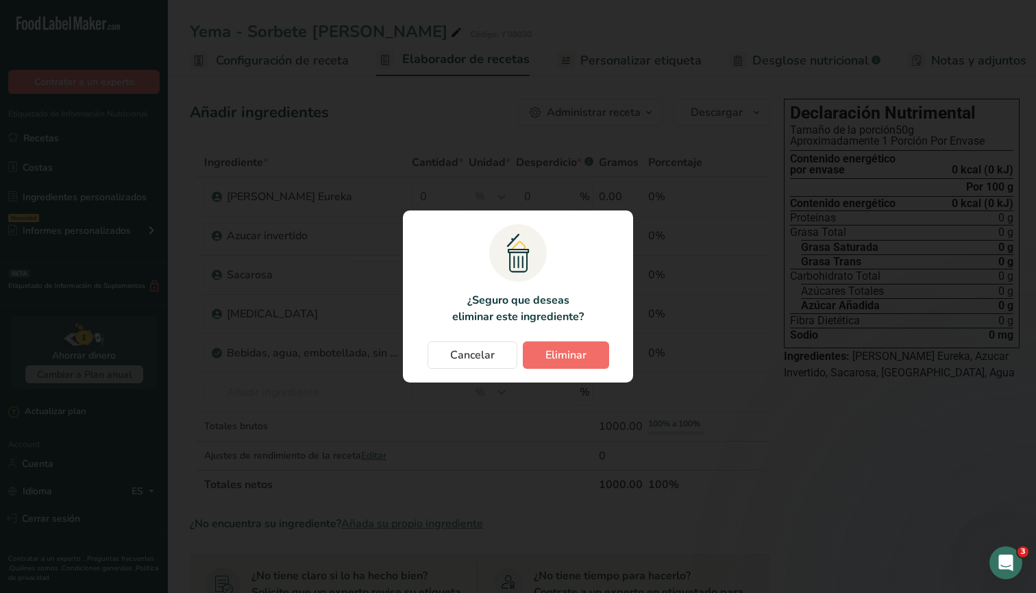
click at [582, 351] on span "Eliminar" at bounding box center [566, 355] width 41 height 16
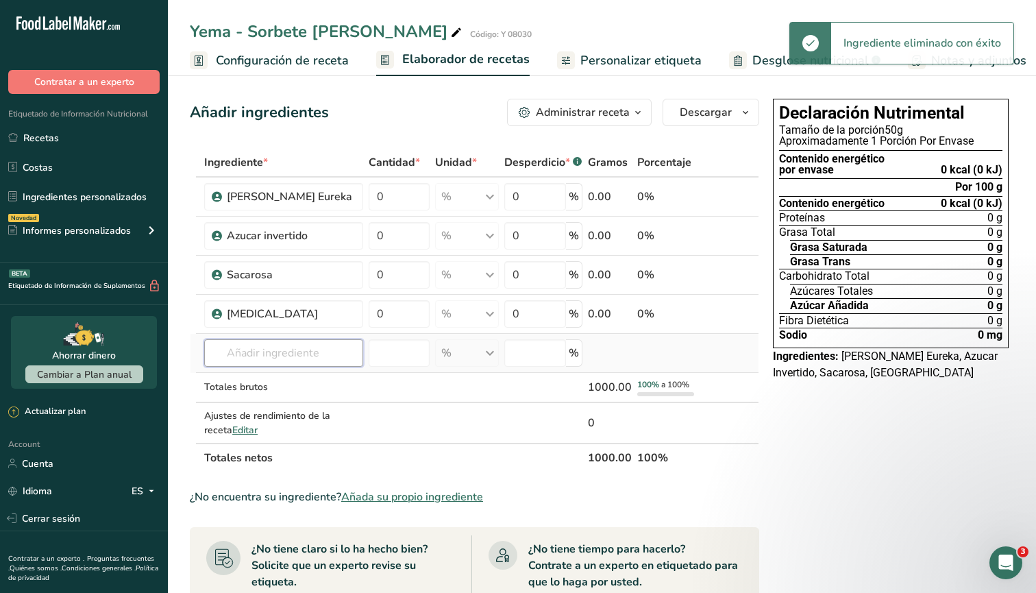
click at [306, 356] on input "text" at bounding box center [283, 352] width 159 height 27
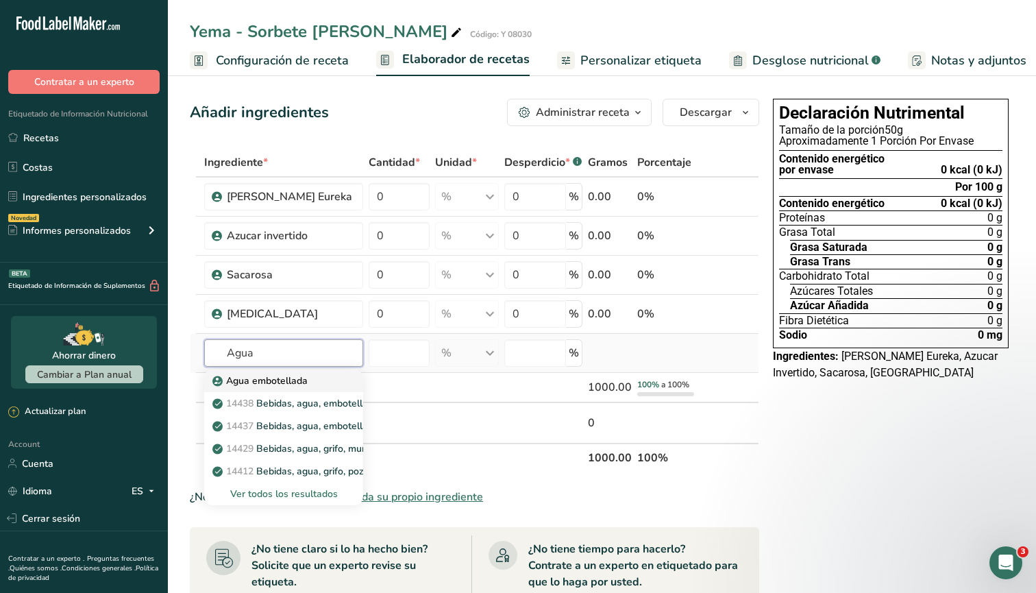
type input "Agua"
click at [304, 378] on p "Agua embotellada" at bounding box center [261, 381] width 93 height 14
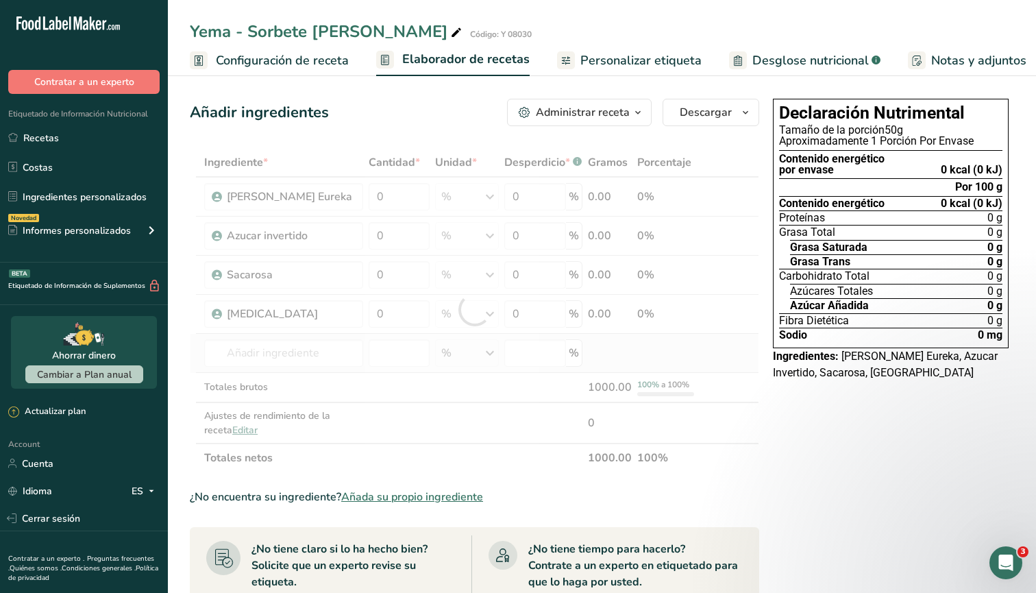
type input "Water, bottled"
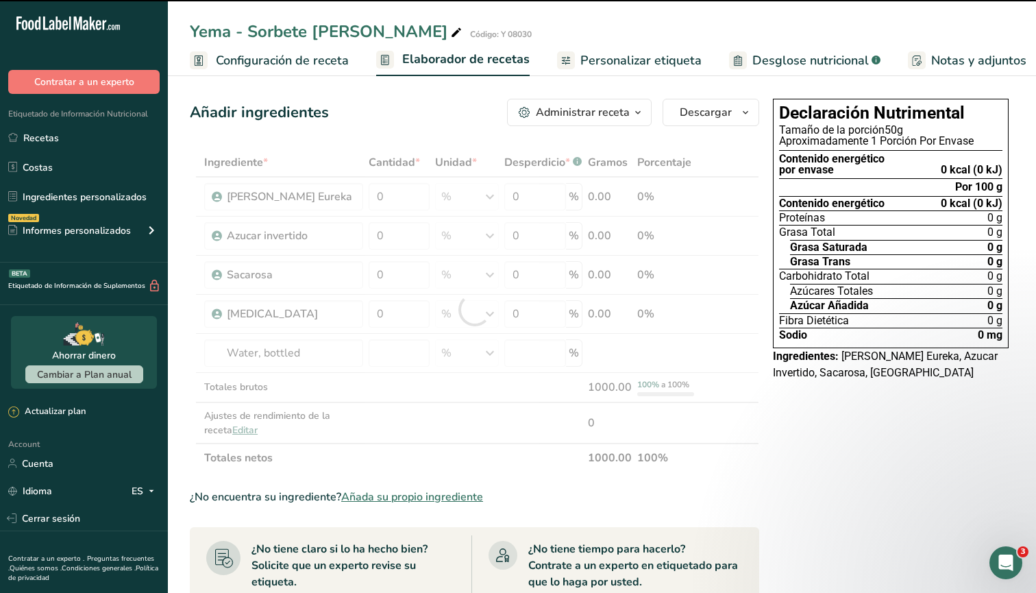
type input "0"
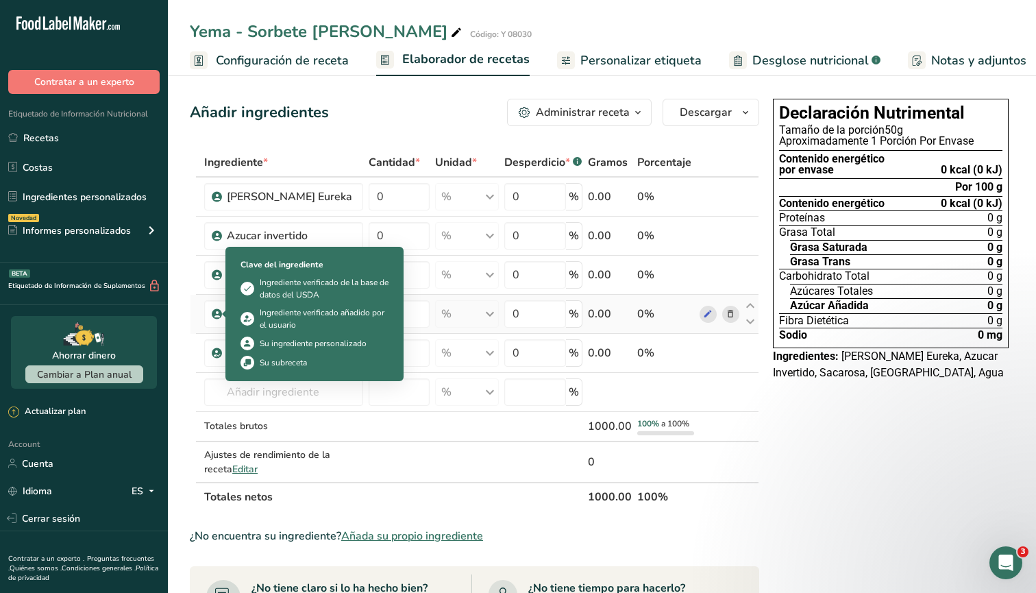
drag, startPoint x: 197, startPoint y: 349, endPoint x: 219, endPoint y: 330, distance: 29.1
click at [219, 330] on tbody "[PERSON_NAME] Eureka 0 % Unidades de peso g kg mg Ver más Unidades de volumen […" at bounding box center [475, 330] width 568 height 304
